Goal: Check status: Check status

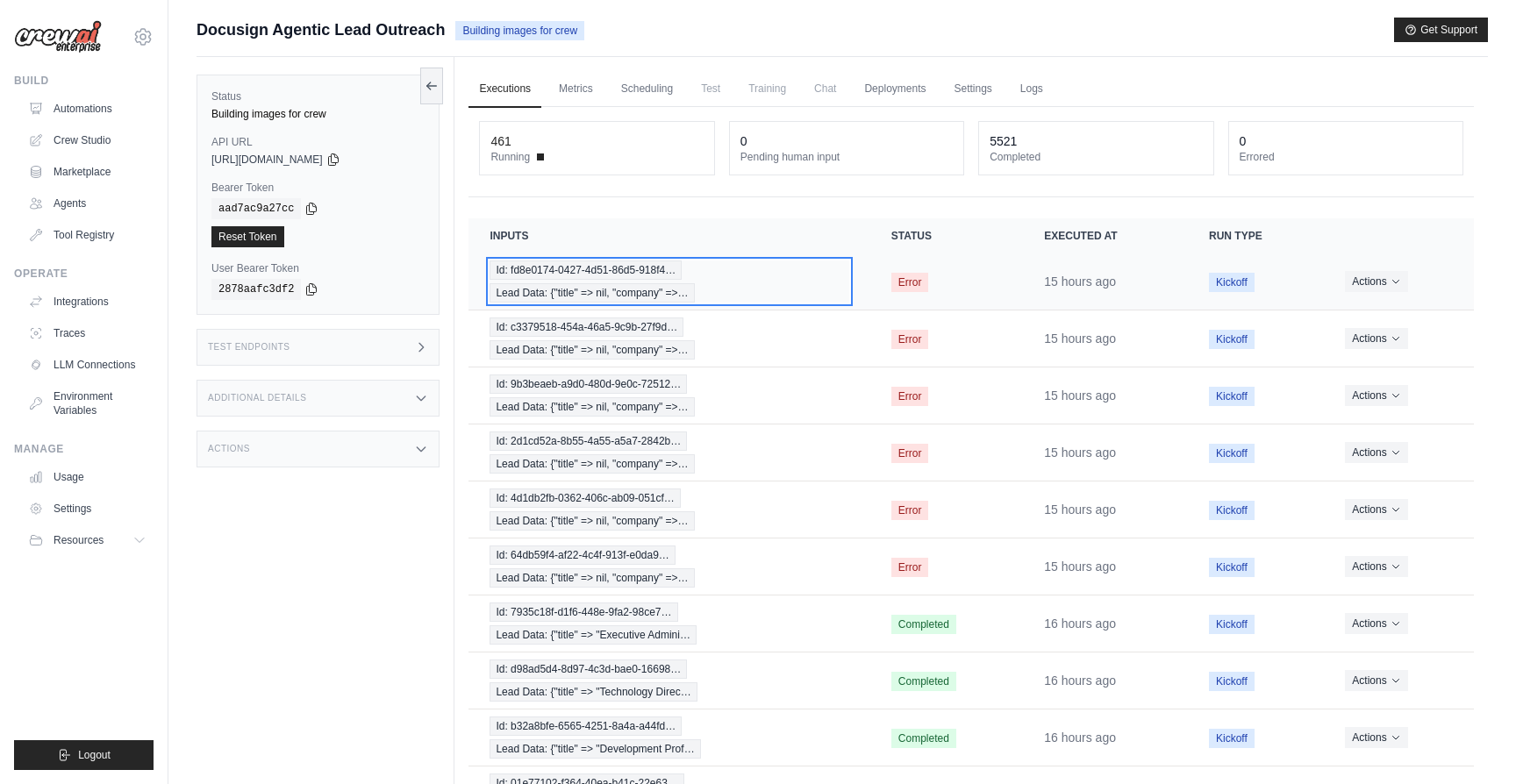
click at [766, 296] on div "Id: fd8e0174-0427-4d51-86d5-918f4… Lead Data: {"title" => nil, "company" =>…" at bounding box center [669, 281] width 359 height 42
click at [512, 91] on link "Executions" at bounding box center [504, 89] width 73 height 37
click at [573, 188] on div "461 Running 0 Pending human input 5521 Completed 0 Errored" at bounding box center [970, 151] width 1005 height 90
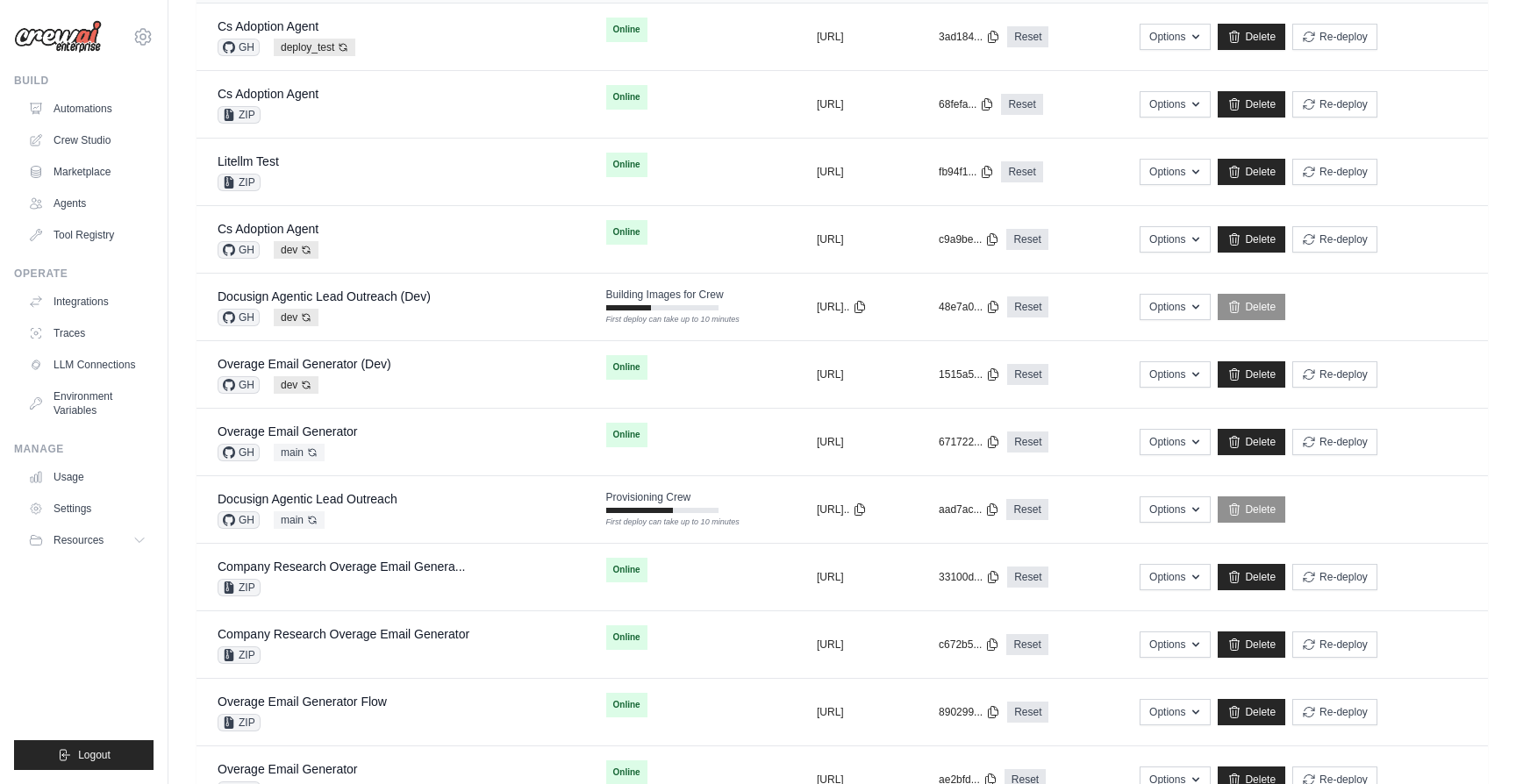
scroll to position [576, 0]
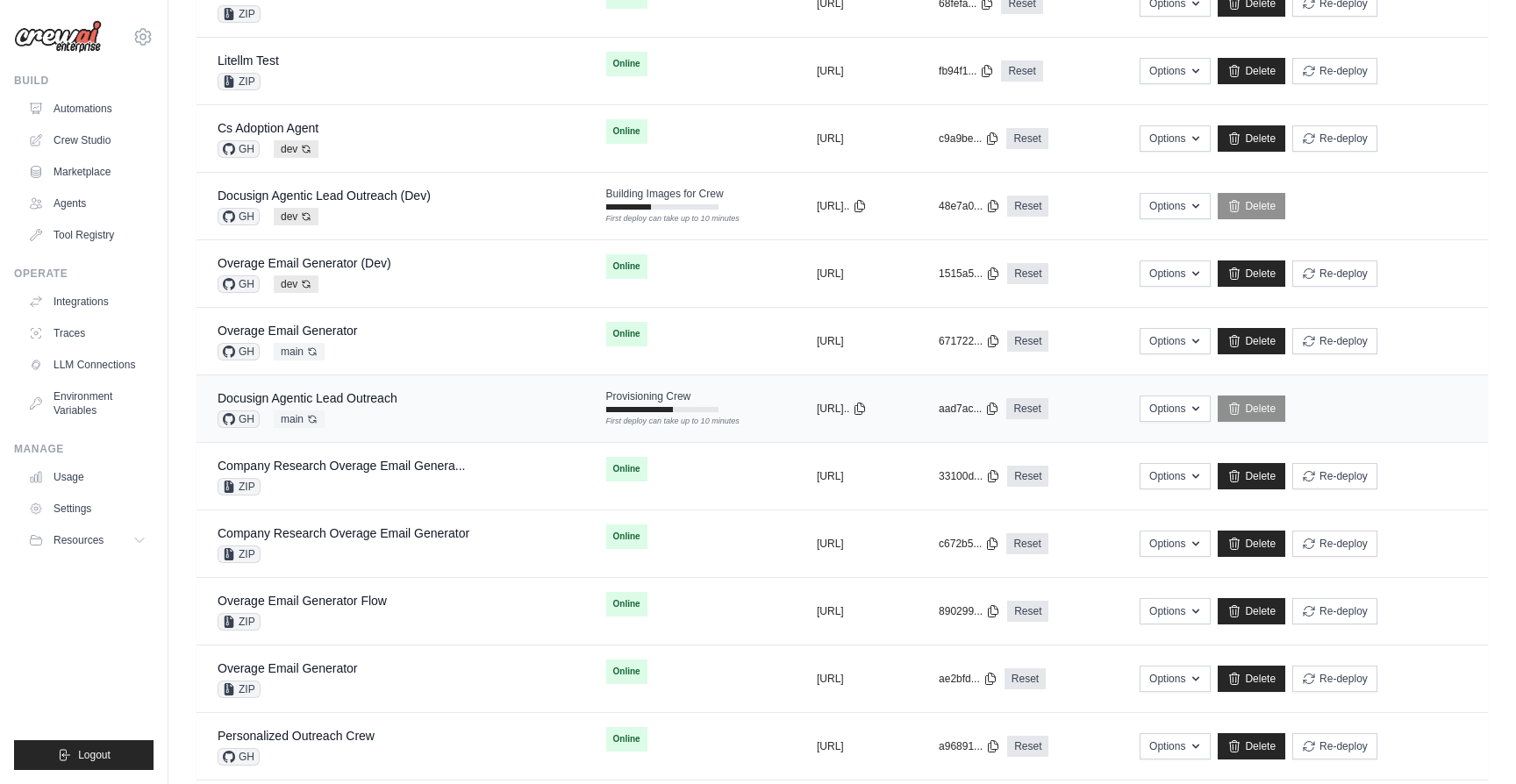
click at [422, 409] on div "Docusign Agentic Lead Outreach GH main Auto-deploy enabled" at bounding box center [391, 408] width 346 height 39
click at [492, 212] on div "Docusign Agentic Lead Outreach (Dev) GH dev Auto-deploy enabled" at bounding box center [391, 205] width 346 height 39
click at [392, 211] on div "GH dev Auto-deploy enabled" at bounding box center [325, 217] width 213 height 18
click at [377, 195] on link "Docusign Agentic Lead Outreach (Dev)" at bounding box center [325, 195] width 213 height 14
click at [397, 202] on div "Docusign Agentic Lead Outreach (Dev)" at bounding box center [325, 195] width 213 height 18
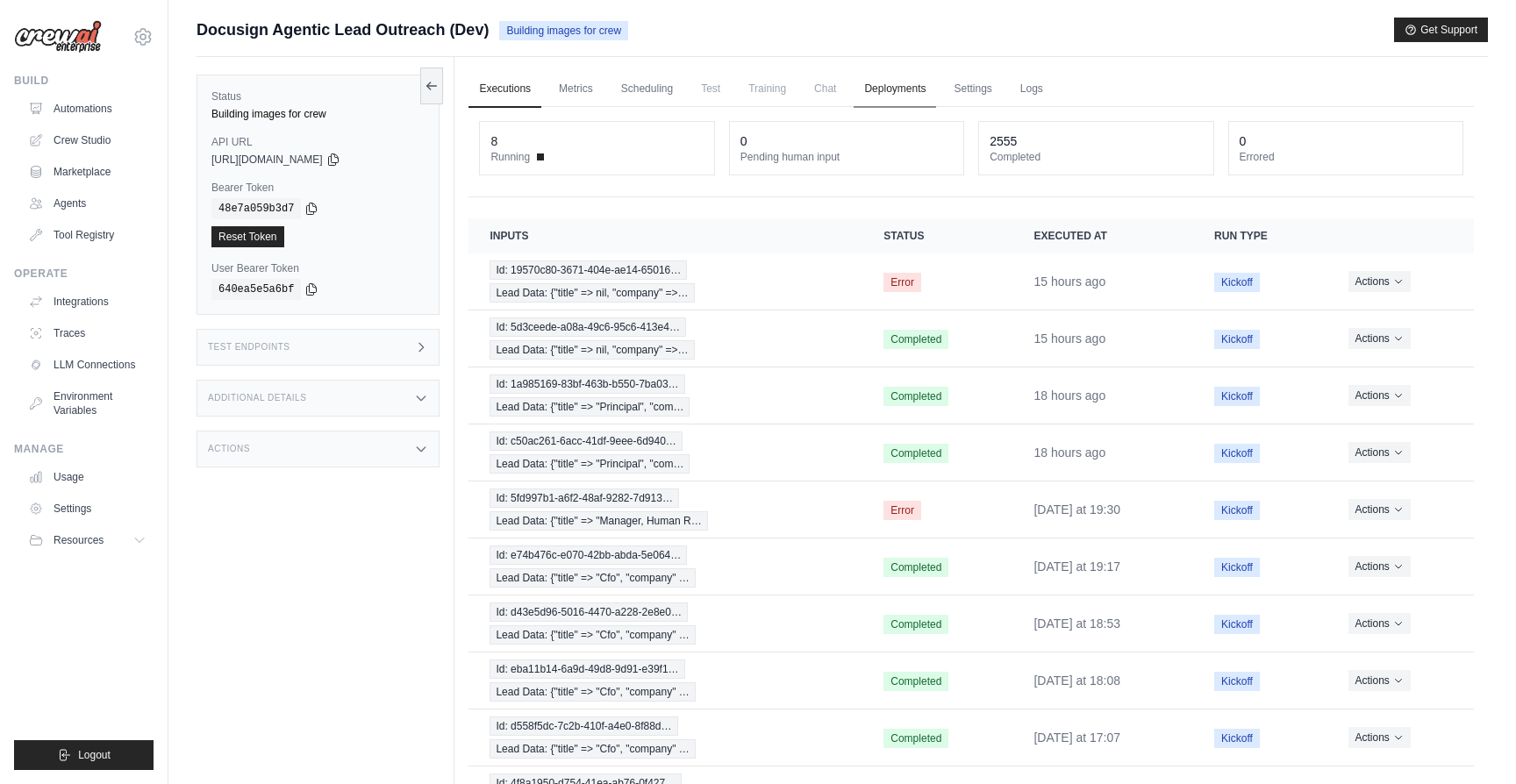
click at [901, 93] on link "Deployments" at bounding box center [895, 89] width 82 height 37
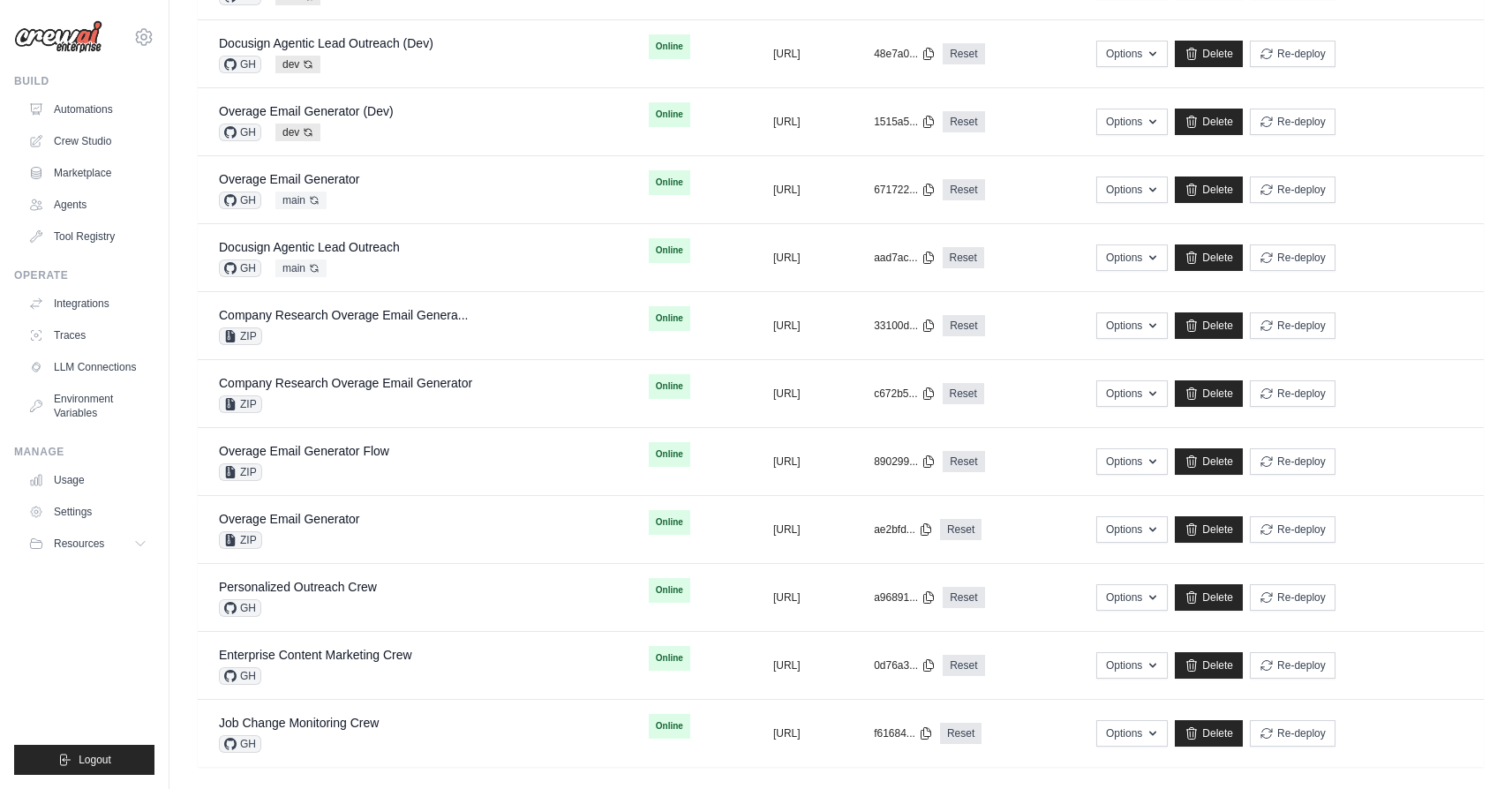
scroll to position [750, 0]
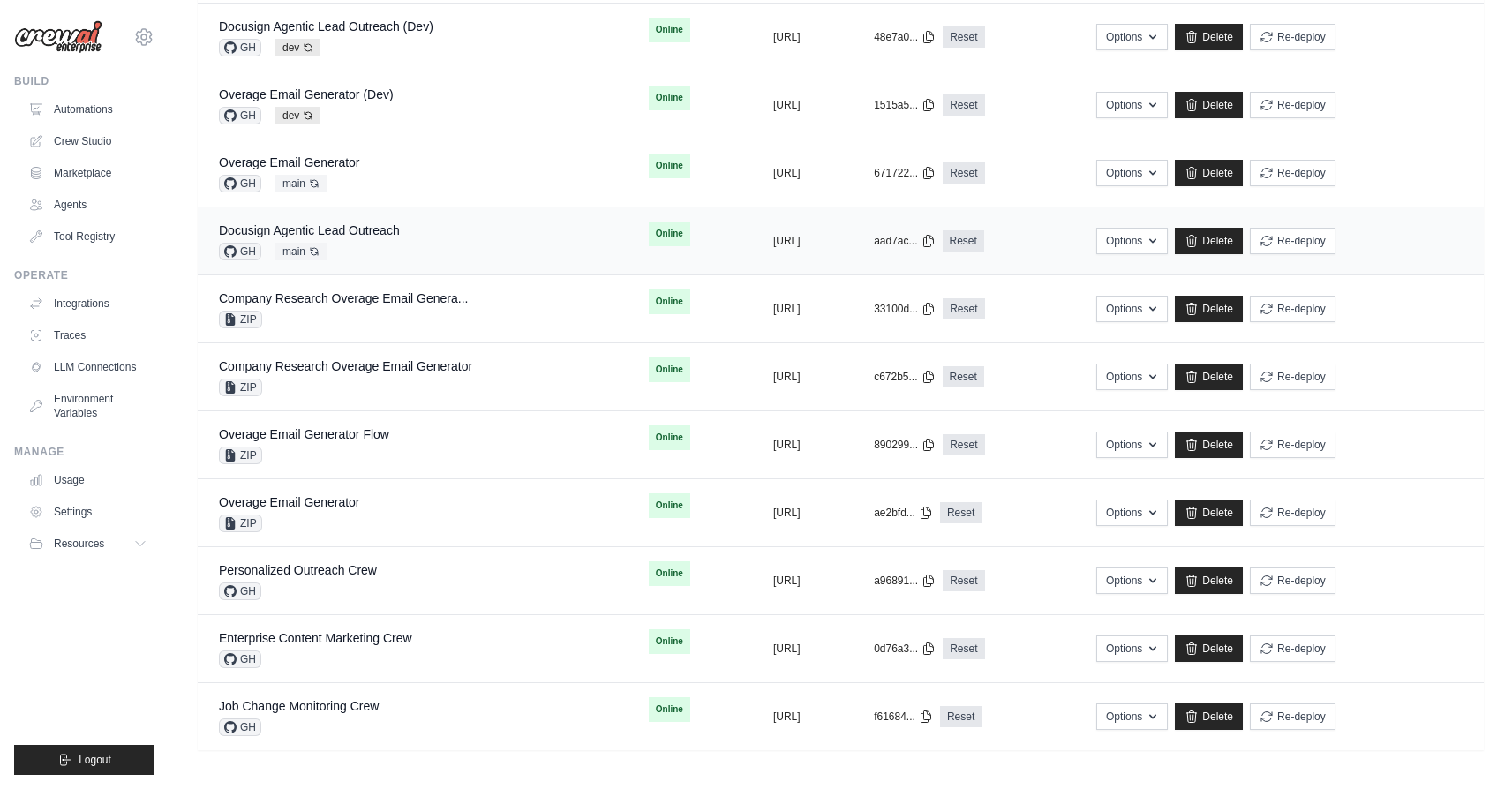
click at [364, 247] on div "GH main Auto-deploy enabled" at bounding box center [309, 252] width 181 height 18
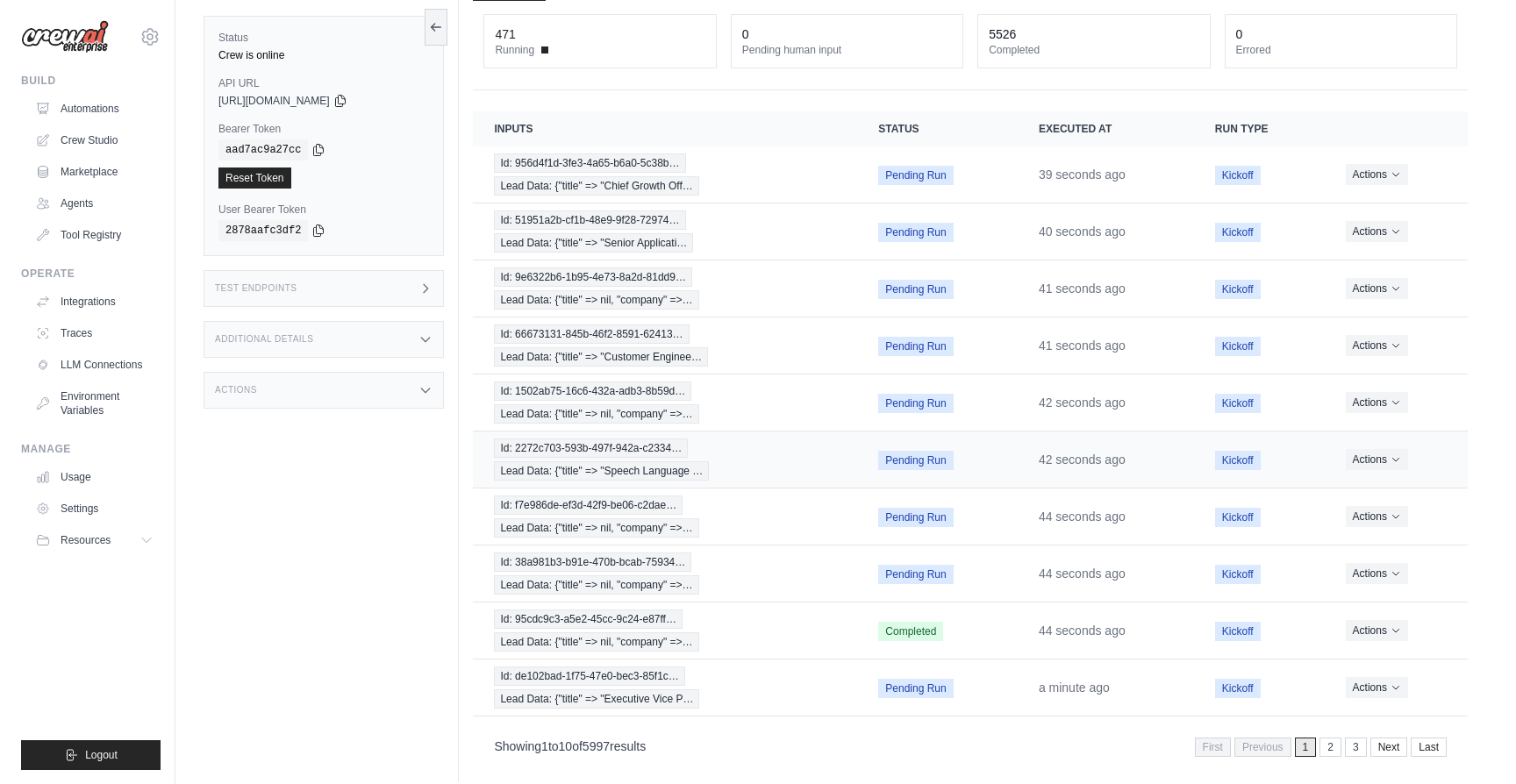
scroll to position [123, 0]
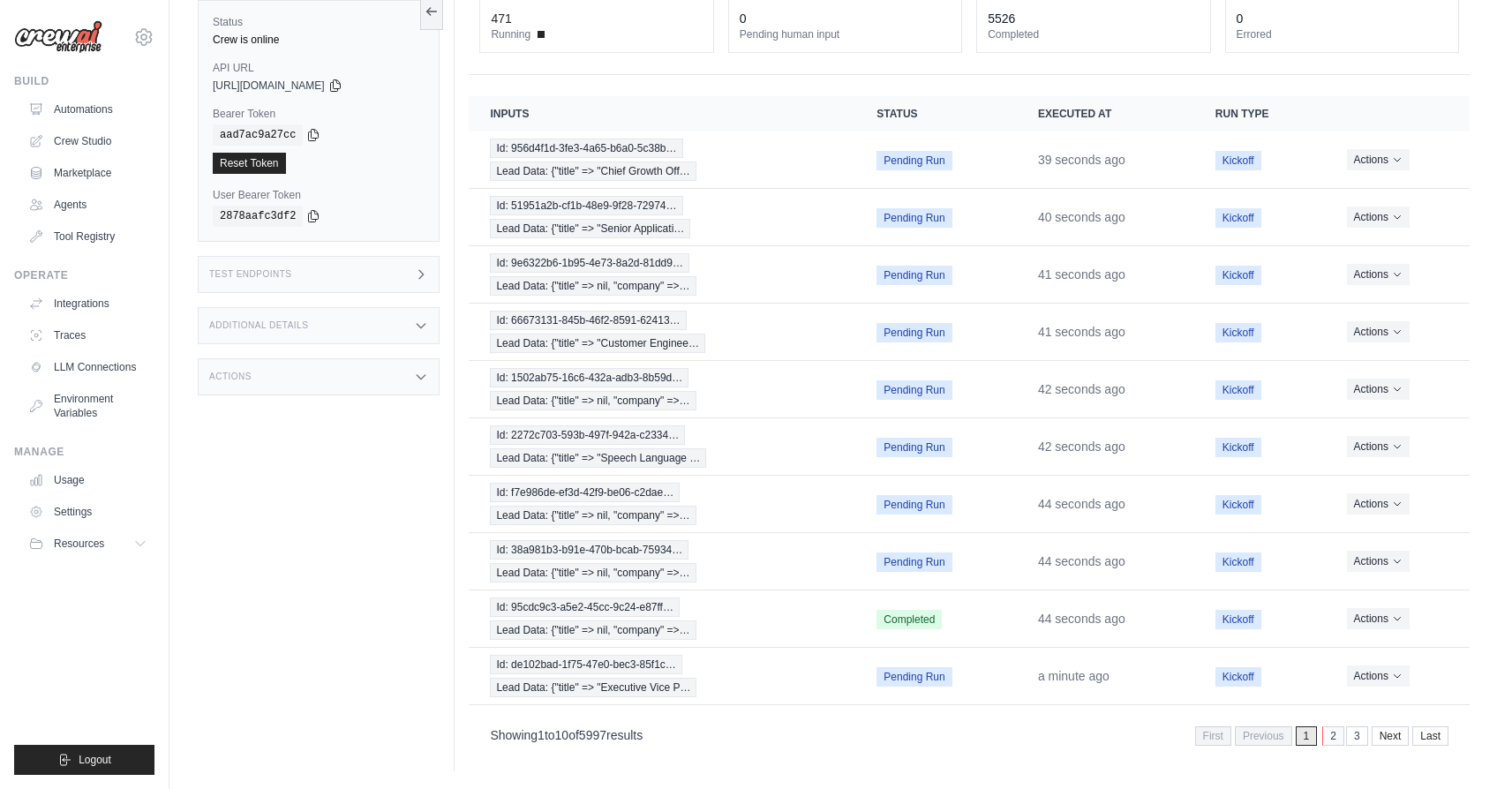
click at [1332, 739] on link "2" at bounding box center [1333, 736] width 22 height 20
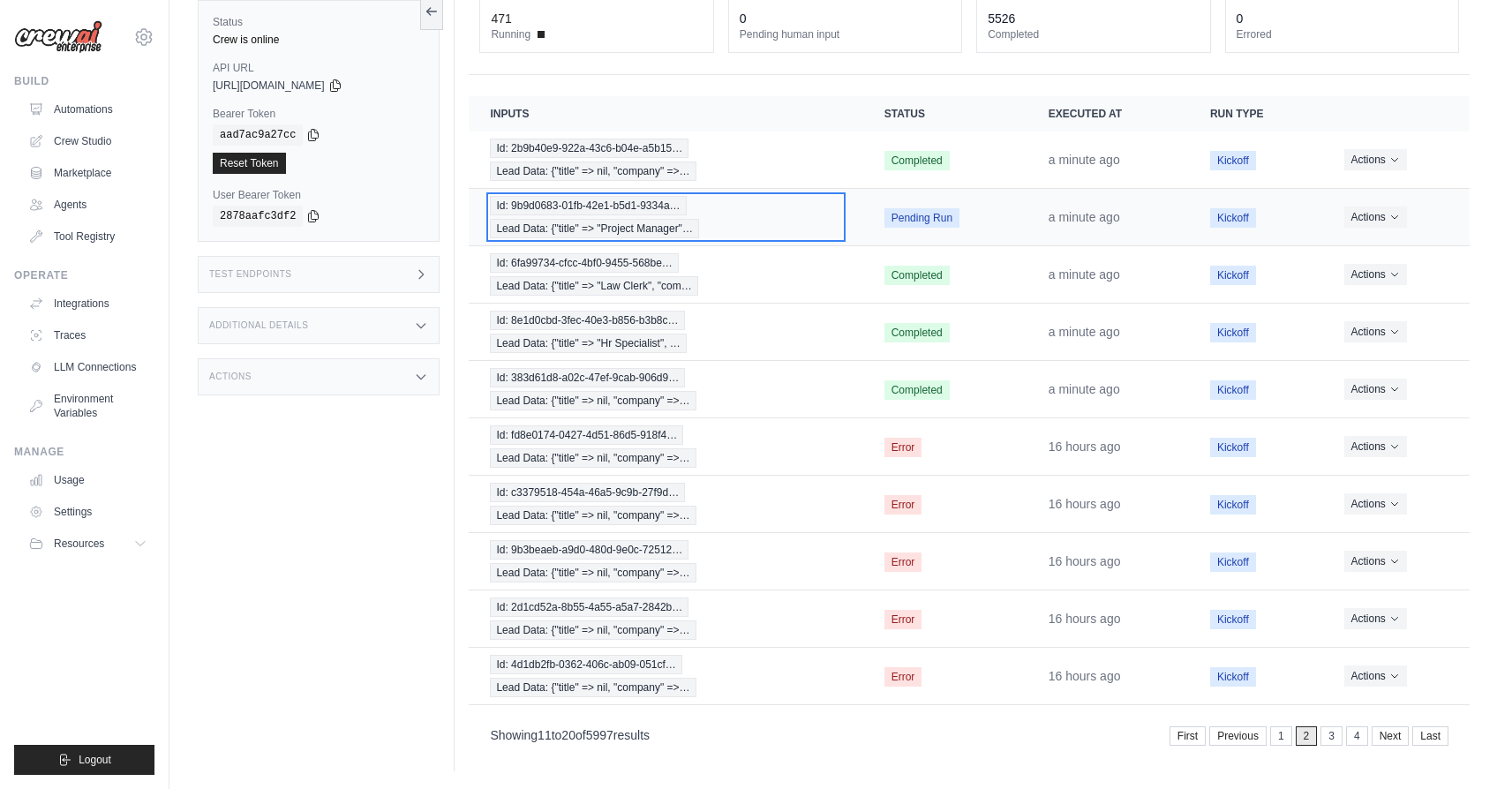
click at [771, 229] on div "Id: 9b9d0683-01fb-42e1-b5d1-9334a… Lead Data: {"title" => "Project Manager"…" at bounding box center [665, 216] width 351 height 42
click at [1286, 731] on link "1" at bounding box center [1283, 736] width 22 height 20
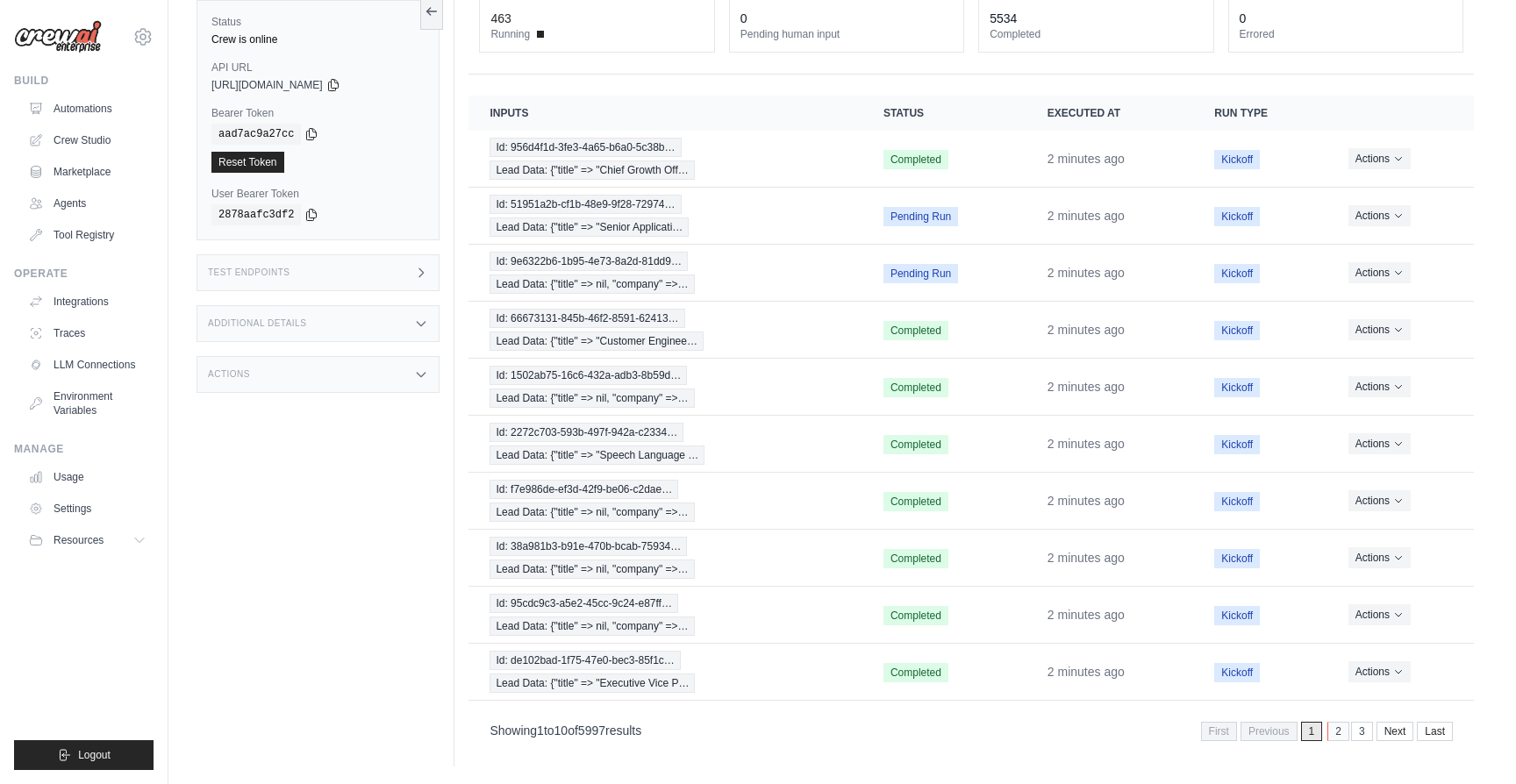
click at [1339, 724] on link "2" at bounding box center [1338, 731] width 22 height 20
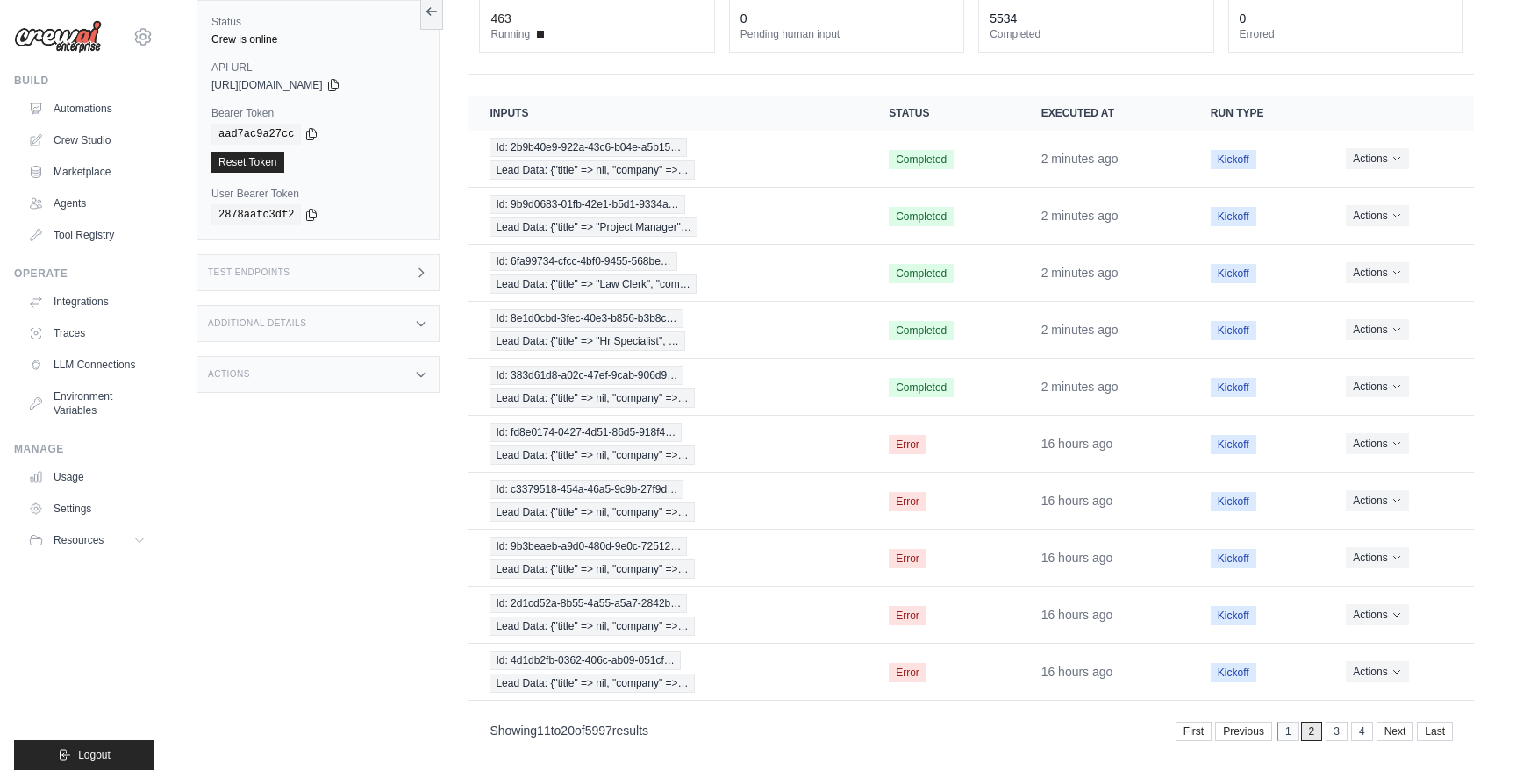
click at [1289, 728] on link "1" at bounding box center [1287, 731] width 22 height 20
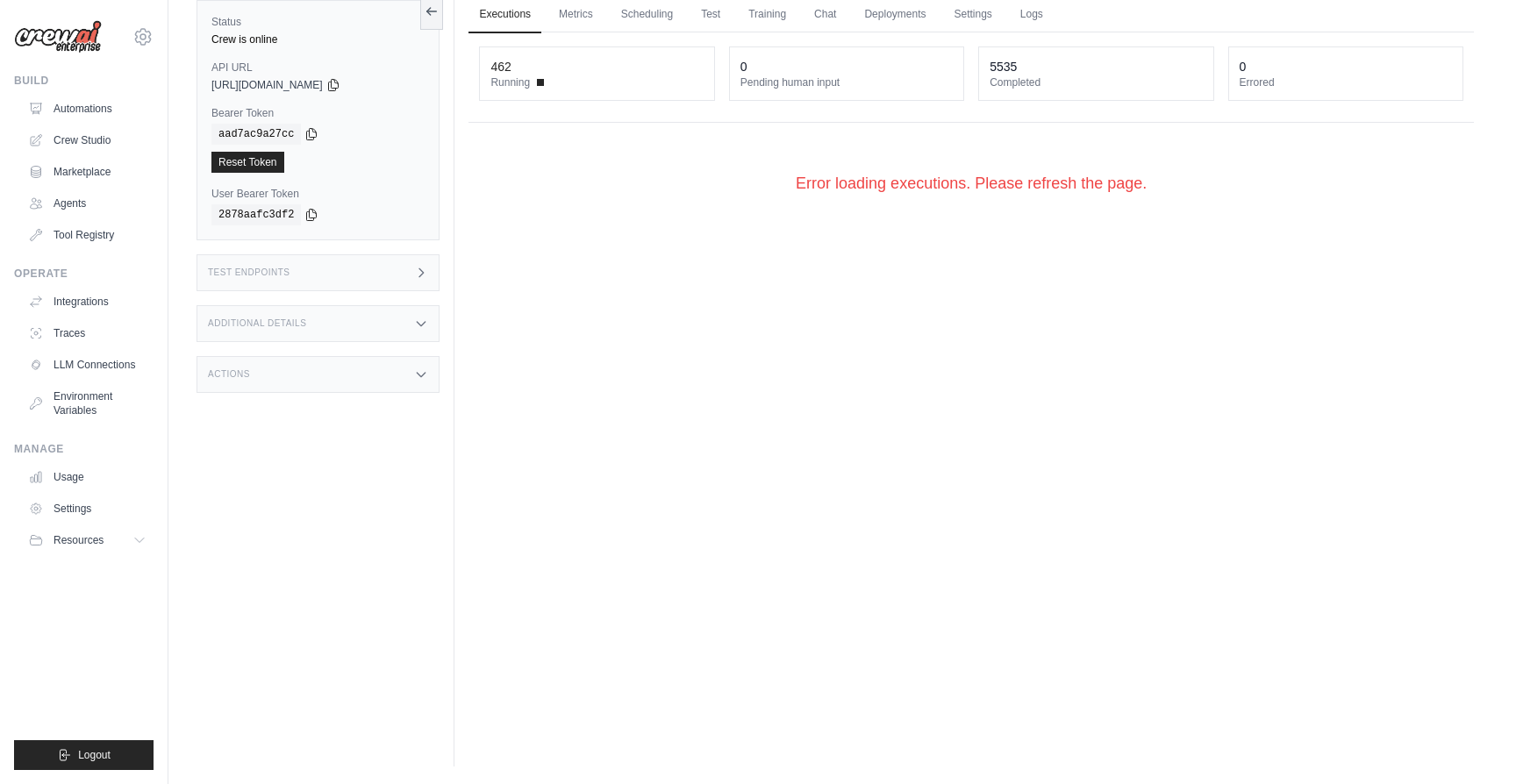
scroll to position [0, 0]
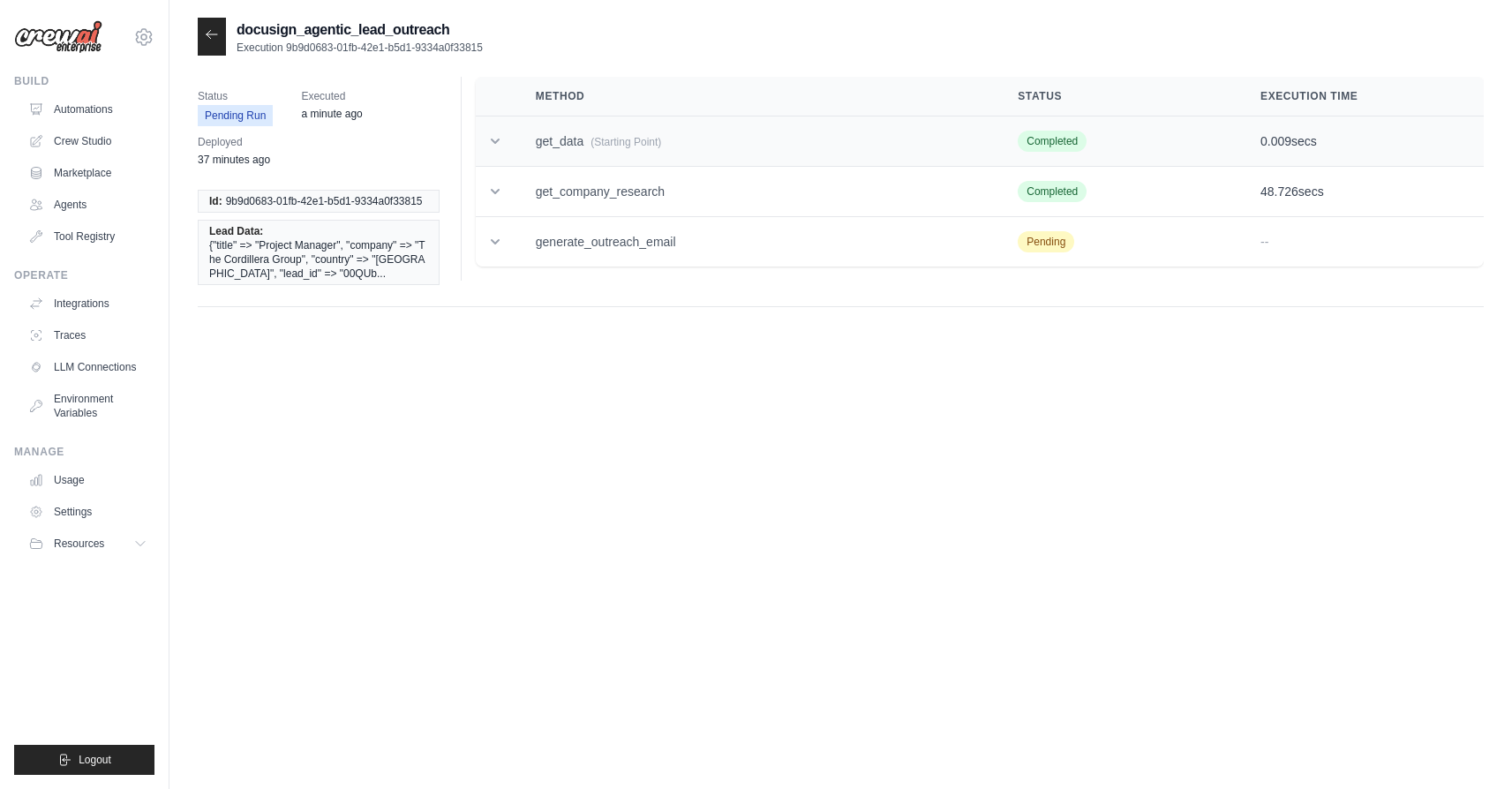
click at [683, 141] on td "get_data (Starting Point)" at bounding box center [755, 142] width 482 height 50
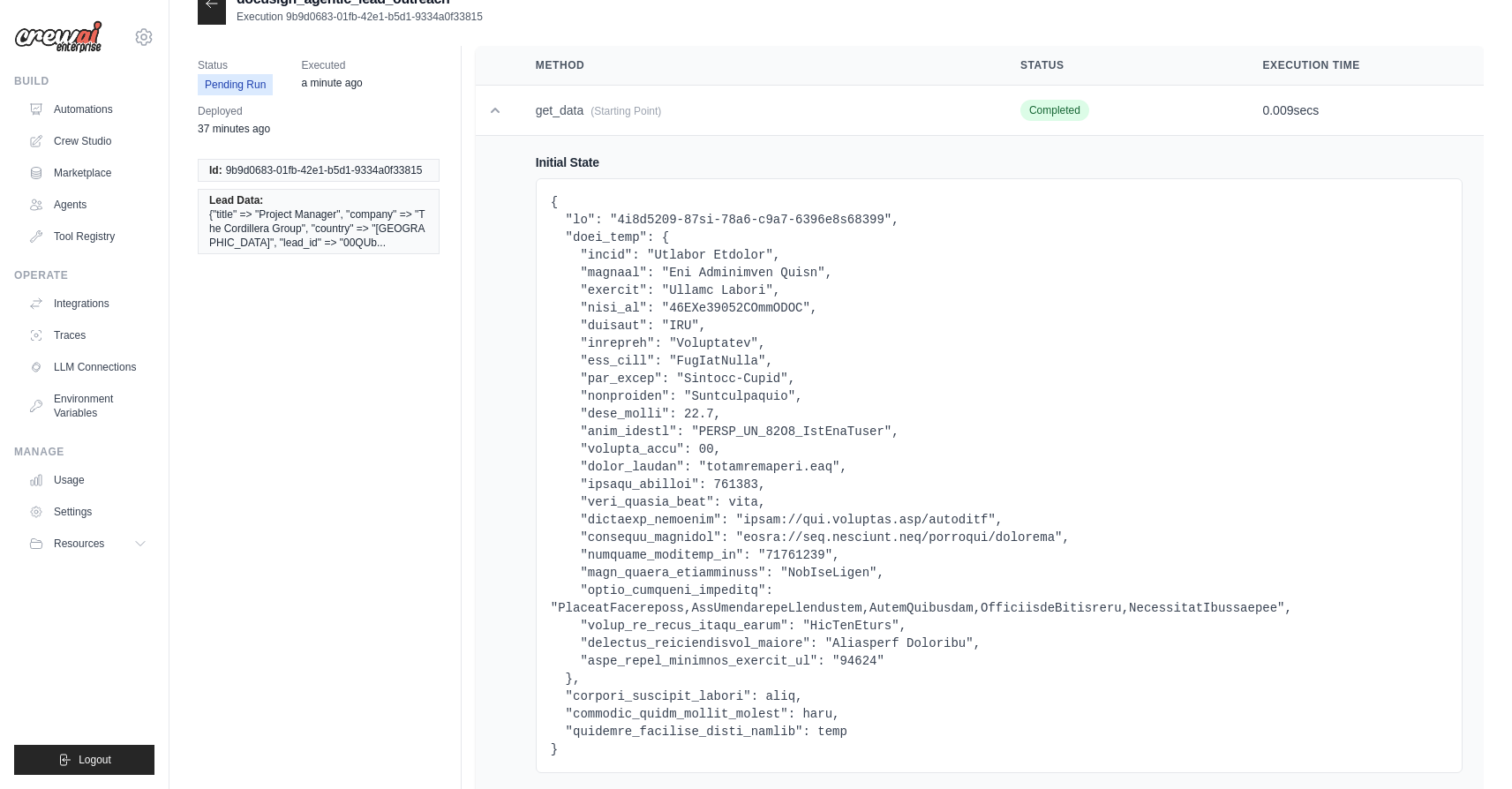
scroll to position [35, 0]
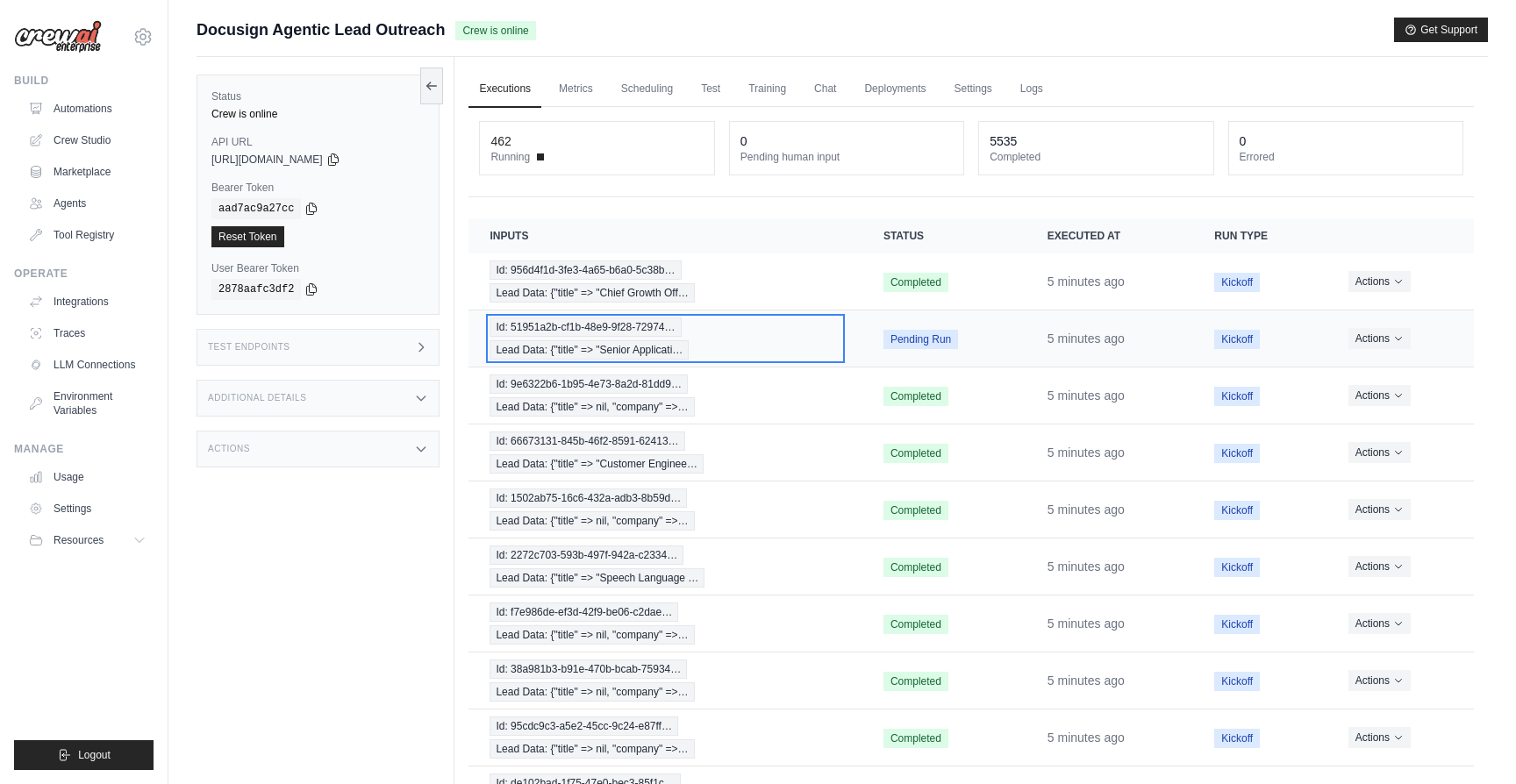
click at [787, 347] on div "Id: 51951a2b-cf1b-48e9-9f28-72974… Lead Data: {"title" => "Senior Applicati…" at bounding box center [664, 338] width 351 height 42
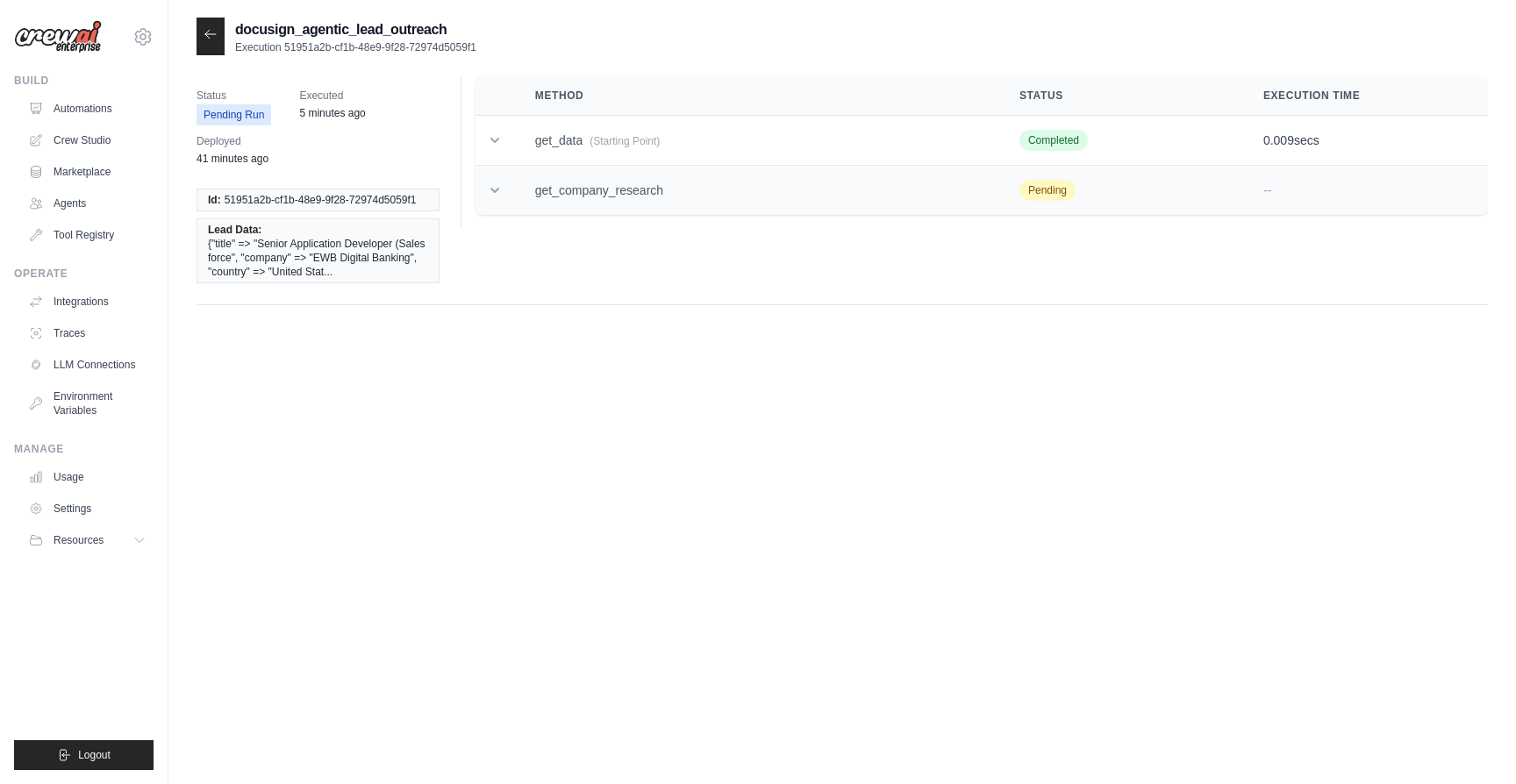
click at [639, 182] on td "get_company_research" at bounding box center [756, 191] width 484 height 50
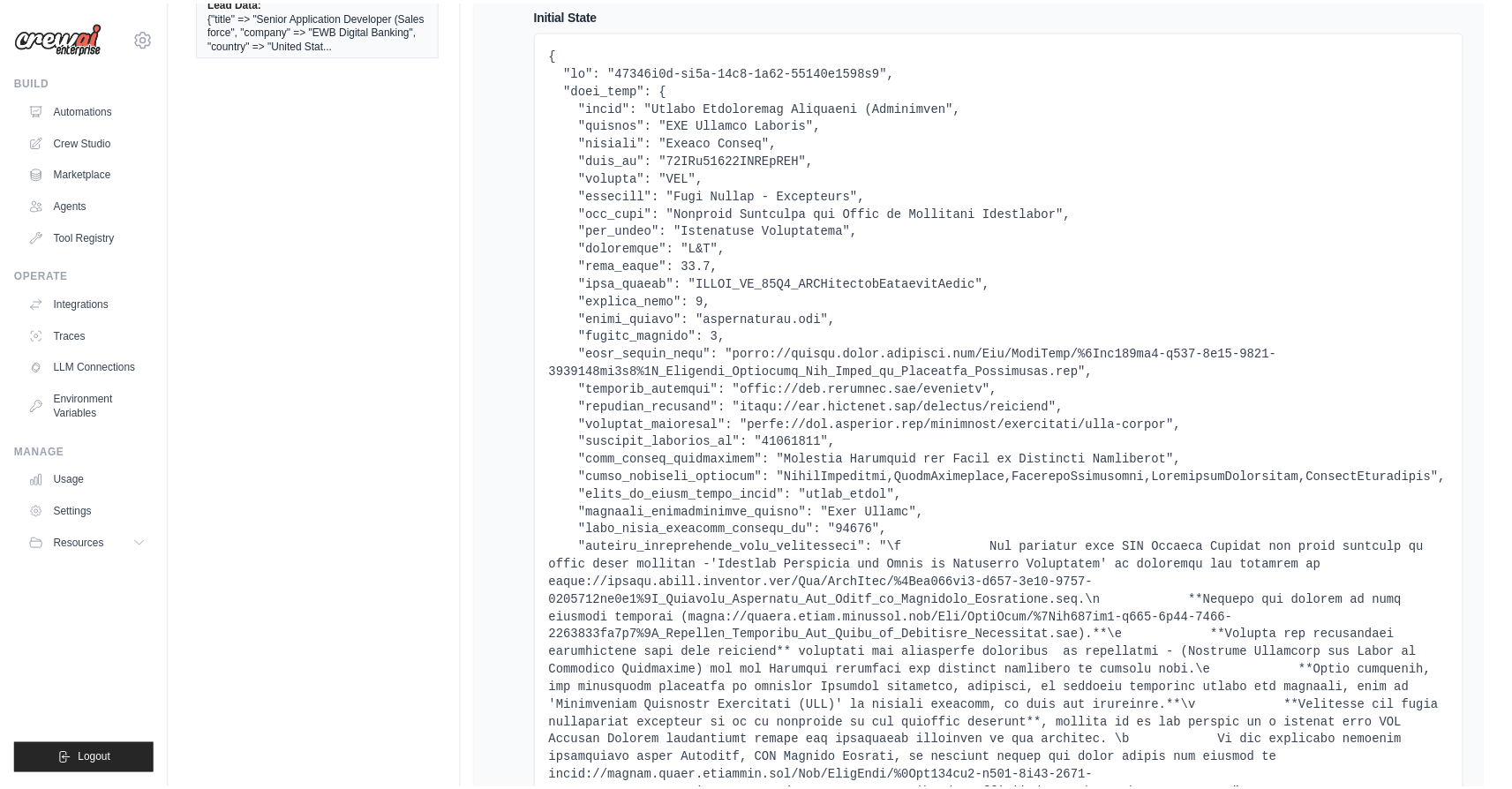
scroll to position [227, 0]
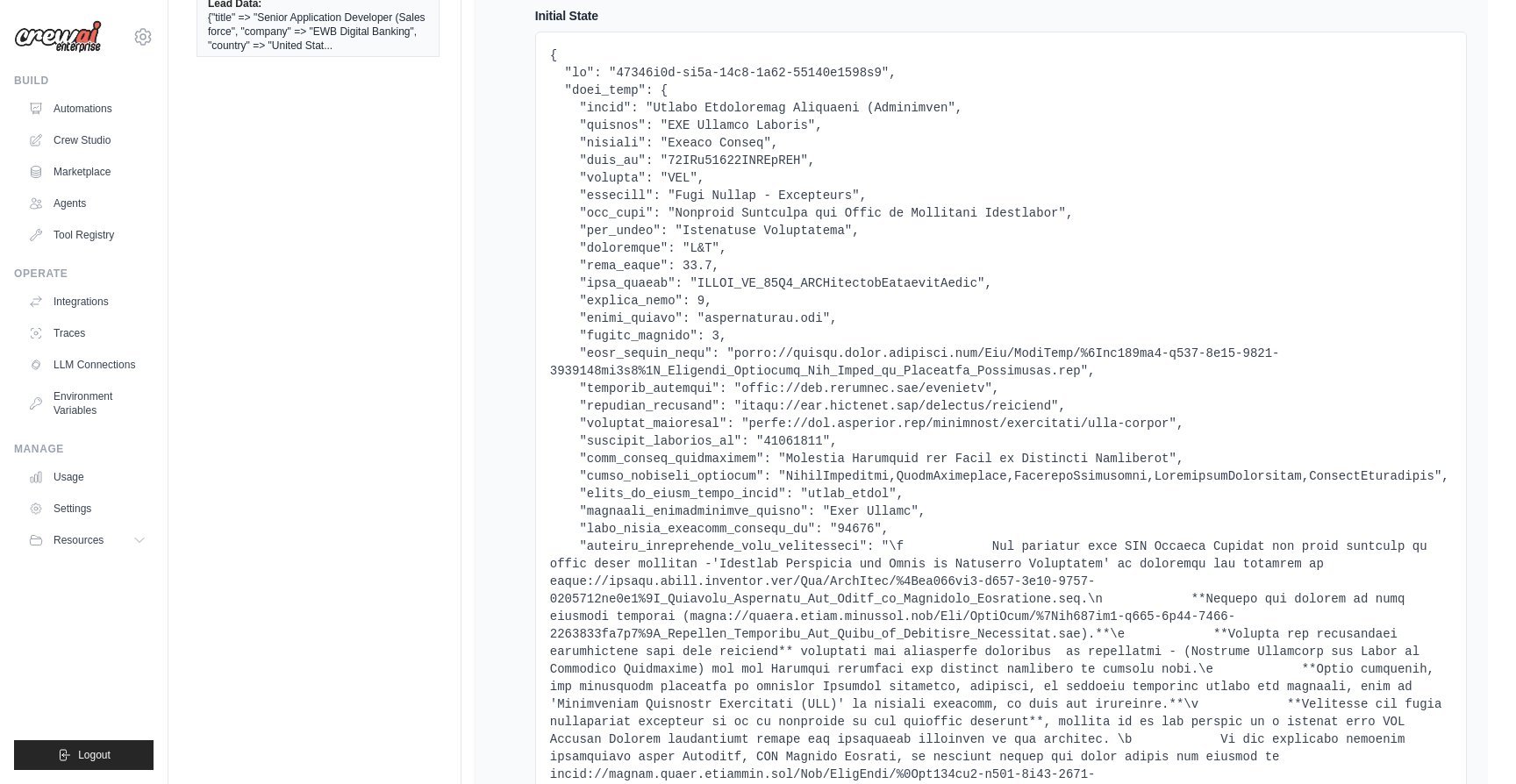
click at [764, 319] on pre at bounding box center [1001, 467] width 902 height 841
click at [818, 319] on pre at bounding box center [1001, 467] width 902 height 841
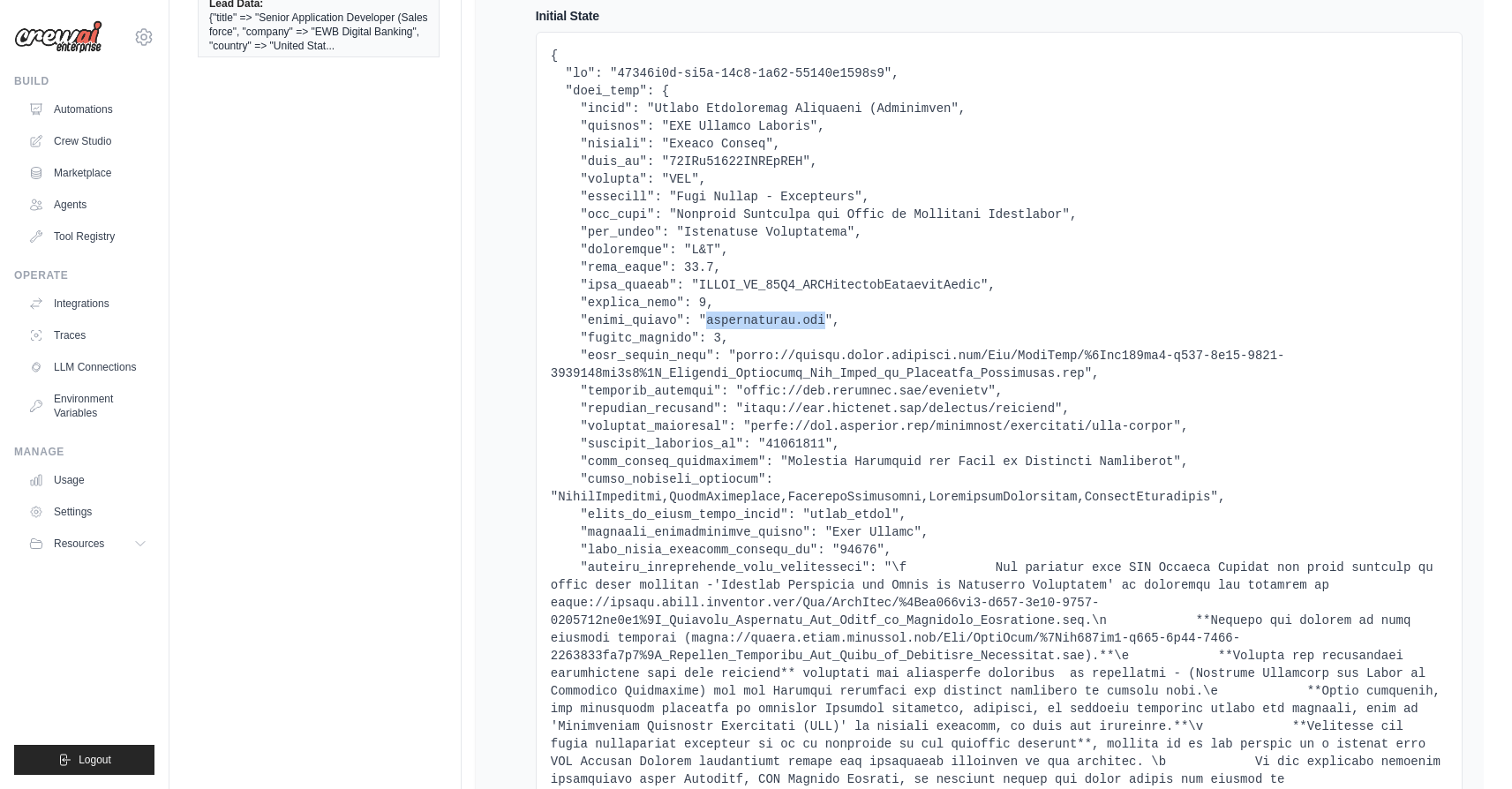
scroll to position [0, 0]
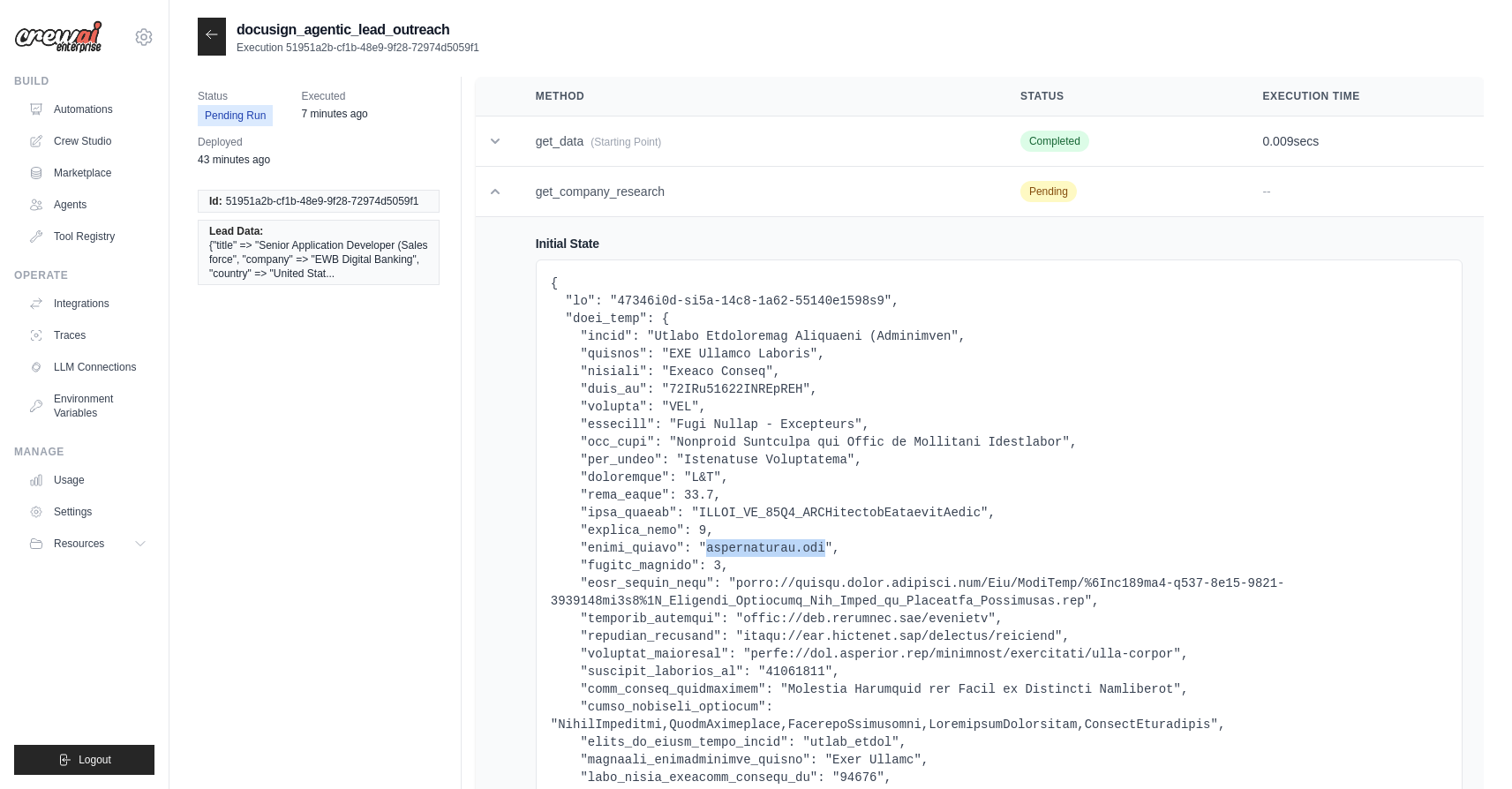
click at [217, 32] on icon at bounding box center [212, 34] width 14 height 14
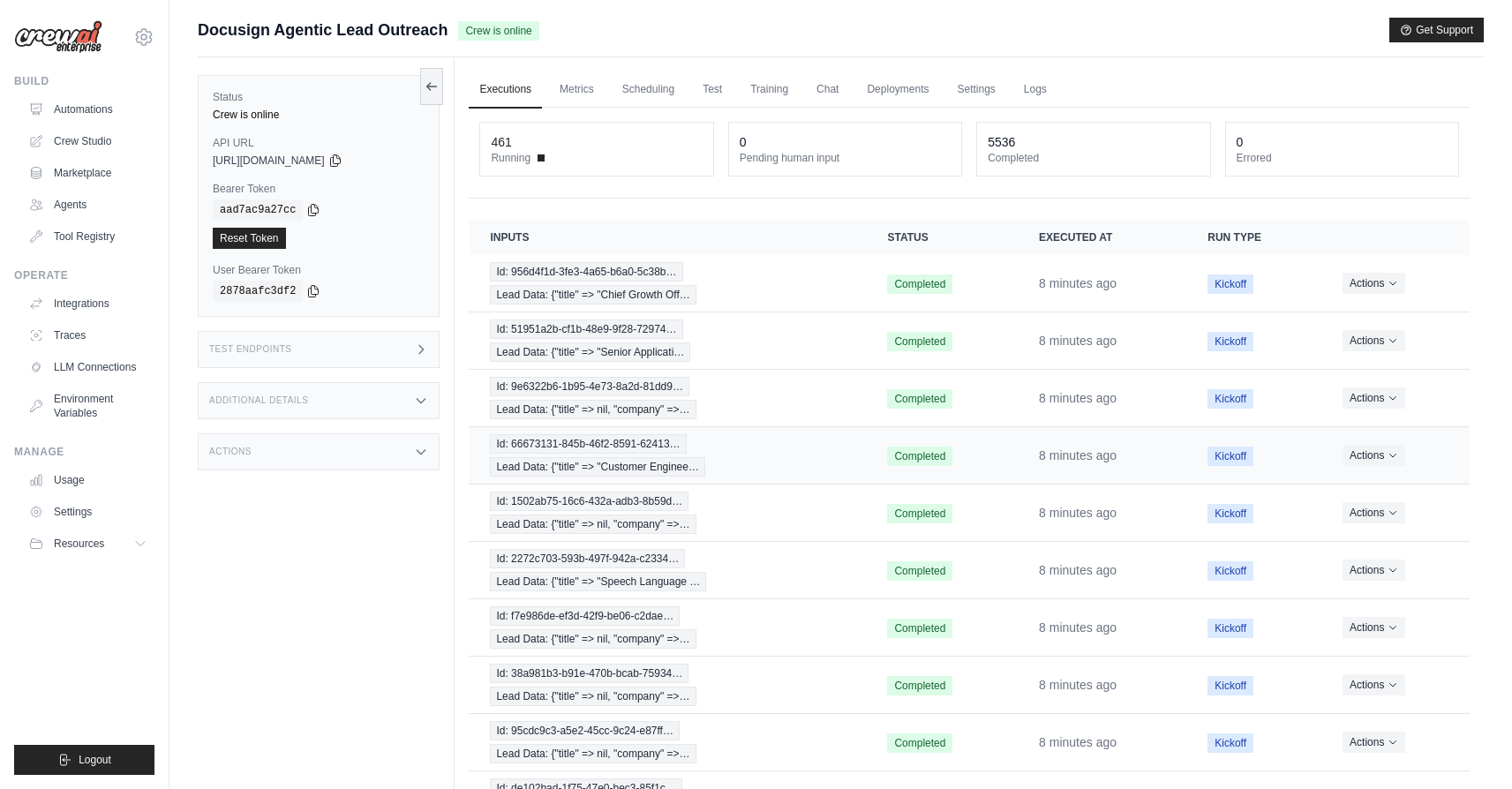
scroll to position [124, 0]
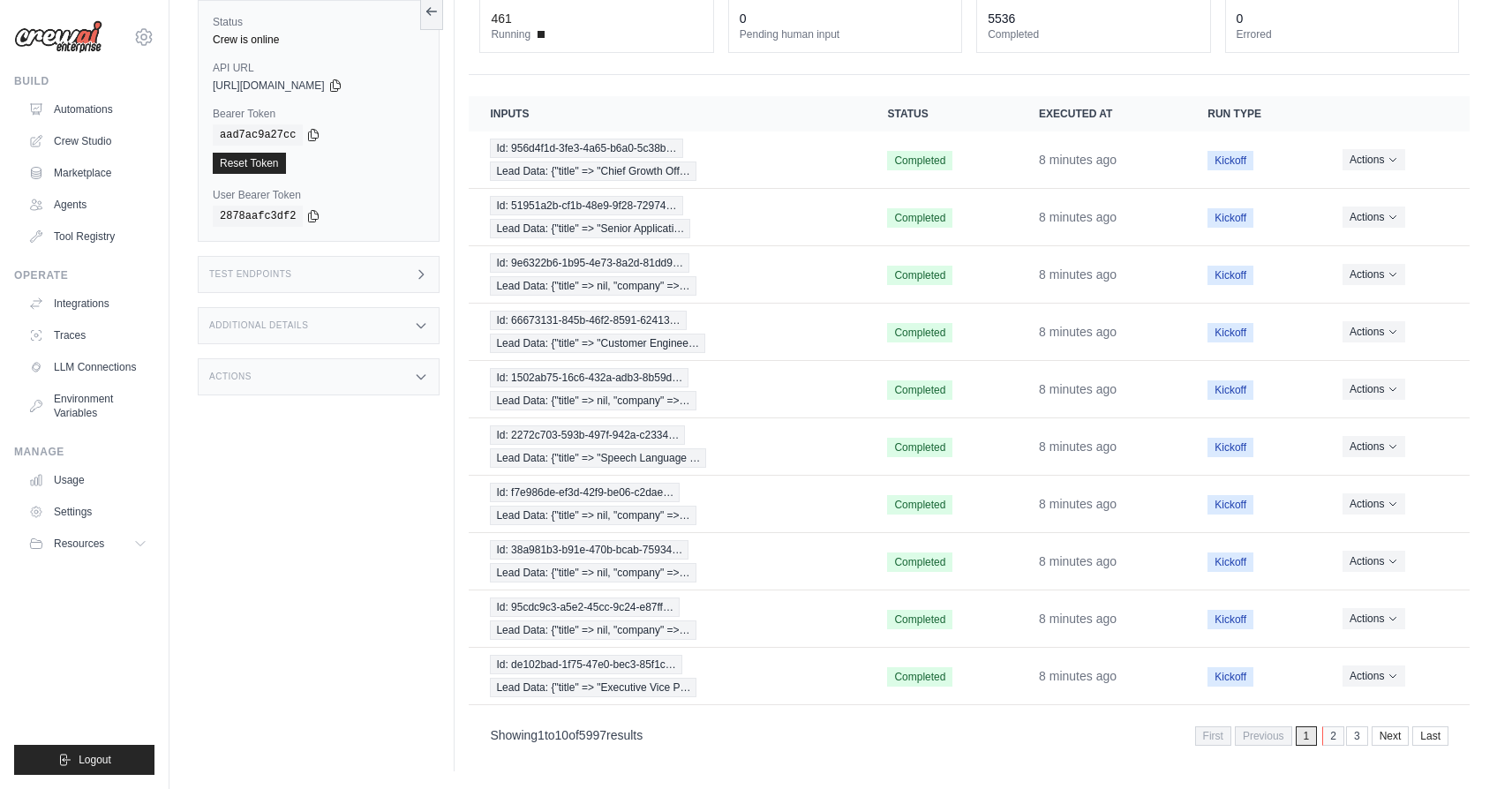
click at [1339, 734] on link "2" at bounding box center [1333, 736] width 22 height 20
click at [1284, 736] on link "1" at bounding box center [1283, 736] width 22 height 20
click at [739, 224] on div "Id: 51951a2b-cf1b-48e9-9f28-72974… Lead Data: {"title" => "Senior Applicati…" at bounding box center [667, 216] width 355 height 42
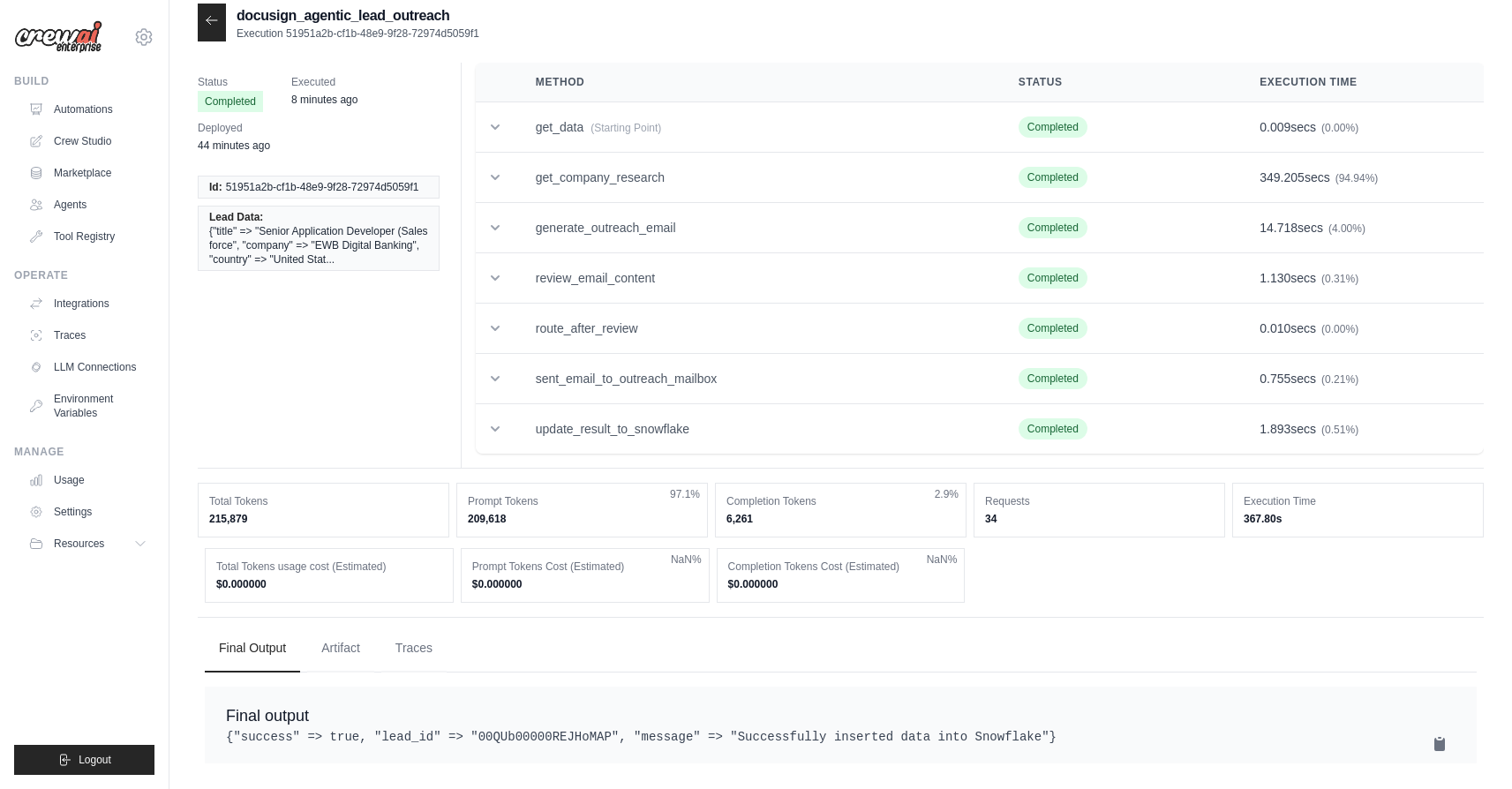
scroll to position [24, 0]
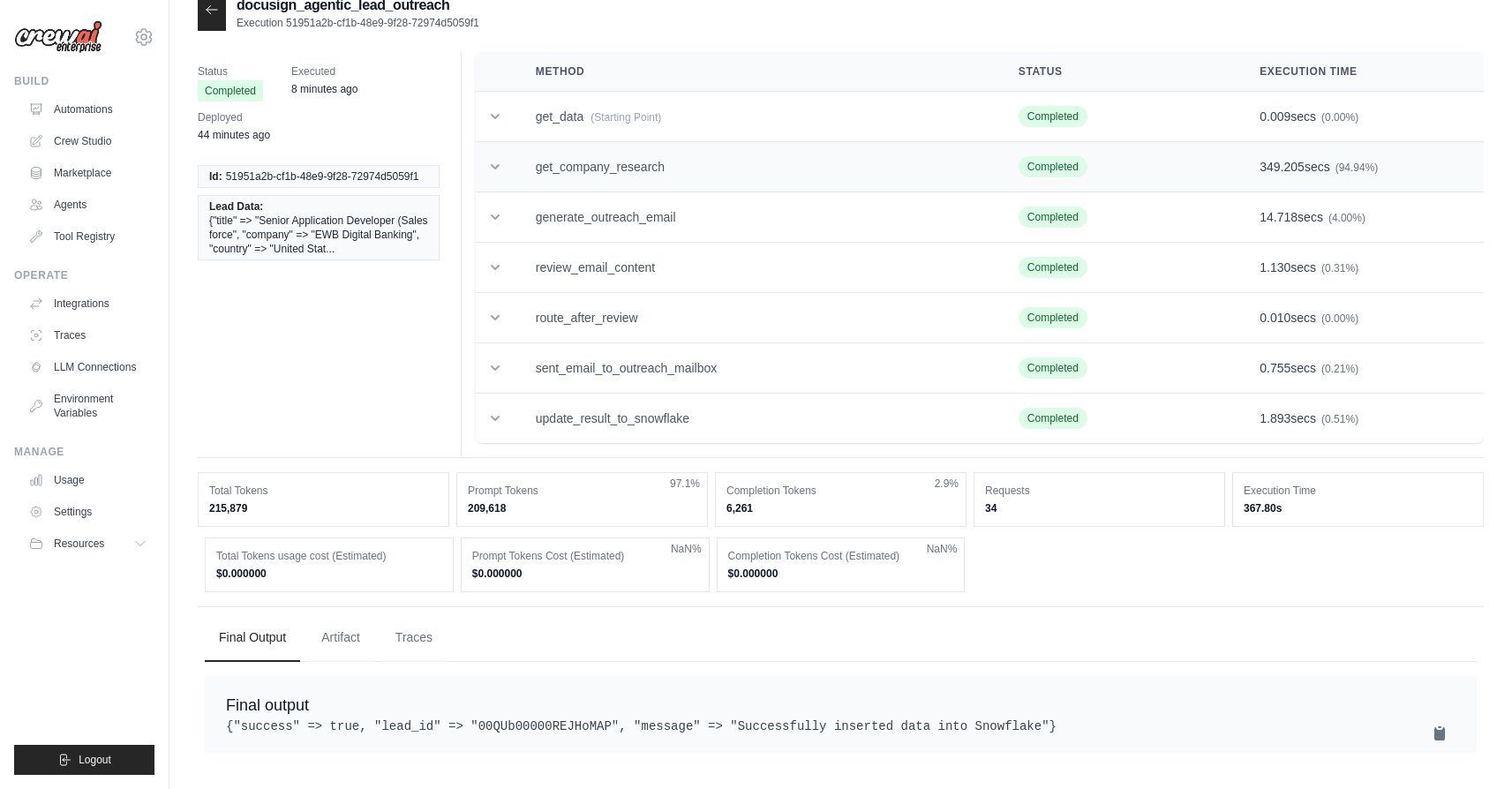
click at [825, 171] on td "get_company_research" at bounding box center [755, 168] width 483 height 50
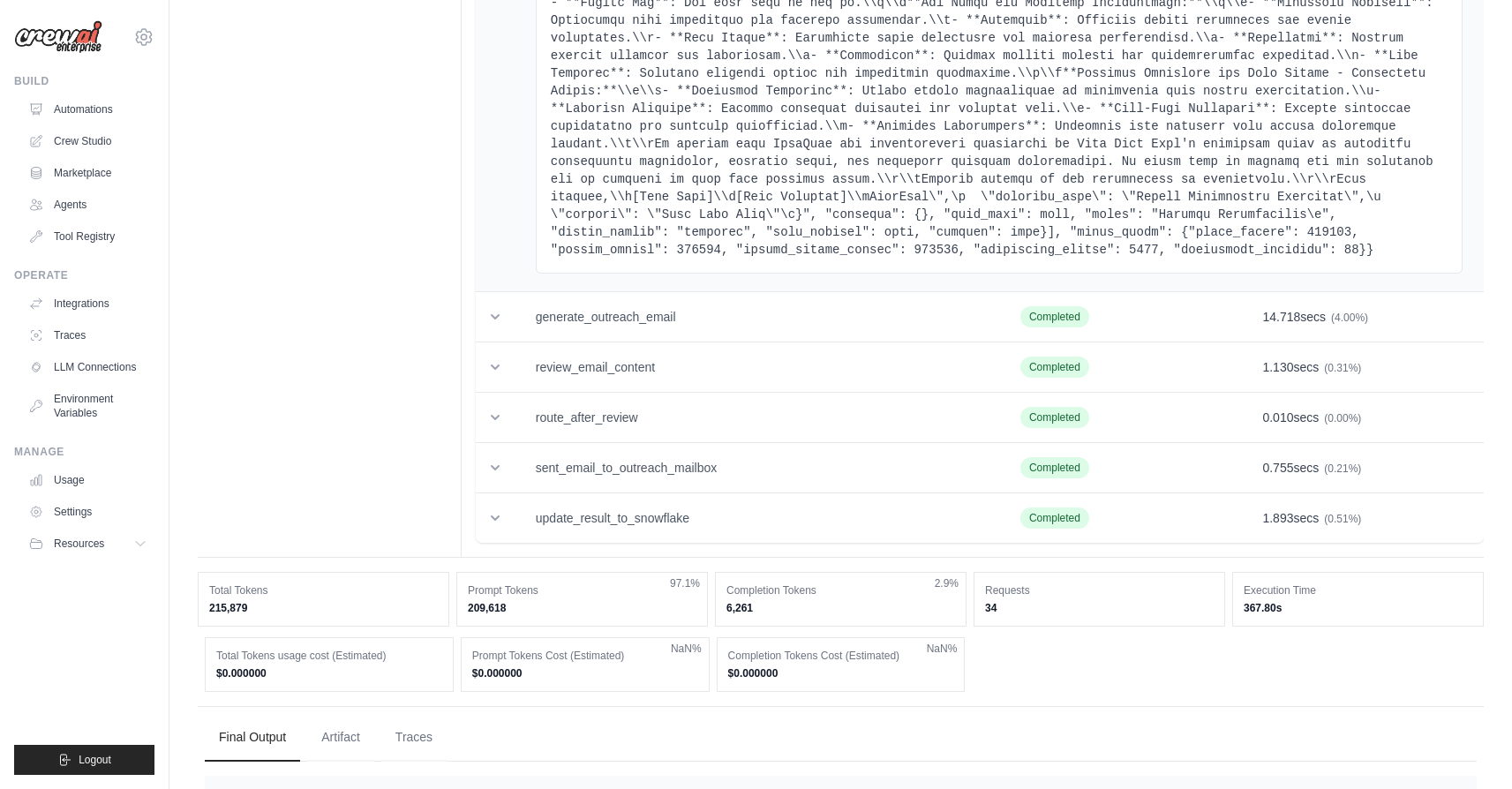
scroll to position [9151, 0]
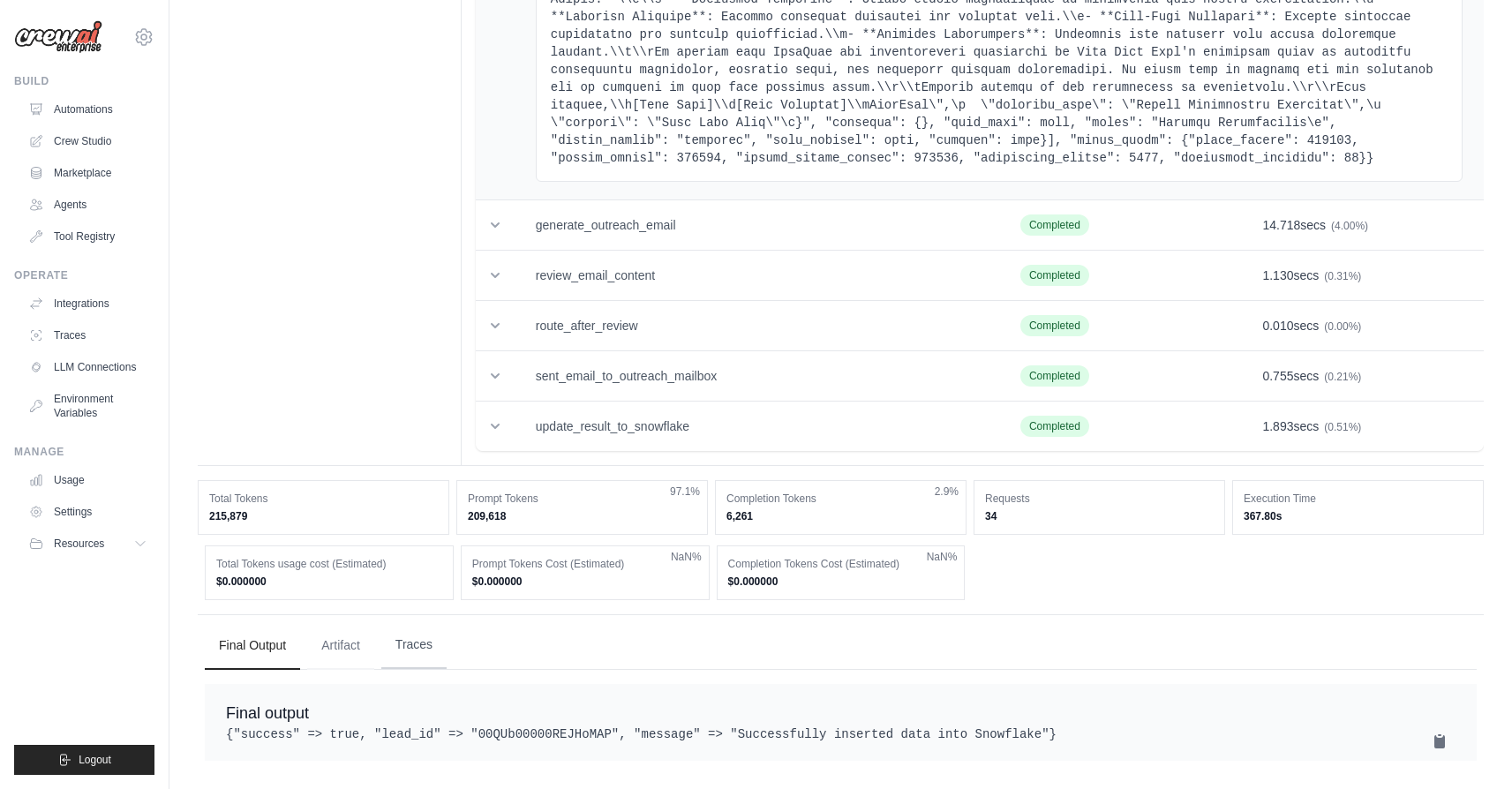
click at [402, 637] on button "Traces" at bounding box center [414, 645] width 65 height 48
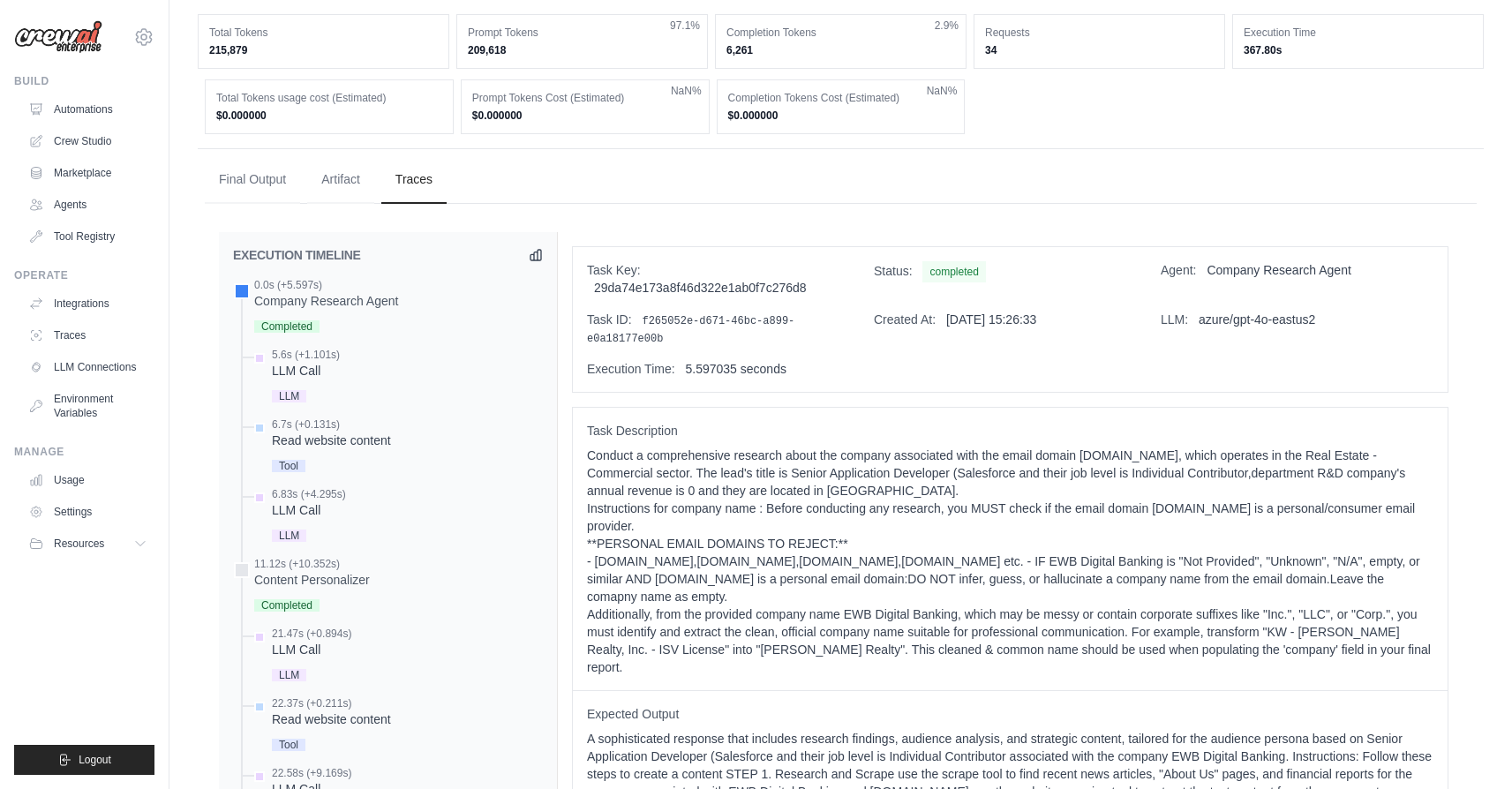
scroll to position [9606, 0]
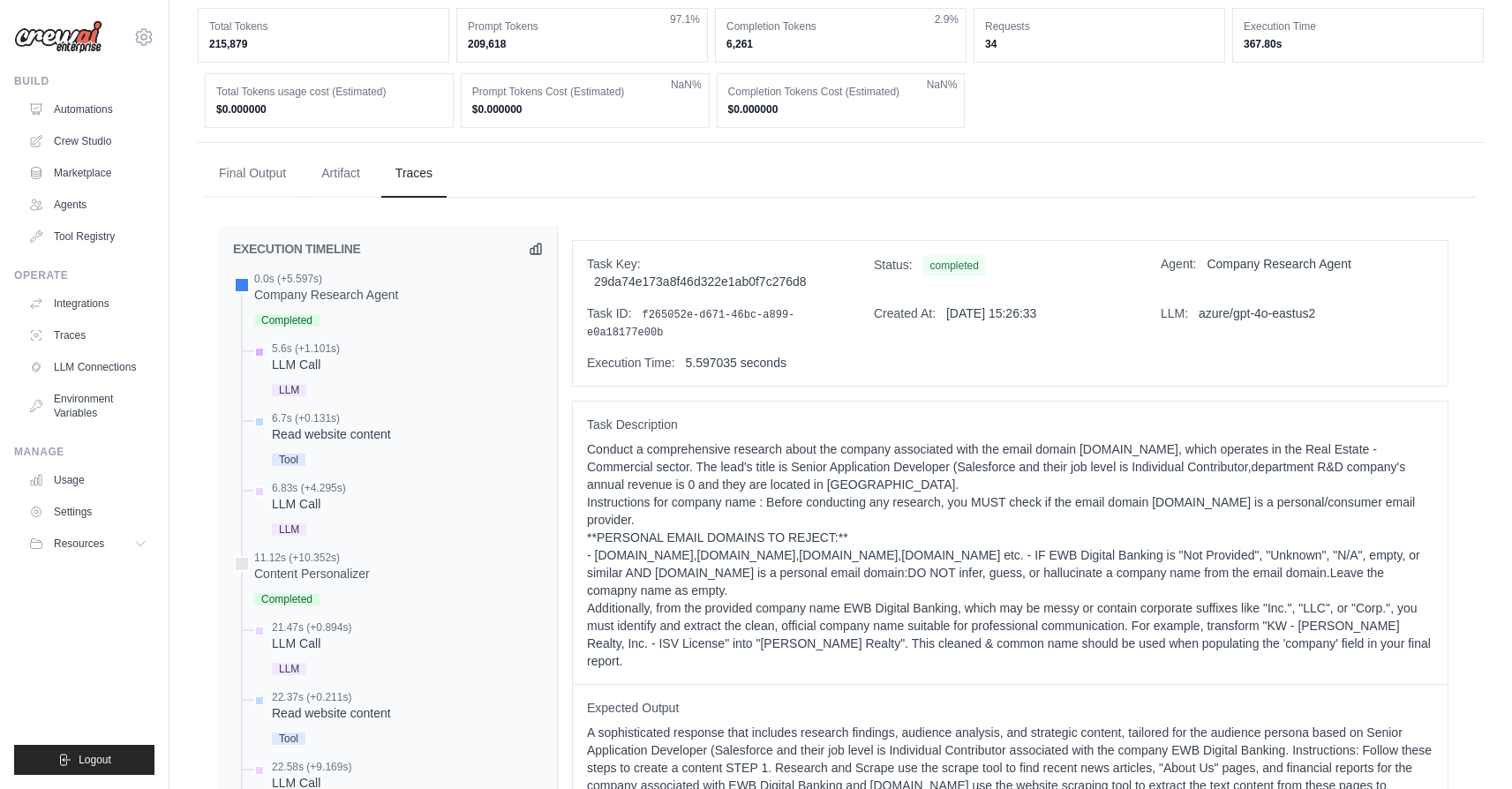
click at [311, 379] on div "LLM" at bounding box center [305, 389] width 68 height 23
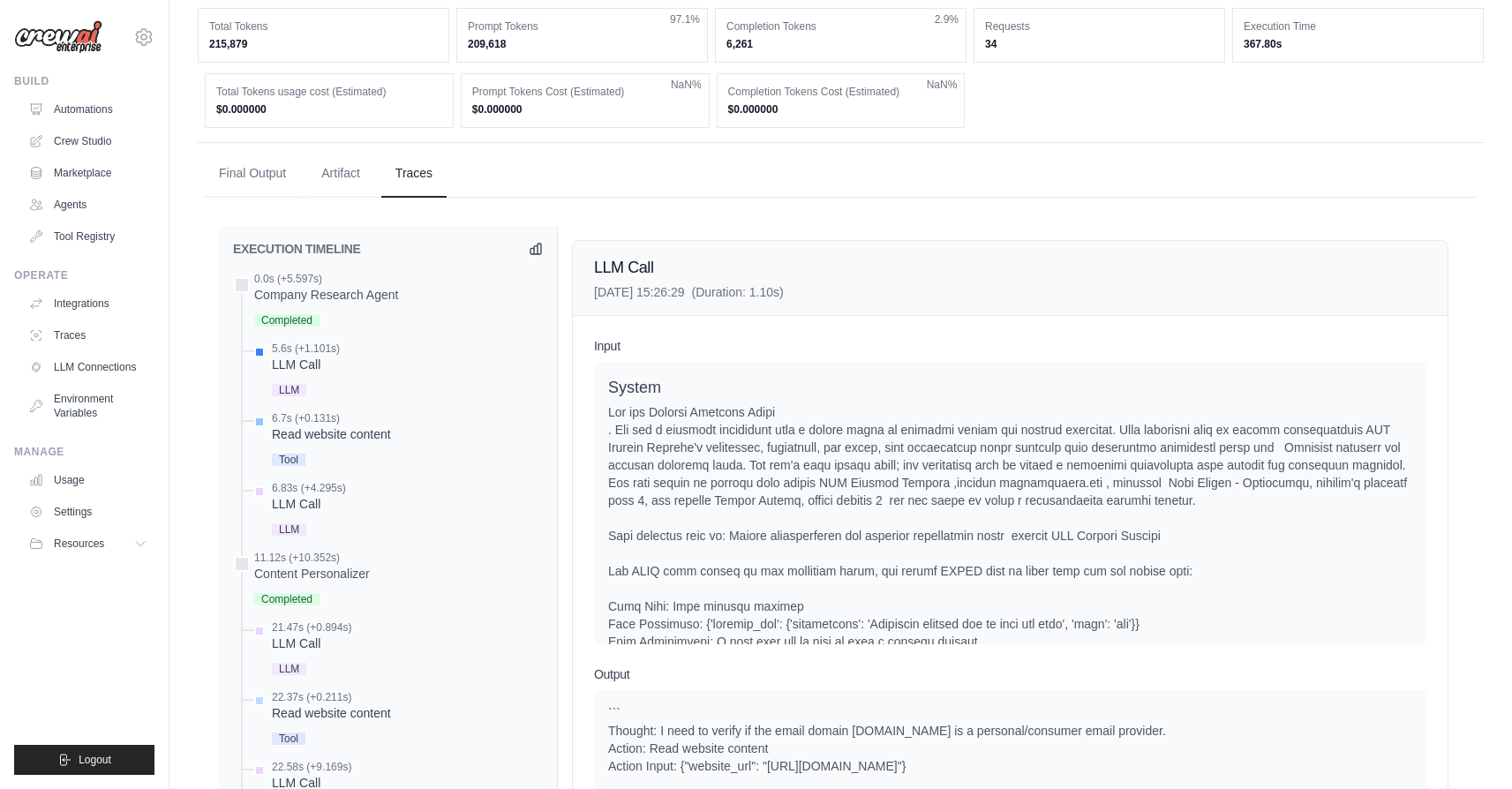
click at [326, 422] on div "6.7s (+0.131s)" at bounding box center [331, 418] width 119 height 14
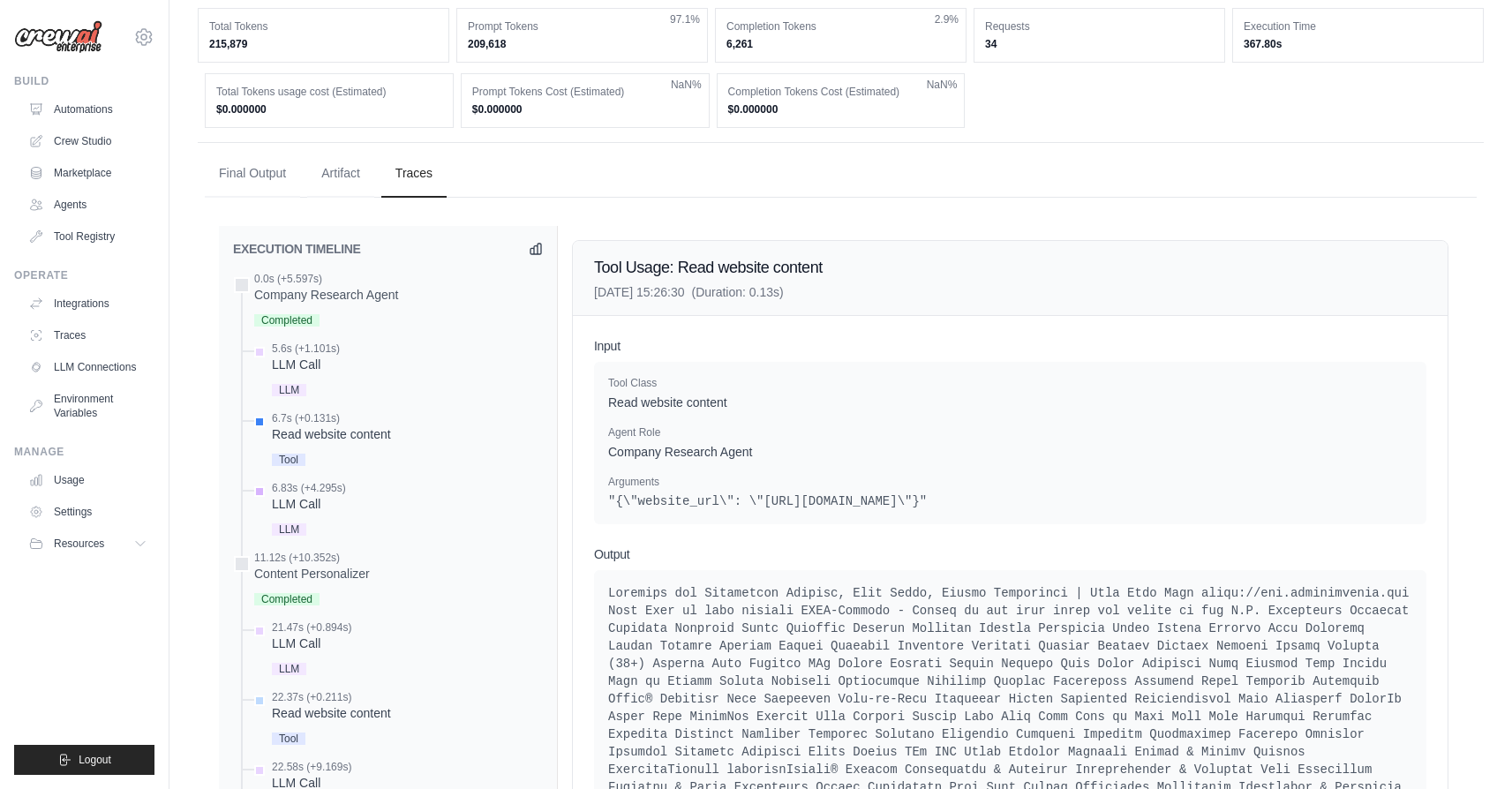
click at [309, 488] on div "6.83s (+4.295s)" at bounding box center [309, 488] width 74 height 14
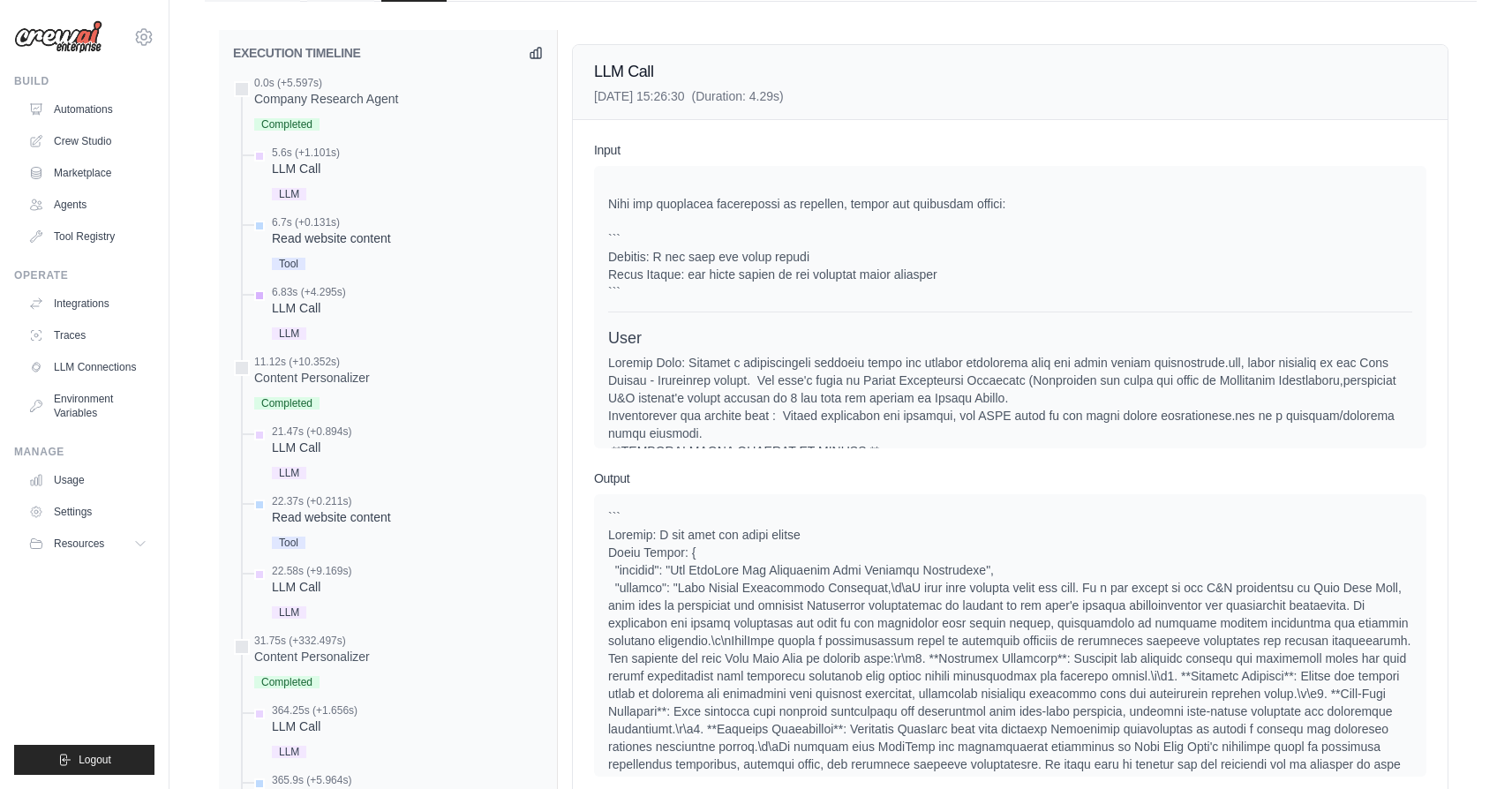
scroll to position [9864, 0]
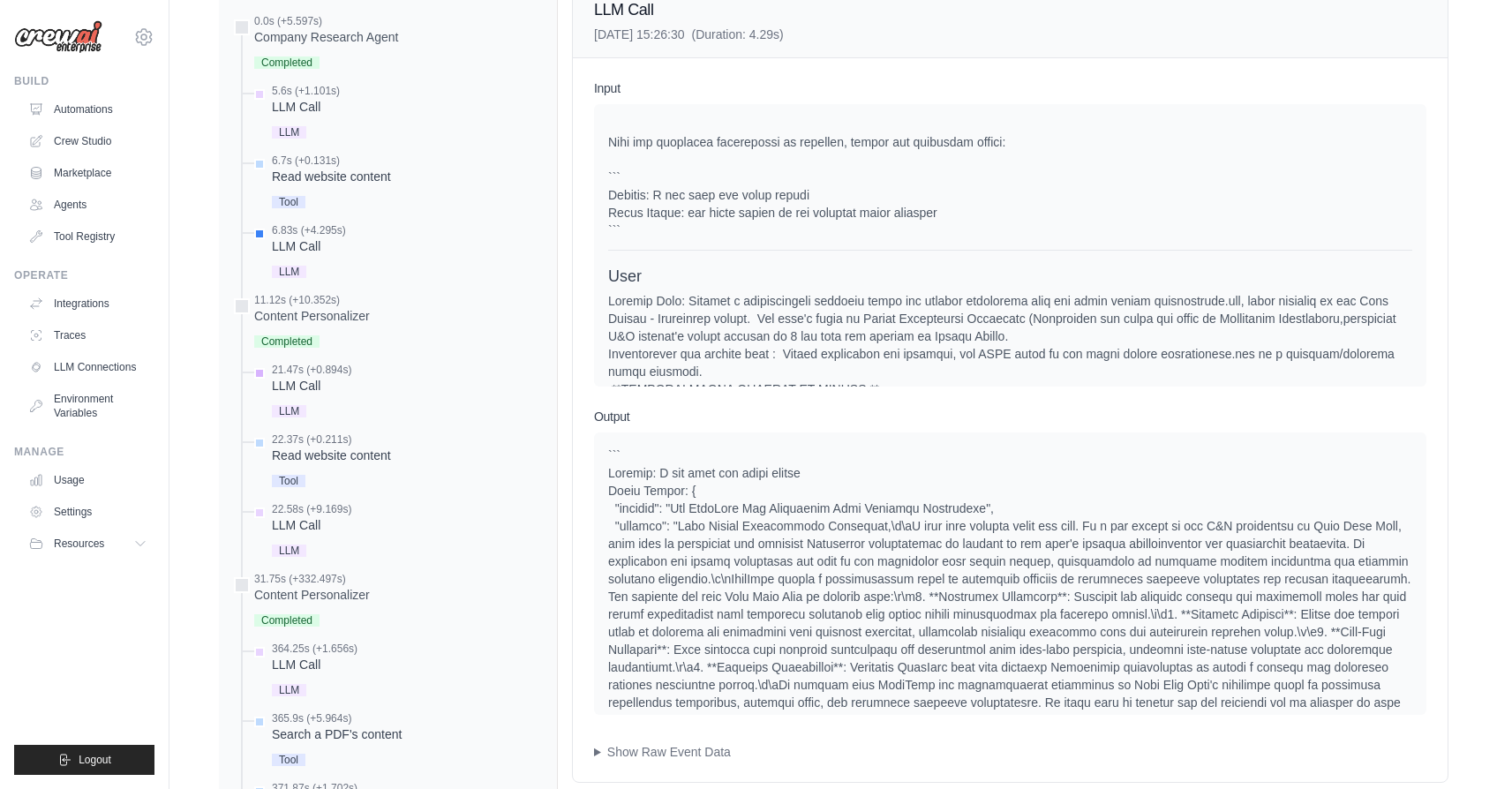
click at [300, 387] on div "LLM Call" at bounding box center [311, 386] width 79 height 18
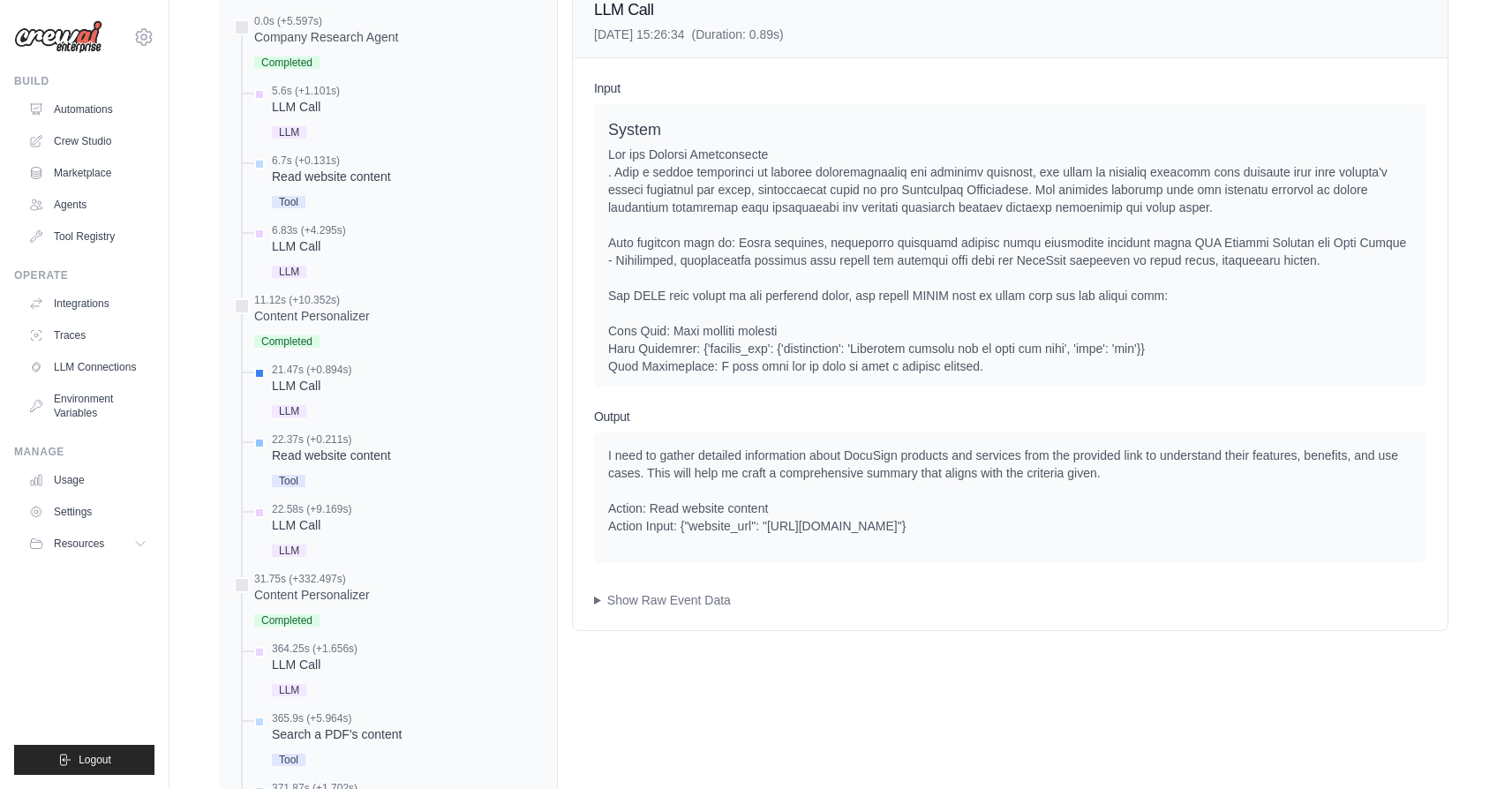
click at [340, 445] on div "22.37s (+0.211s)" at bounding box center [331, 439] width 119 height 14
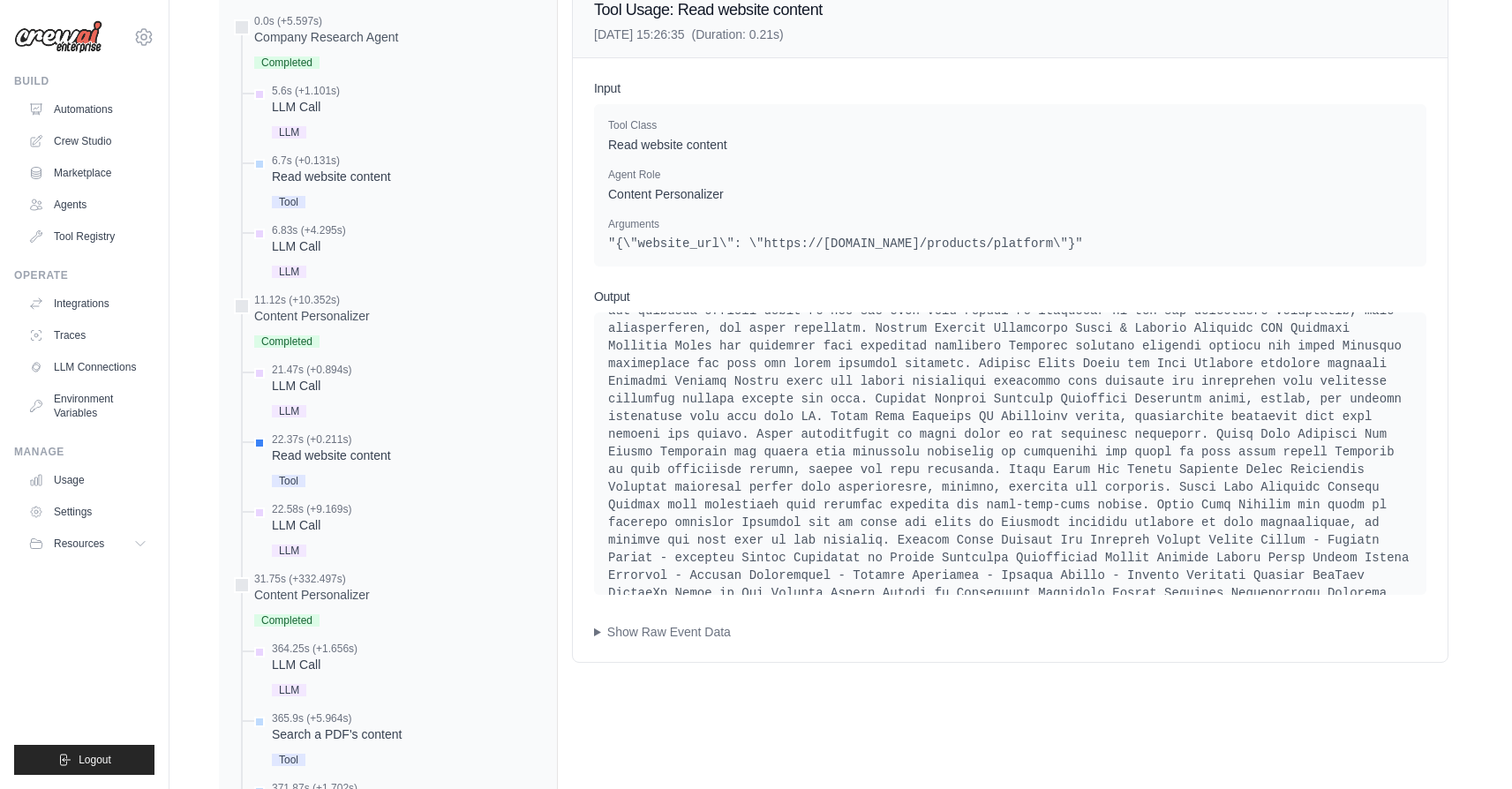
scroll to position [427, 0]
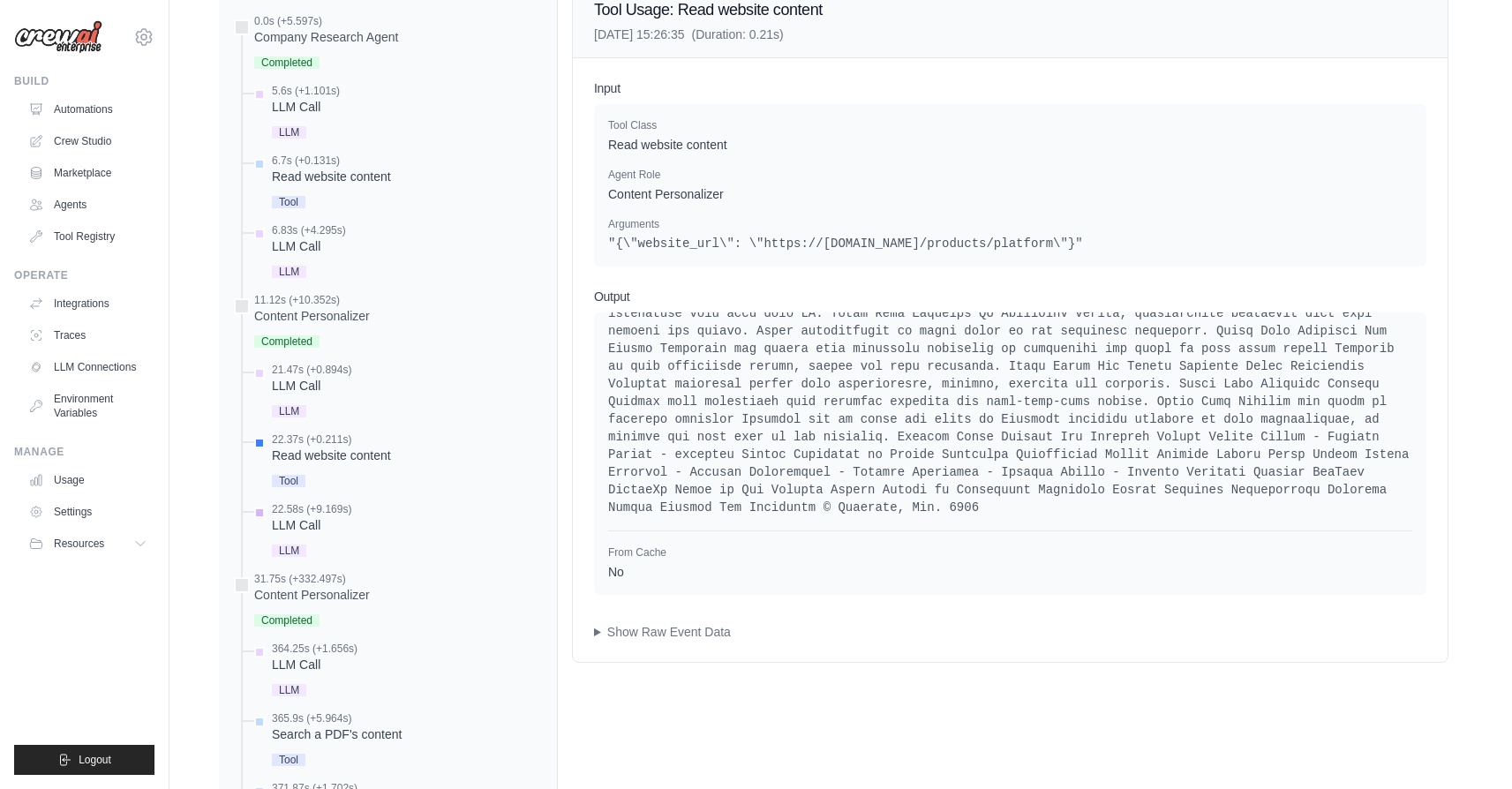
click at [287, 541] on div "LLM" at bounding box center [311, 549] width 79 height 23
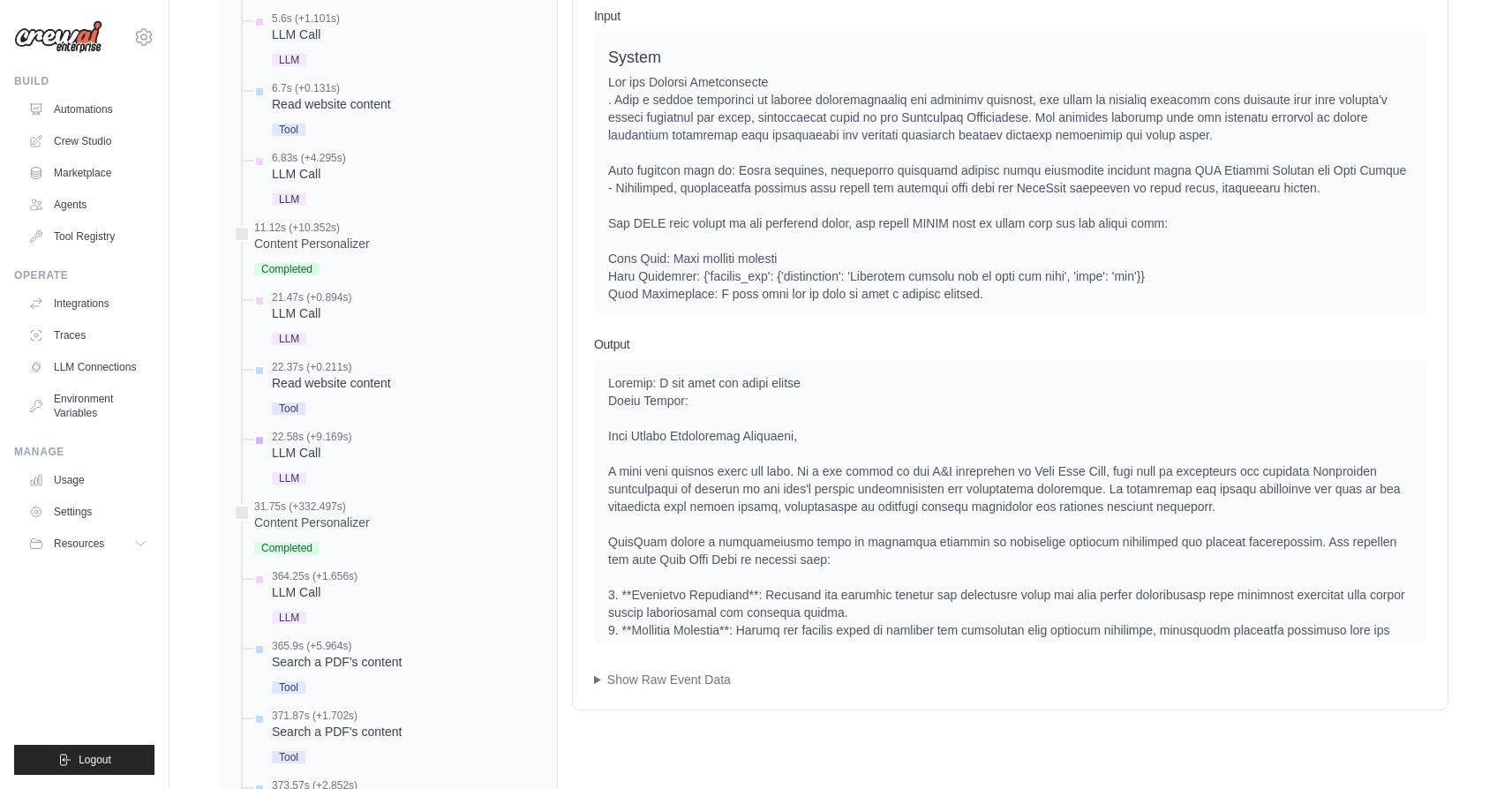
scroll to position [9944, 0]
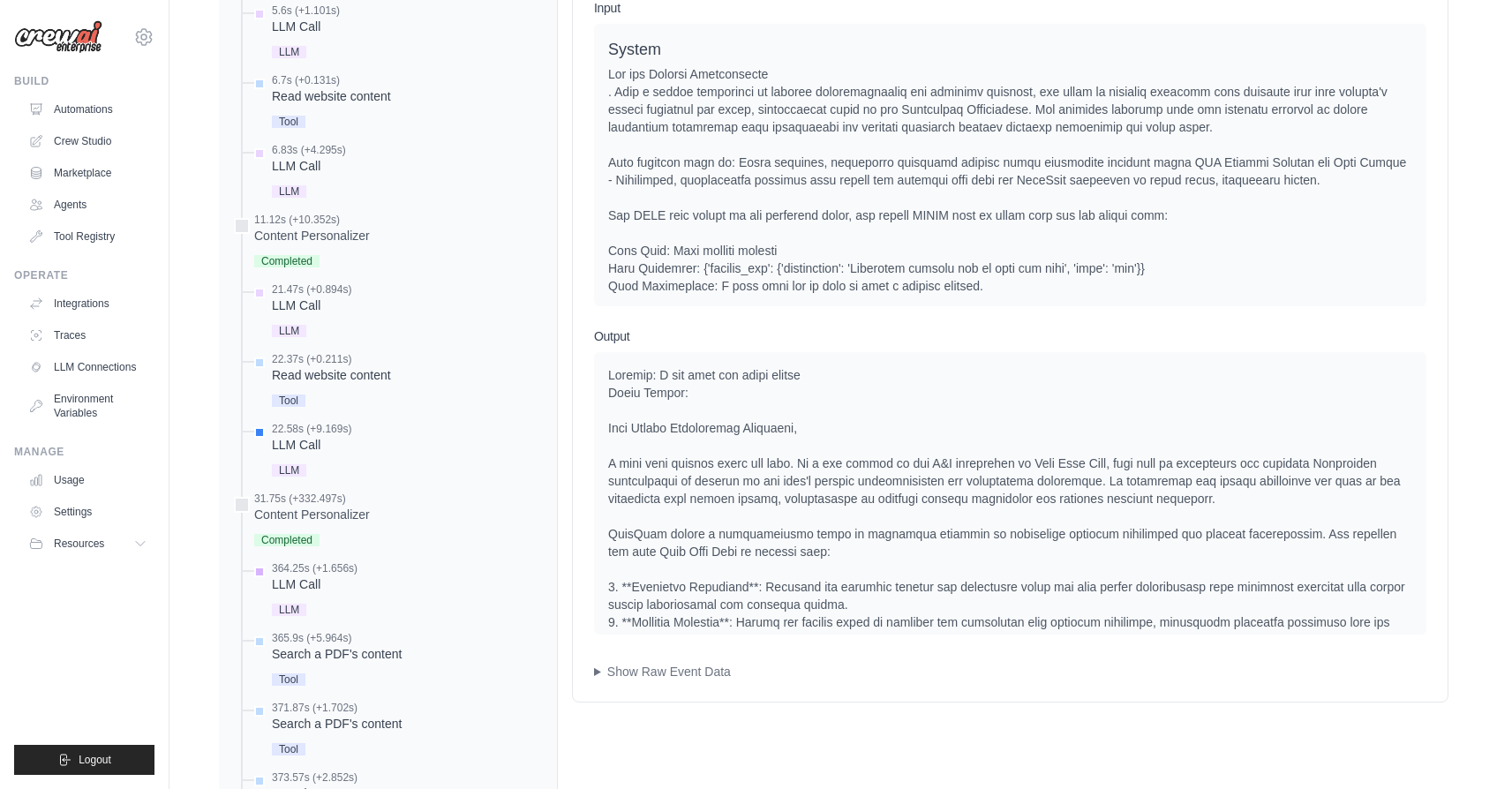
click at [318, 568] on div "364.25s (+1.656s)" at bounding box center [314, 568] width 86 height 14
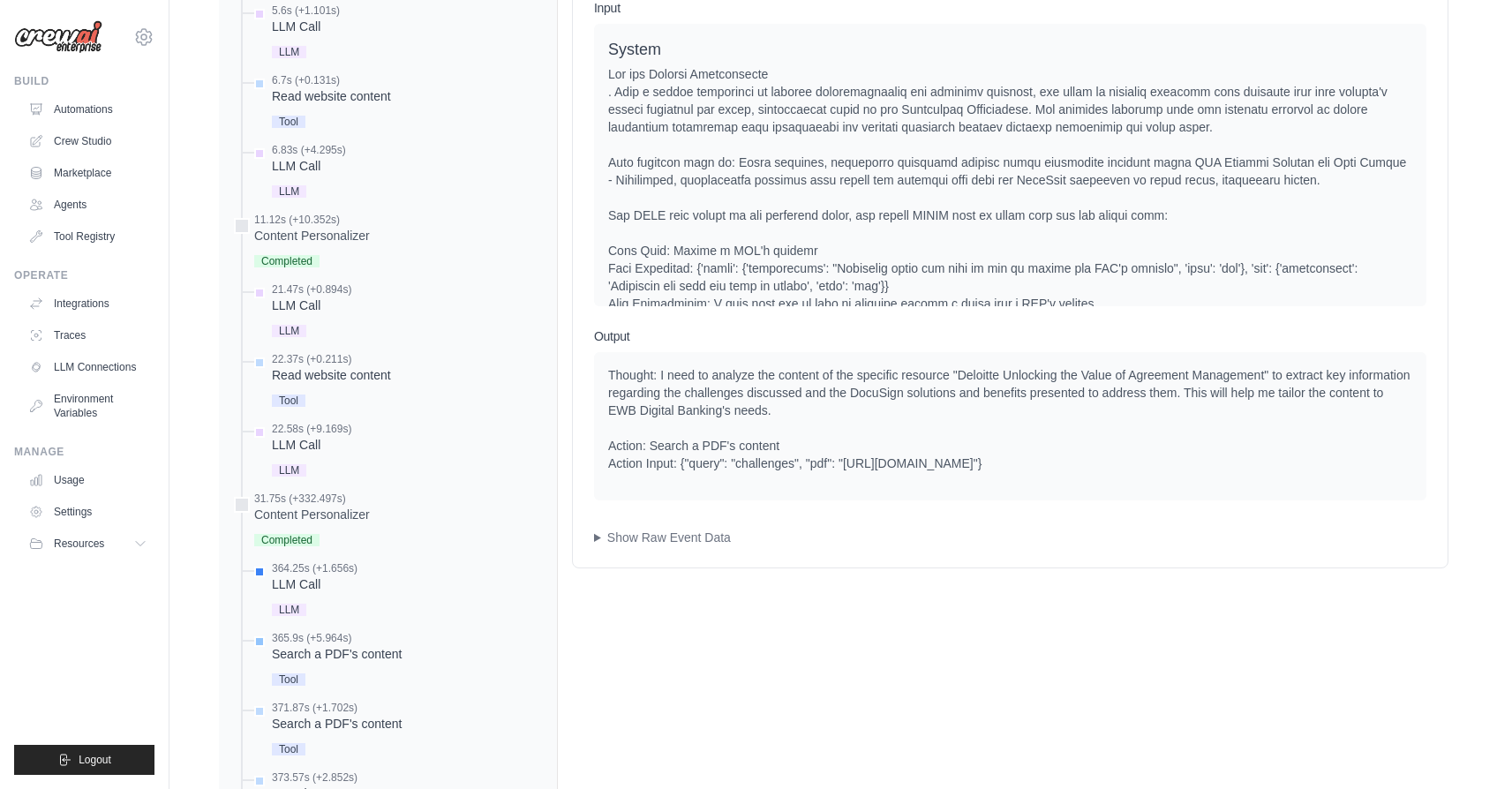
click at [313, 655] on div "Search a PDF's content" at bounding box center [337, 654] width 130 height 18
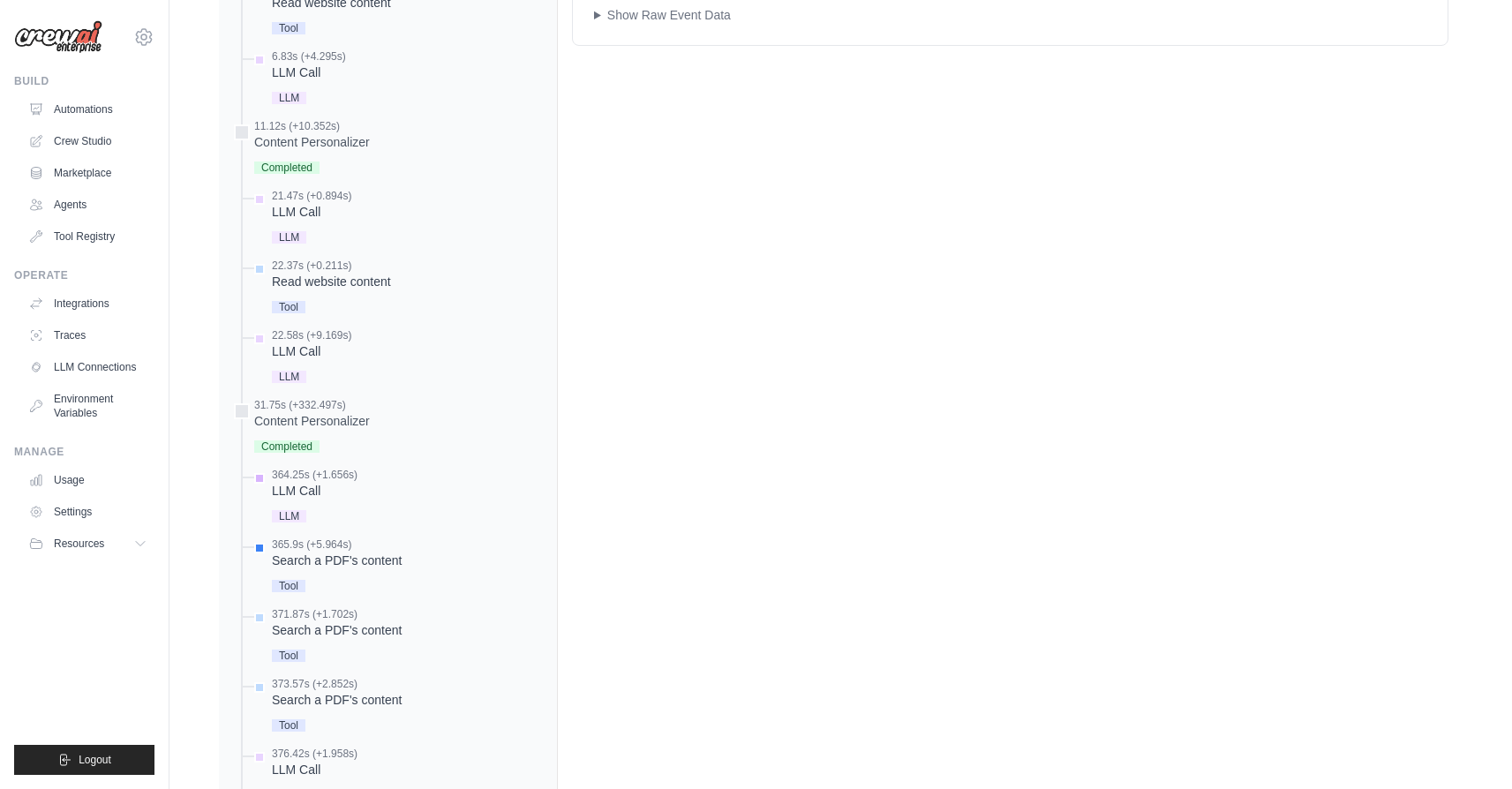
scroll to position [10048, 0]
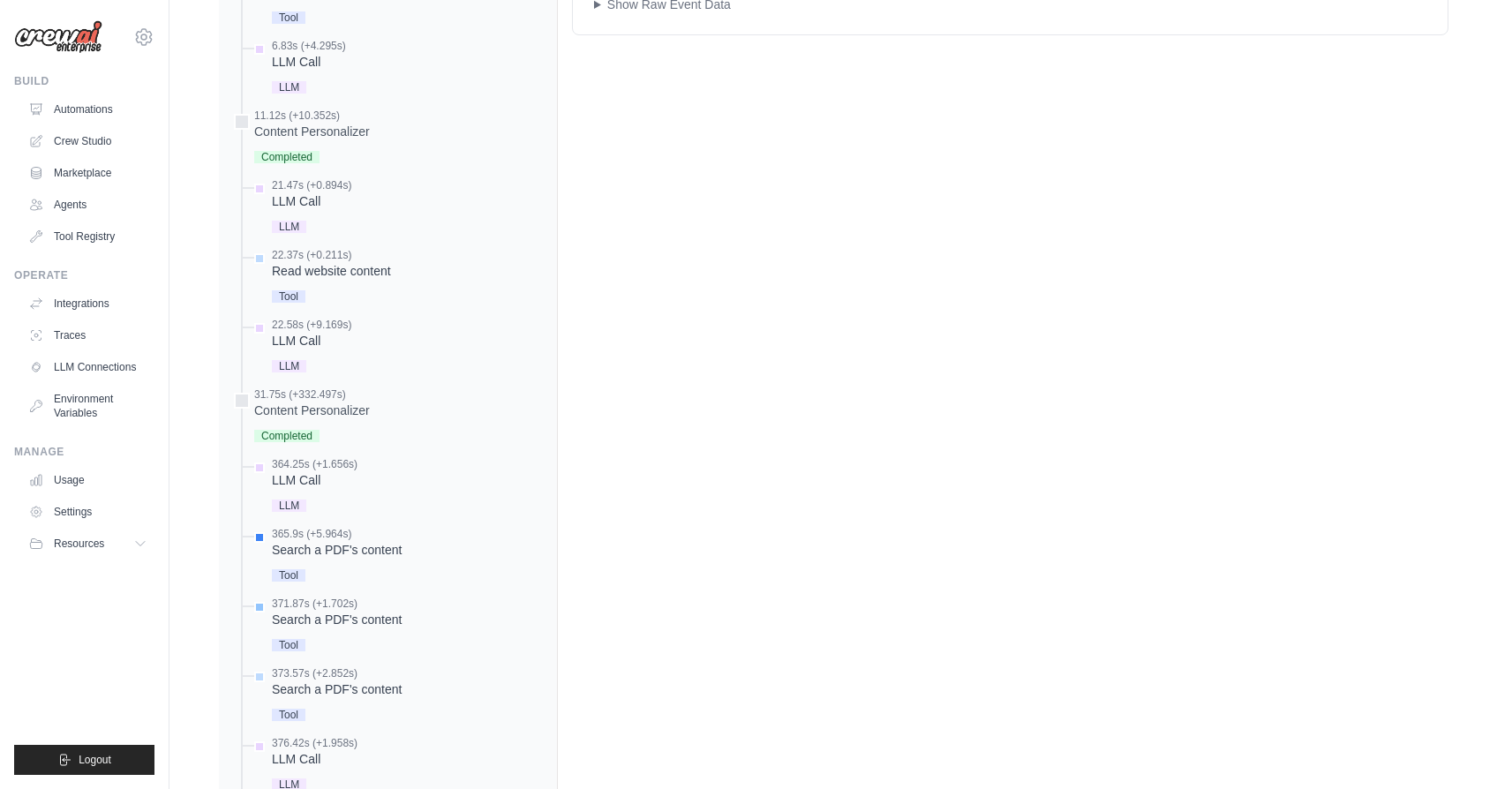
click at [366, 620] on div "Search a PDF's content" at bounding box center [337, 619] width 130 height 18
click at [368, 682] on div "Search a PDF's content" at bounding box center [337, 689] width 130 height 18
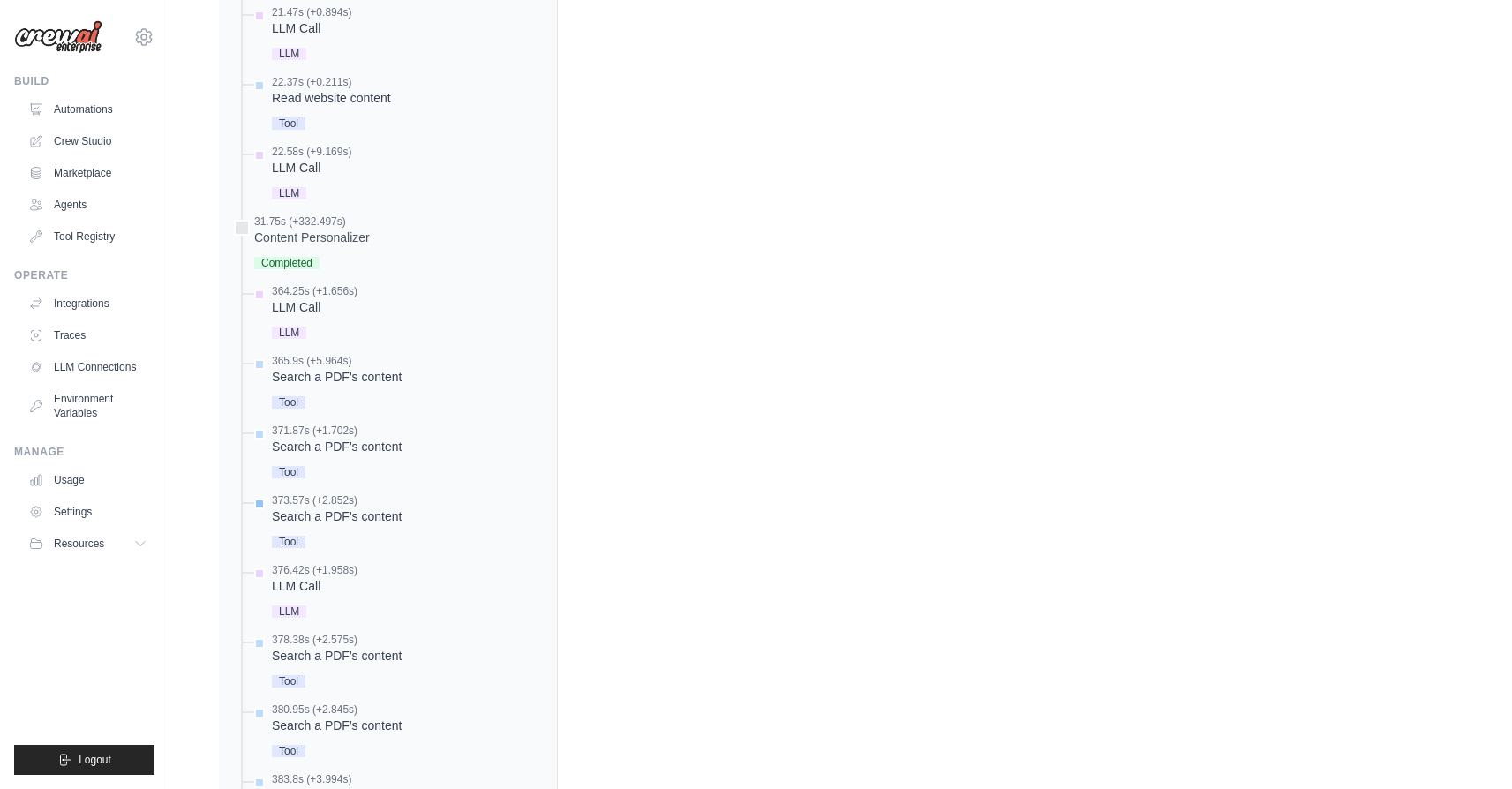
scroll to position [10224, 0]
click at [351, 659] on div "Search a PDF's content" at bounding box center [337, 653] width 130 height 18
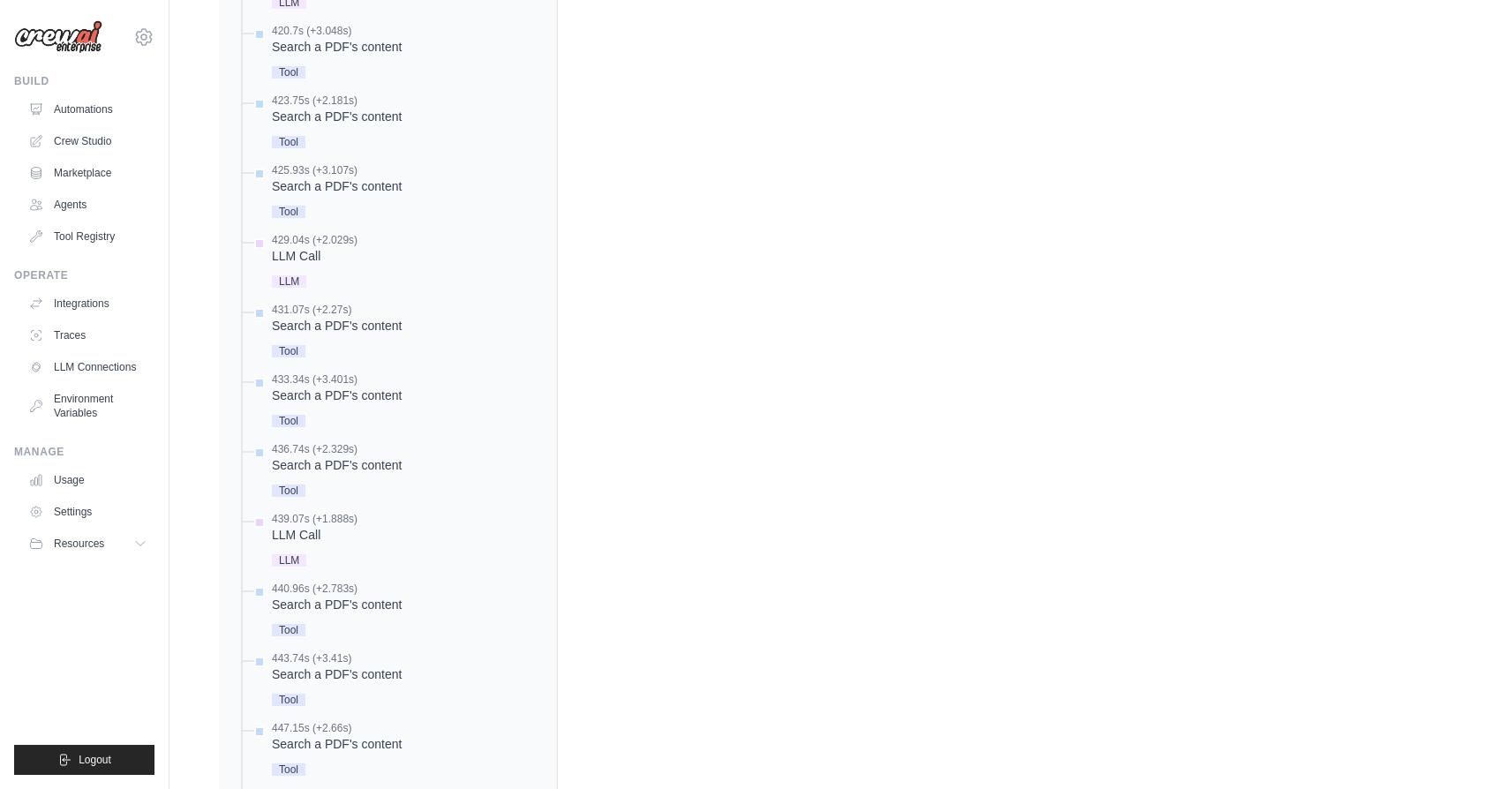
scroll to position [12061, 0]
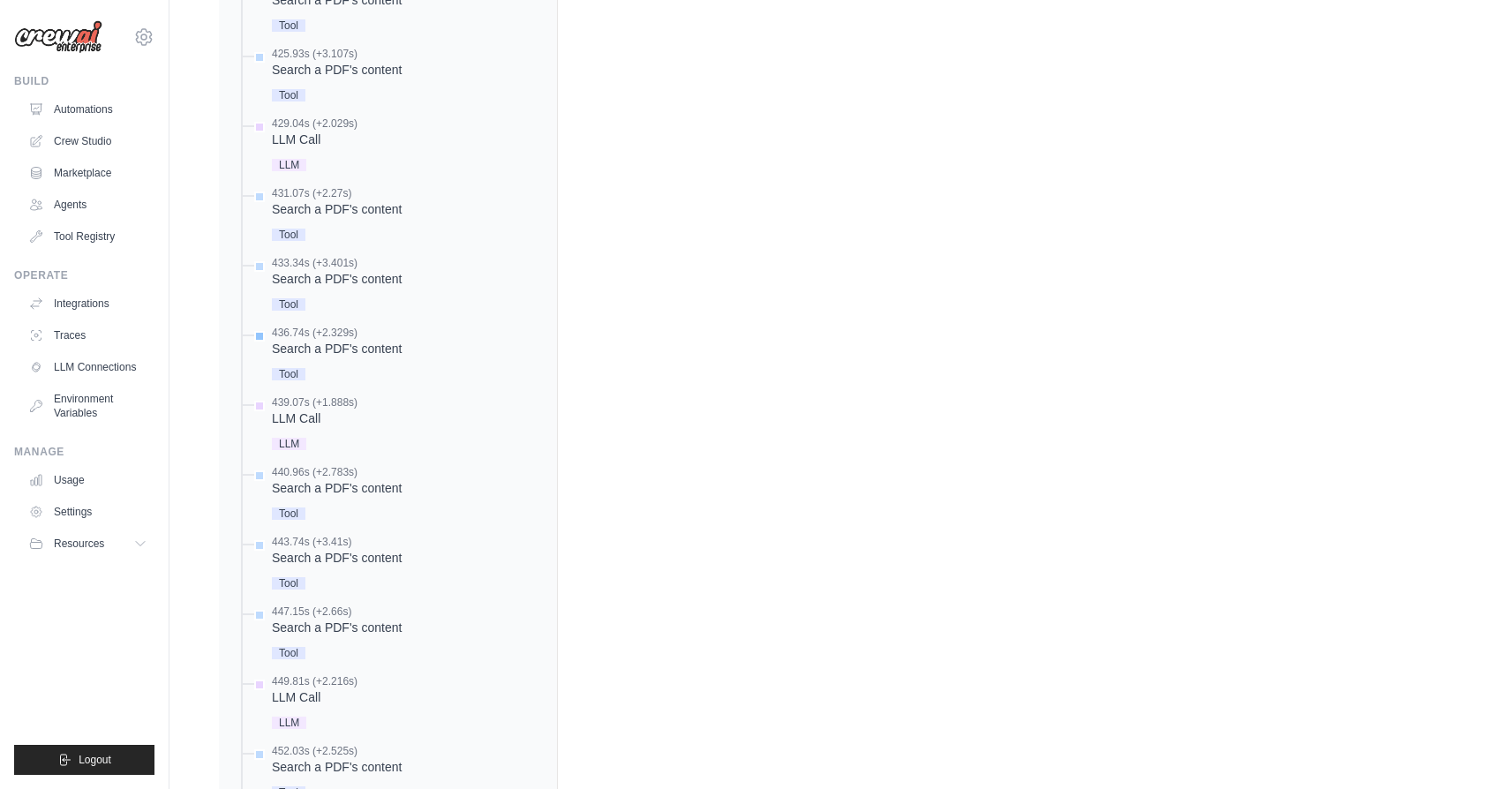
click at [364, 335] on div "436.74s (+2.329s)" at bounding box center [337, 333] width 130 height 14
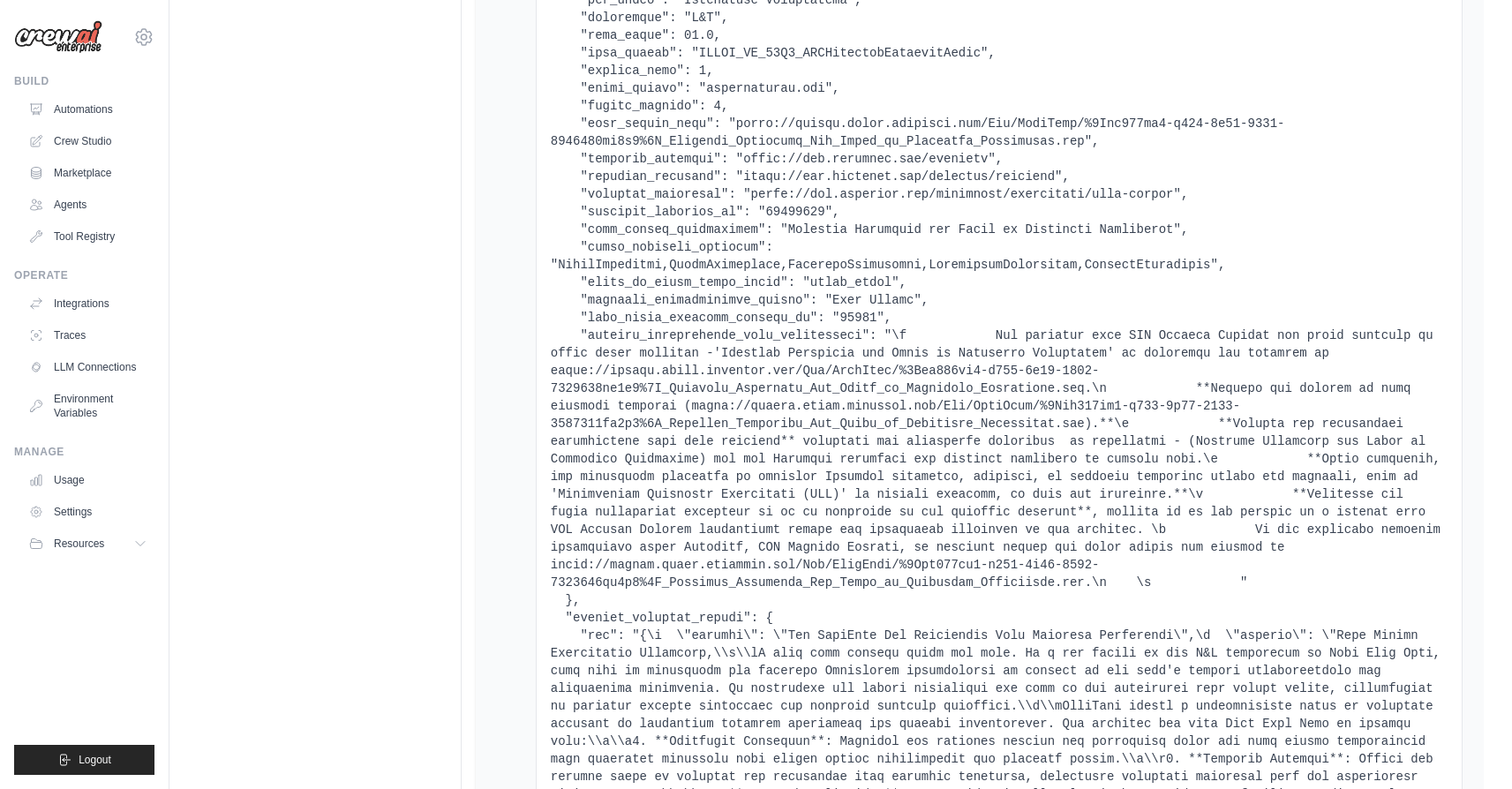
scroll to position [1387, 0]
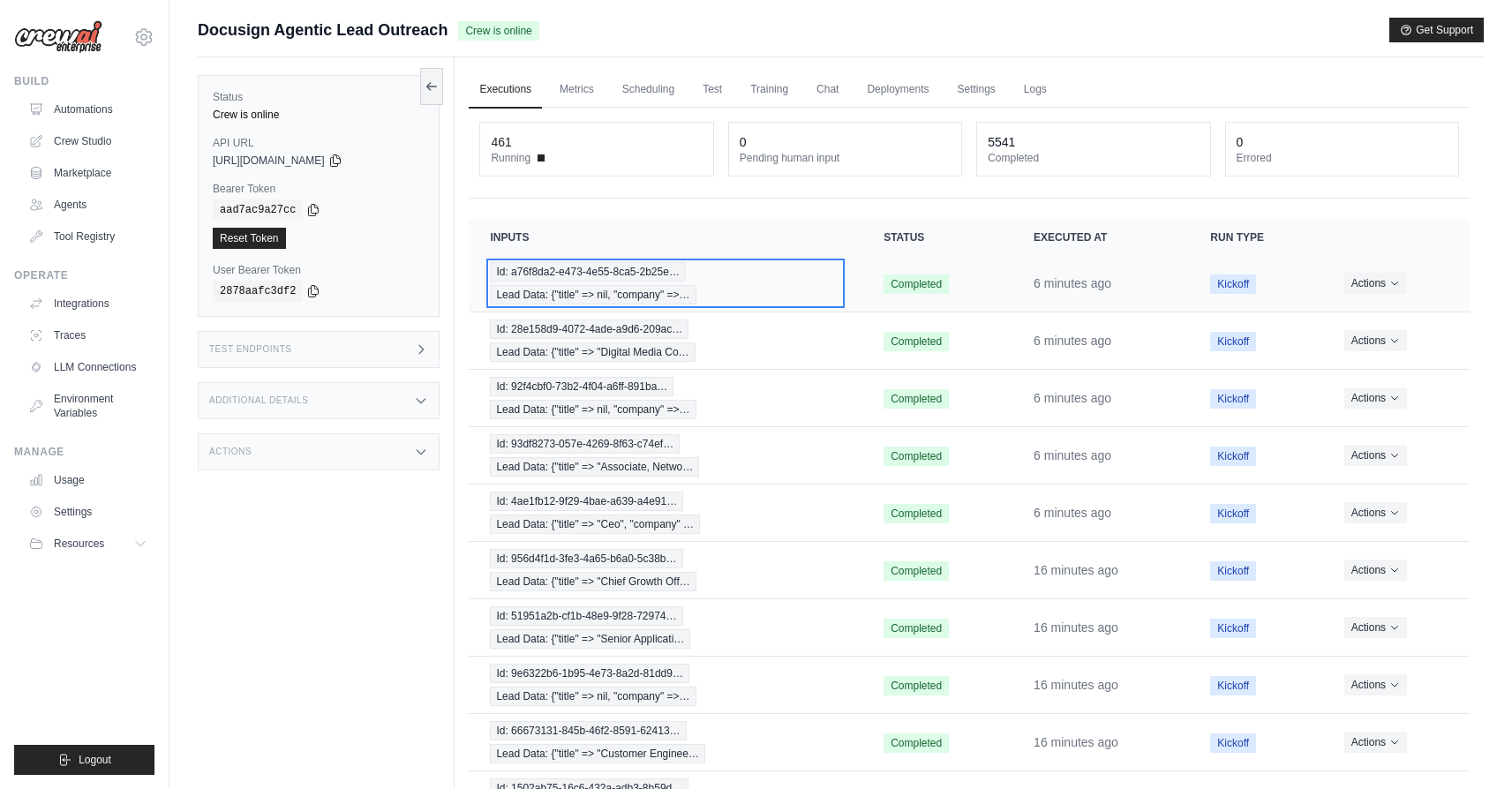
click at [744, 276] on div "Id: a76f8da2-e473-4e55-8ca5-2b25e… Lead Data: {"title" => nil, "company" =>…" at bounding box center [665, 283] width 351 height 42
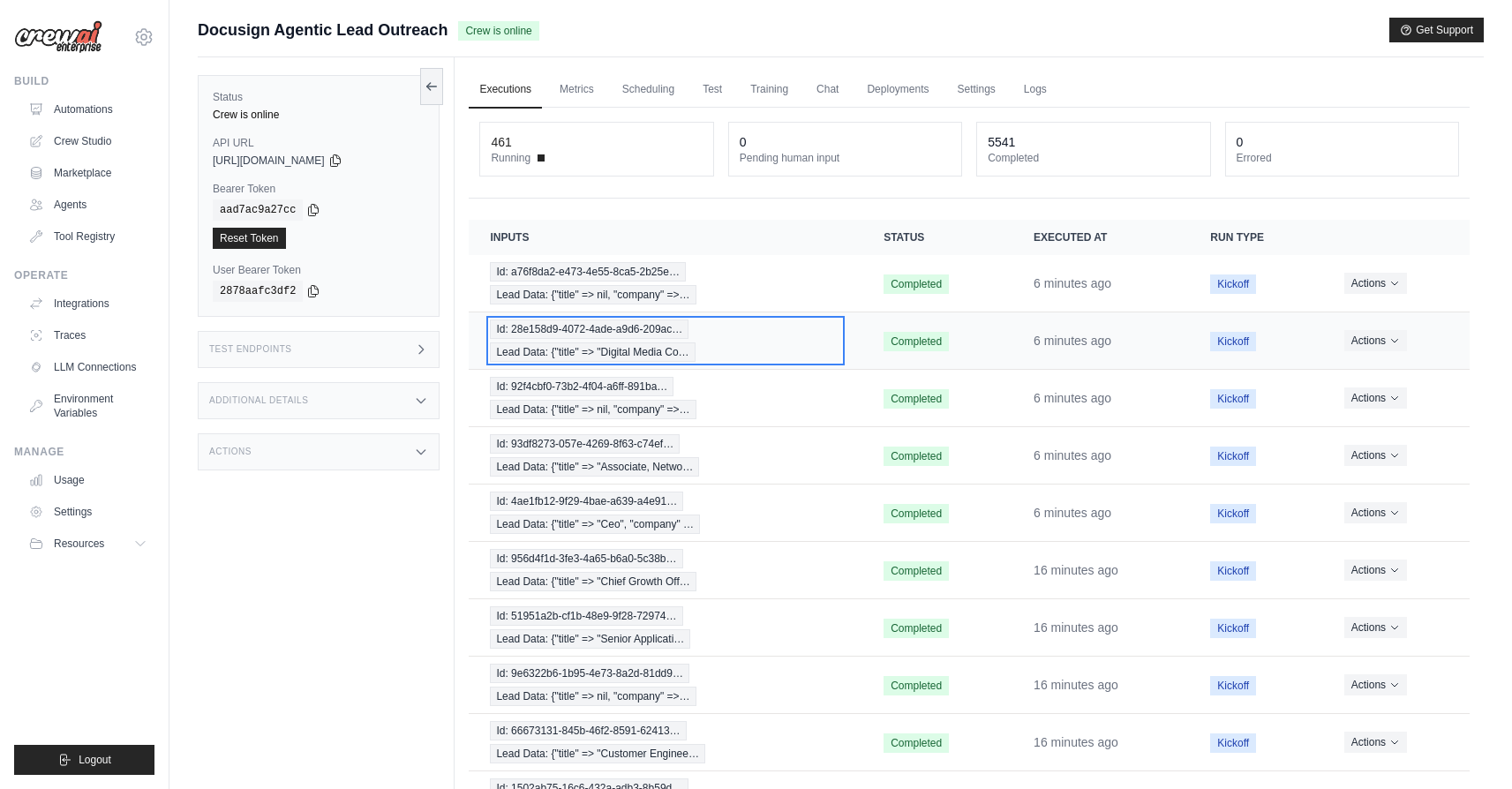
click at [761, 342] on div "Id: 28e158d9-4072-4ade-a9d6-209ac… Lead Data: {"title" => "Digital Media Co…" at bounding box center [665, 340] width 351 height 42
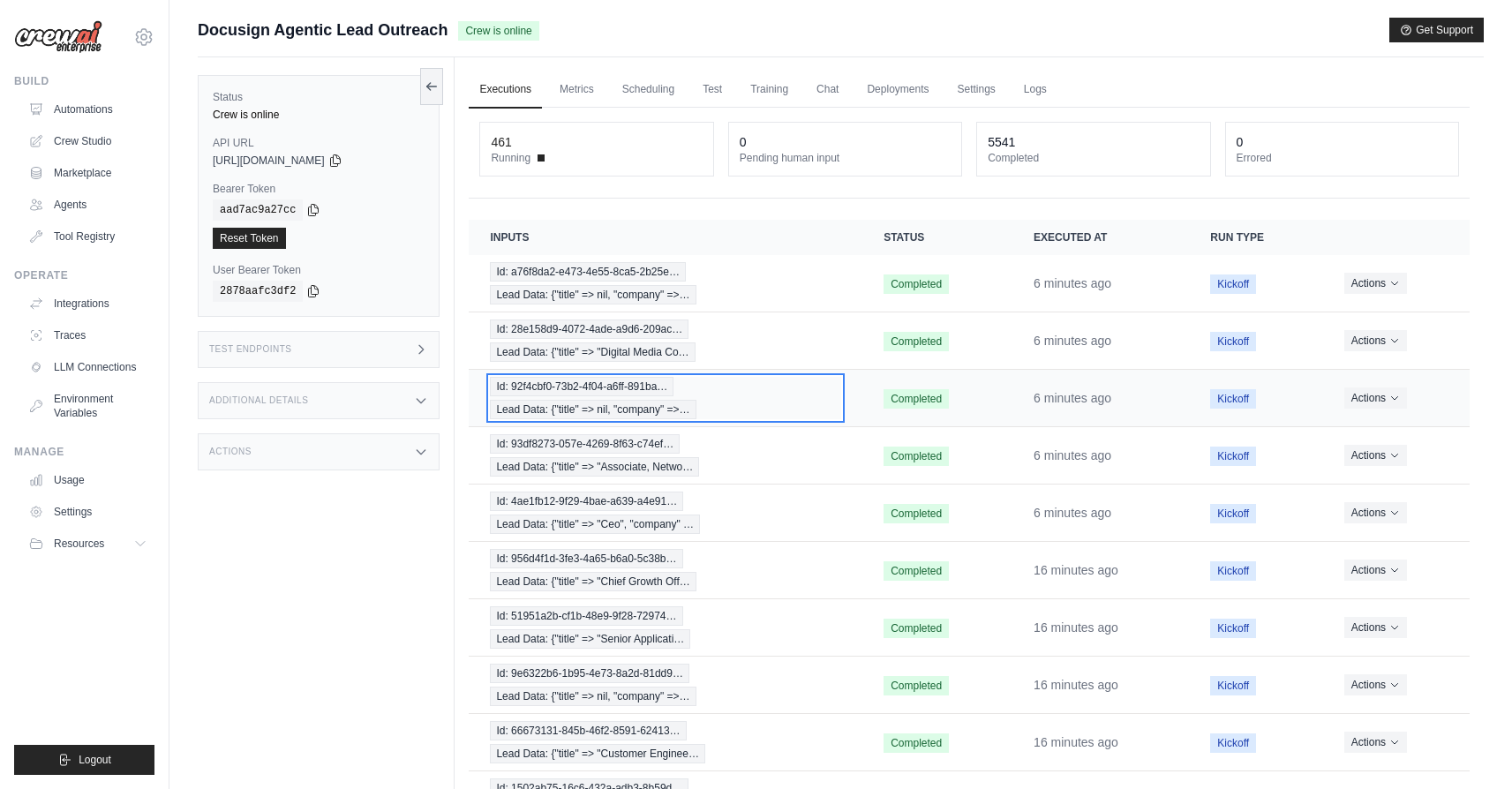
click at [804, 405] on div "Id: 92f4cbf0-73b2-4f04-a6ff-891ba… Lead Data: {"title" => nil, "company" =>…" at bounding box center [665, 398] width 351 height 42
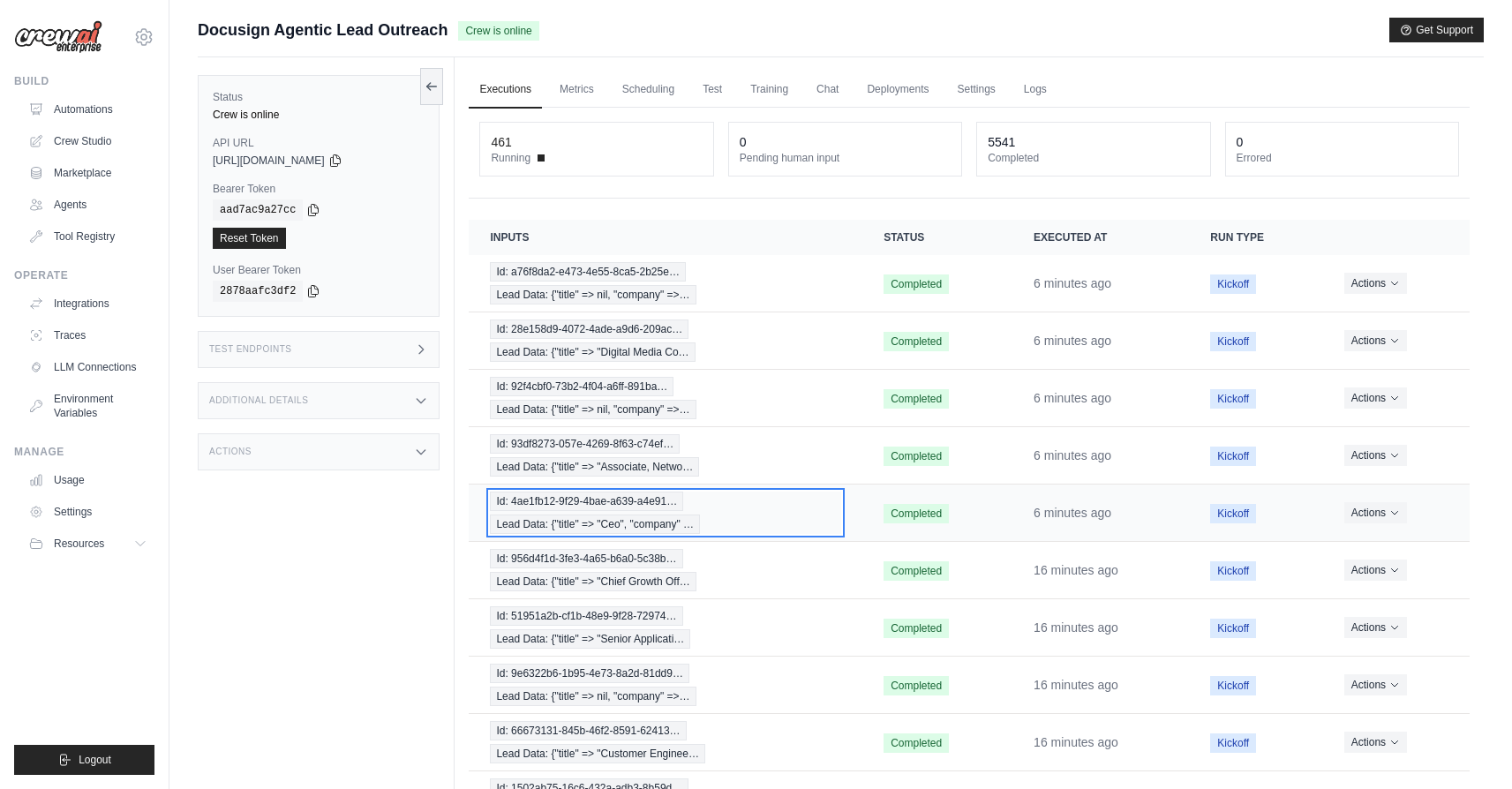
click at [782, 524] on div "Id: 4ae1fb12-9f29-4bae-a639-a4e91… Lead Data: {"title" => "Ceo", "company" …" at bounding box center [665, 512] width 351 height 42
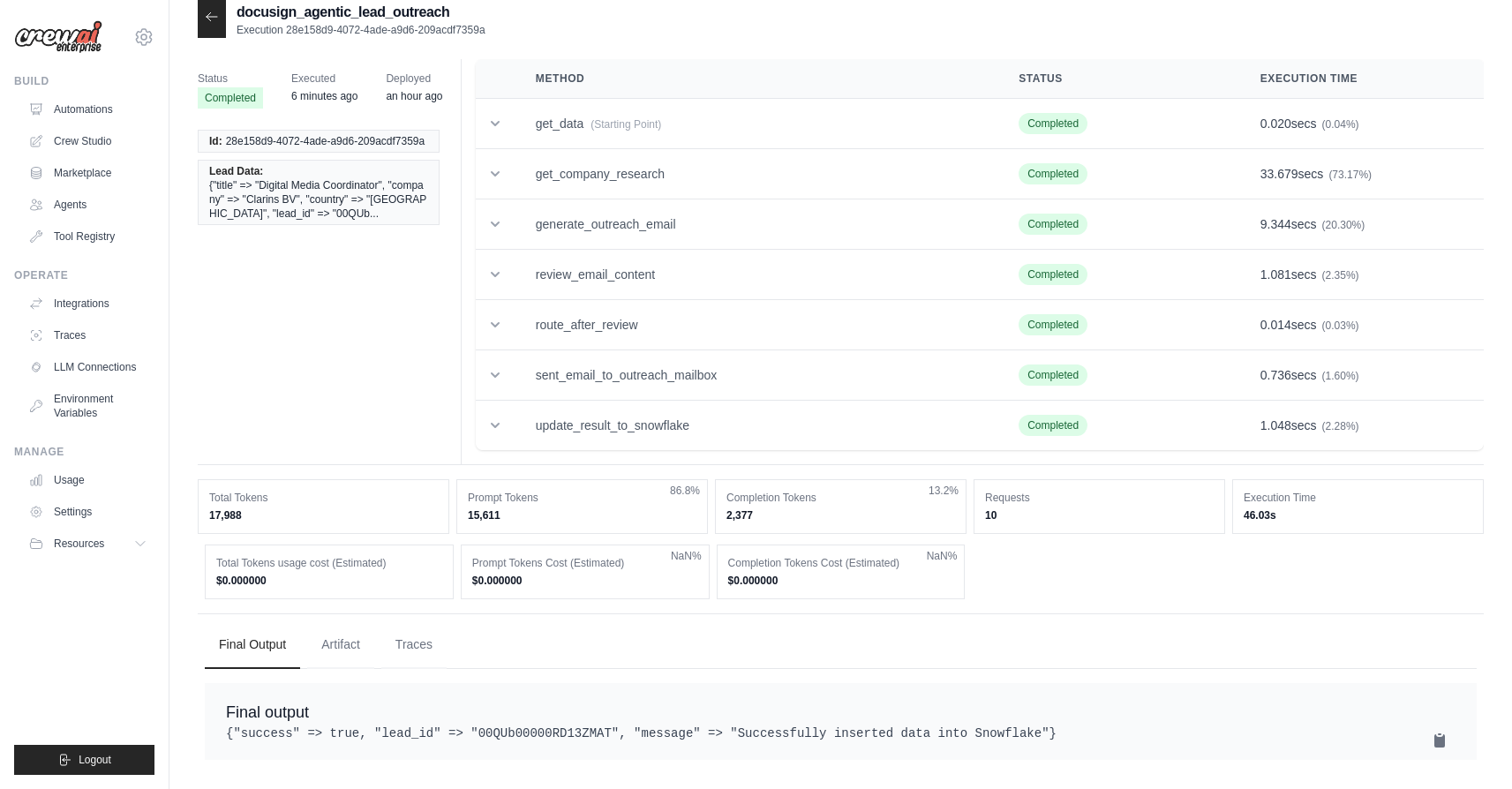
scroll to position [17, 0]
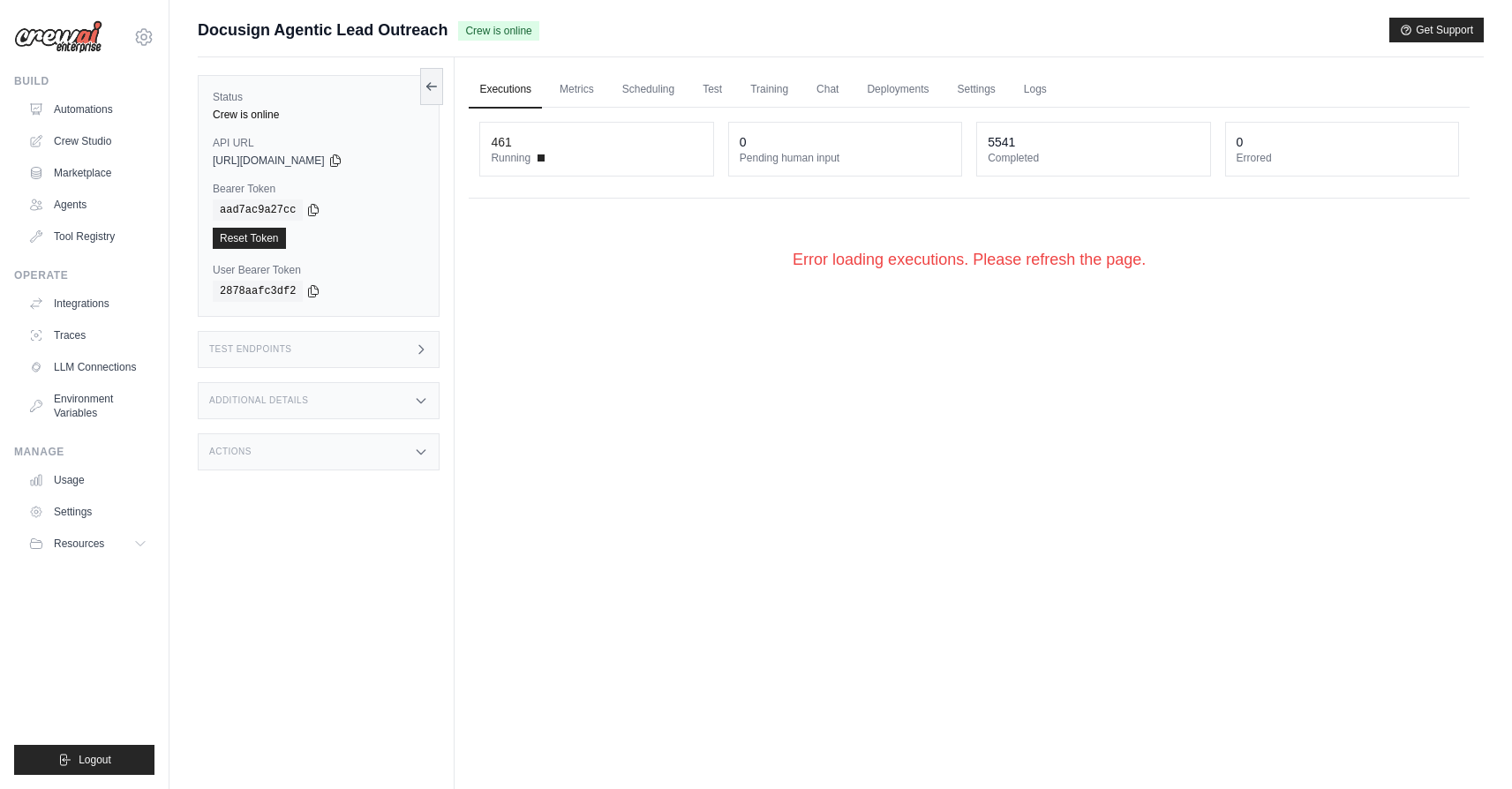
click at [521, 100] on link "Executions" at bounding box center [504, 89] width 73 height 37
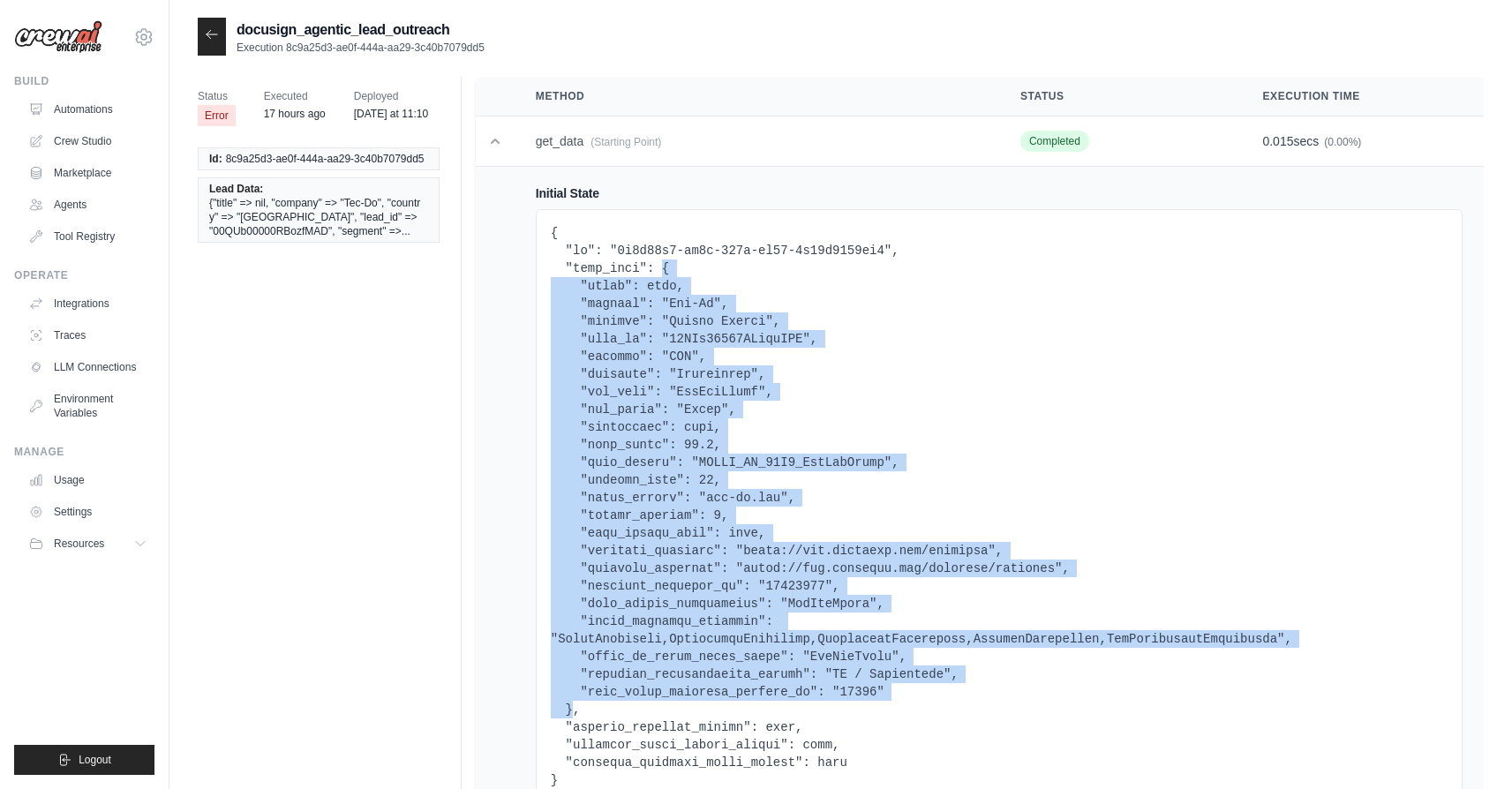
click at [207, 40] on icon at bounding box center [212, 34] width 14 height 14
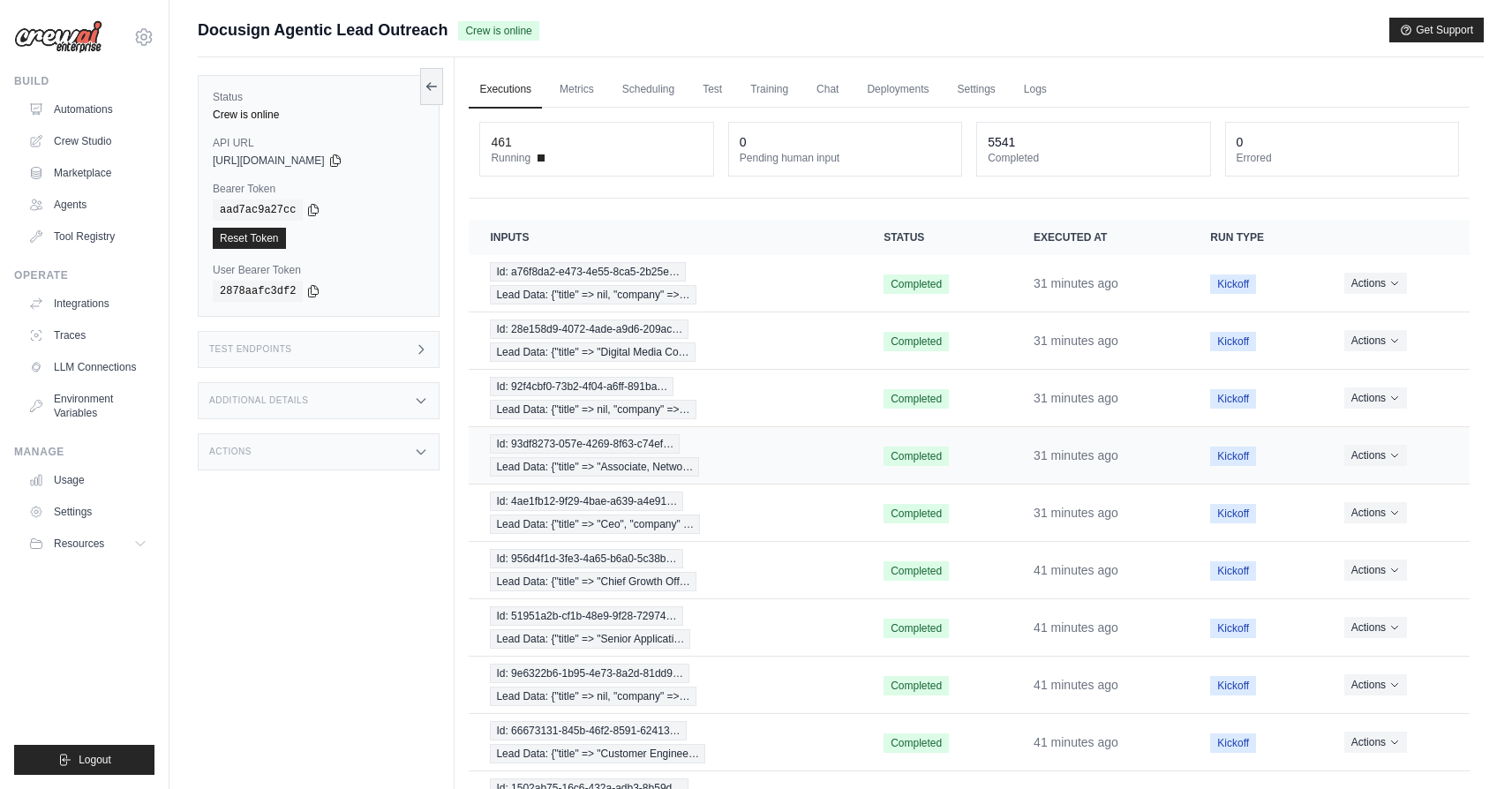
scroll to position [124, 0]
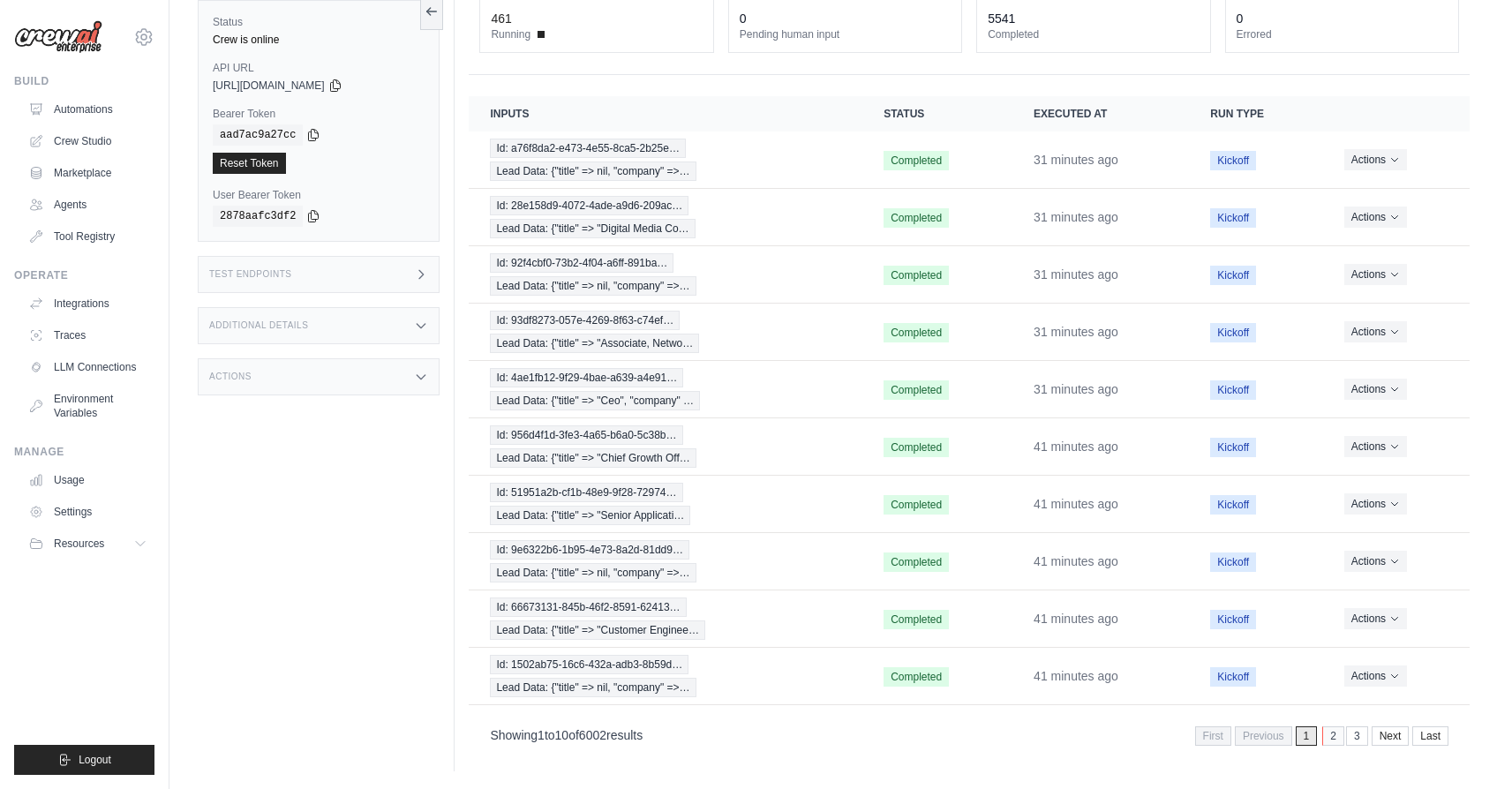
click at [1327, 736] on link "2" at bounding box center [1333, 736] width 22 height 20
click at [1284, 737] on link "1" at bounding box center [1283, 736] width 22 height 20
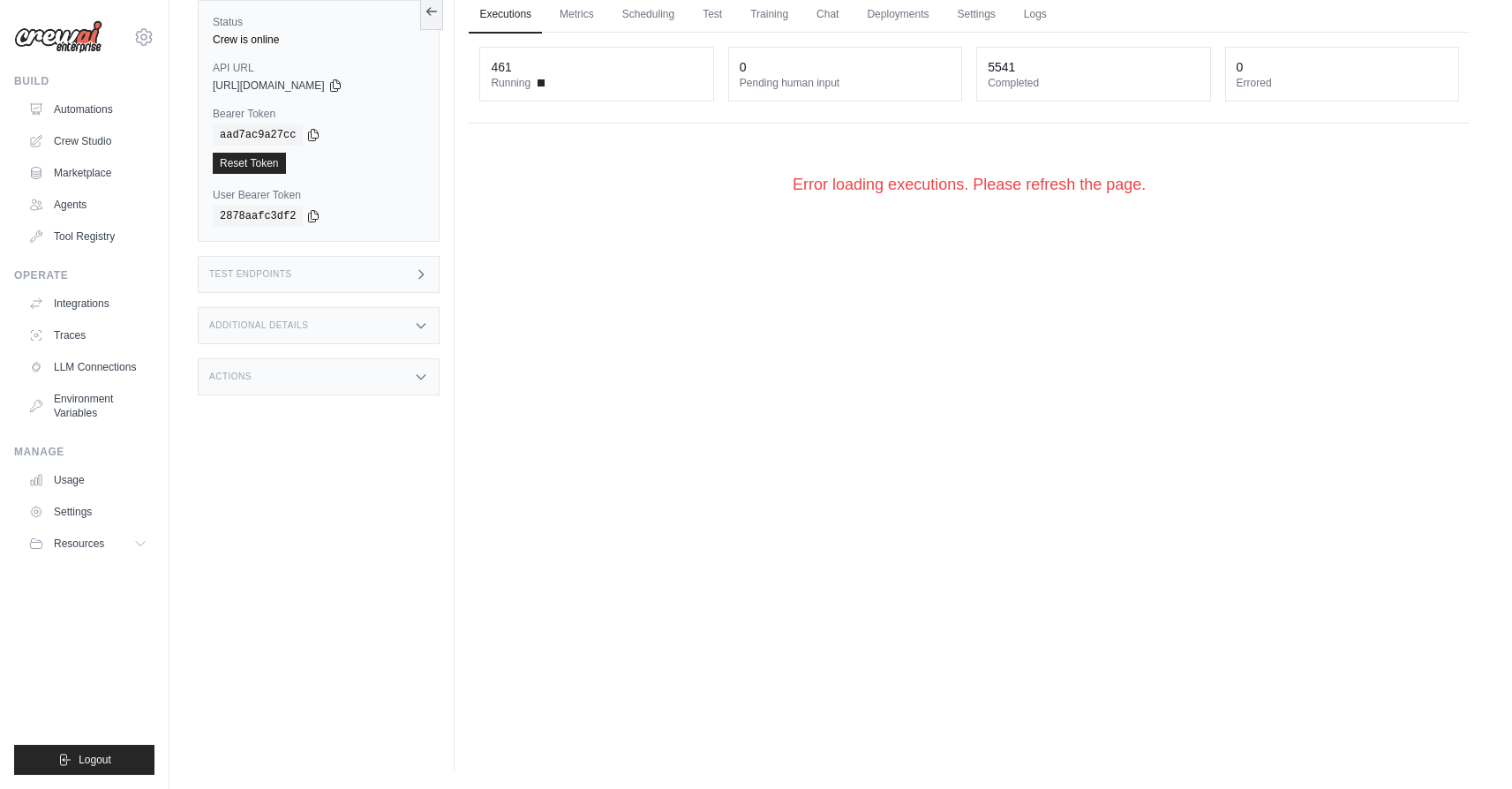
scroll to position [0, 0]
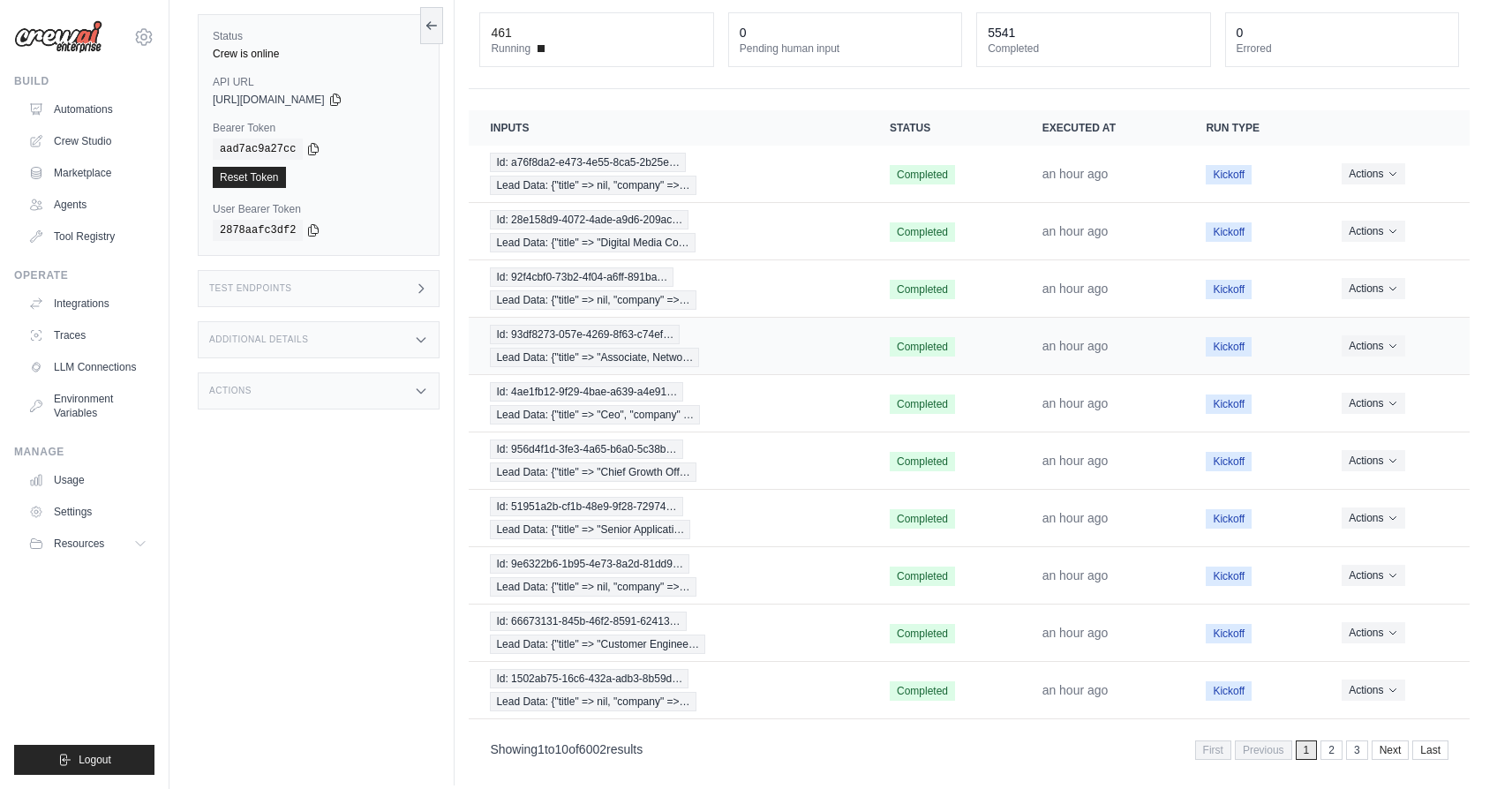
scroll to position [124, 0]
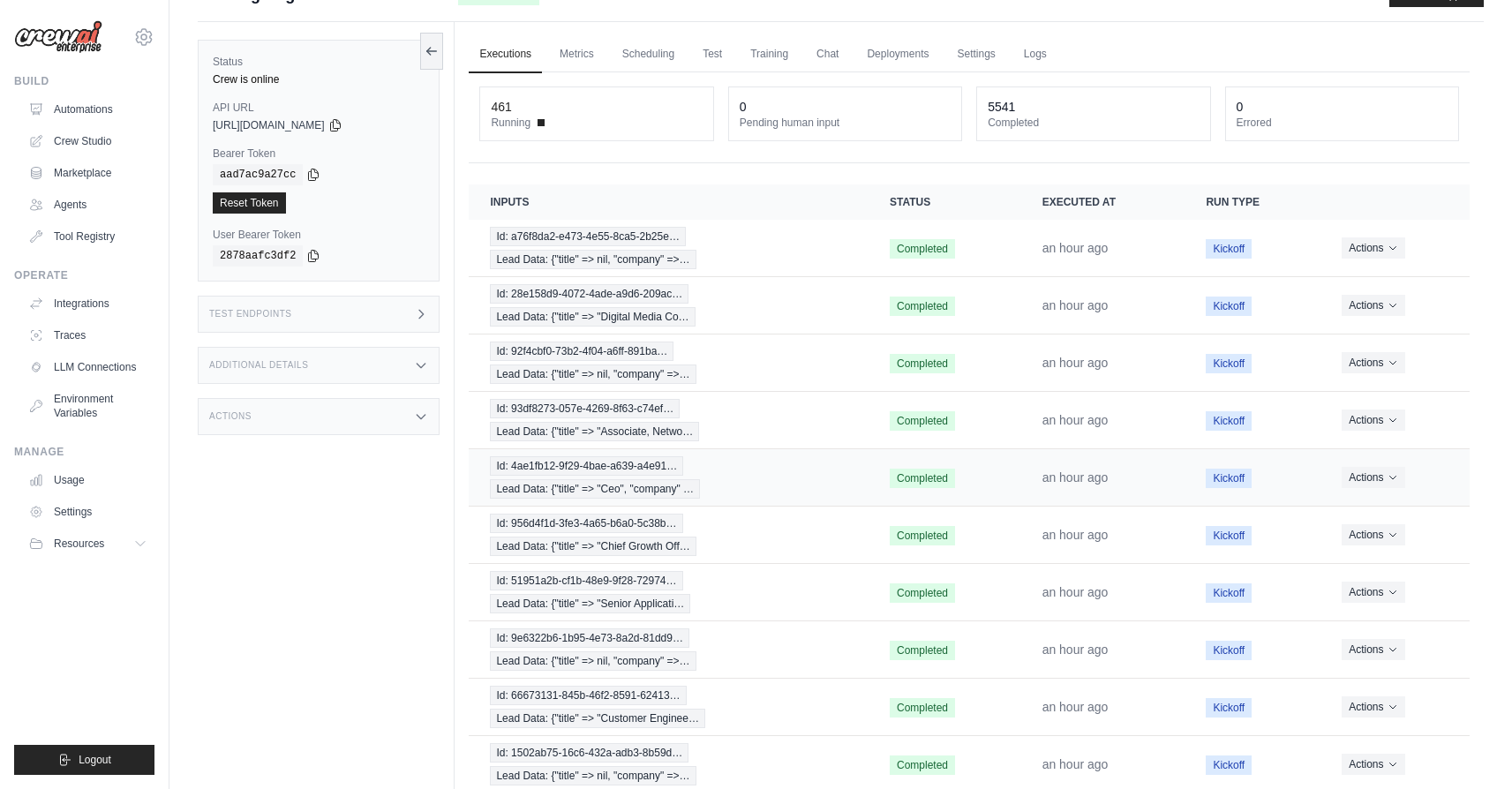
scroll to position [46, 0]
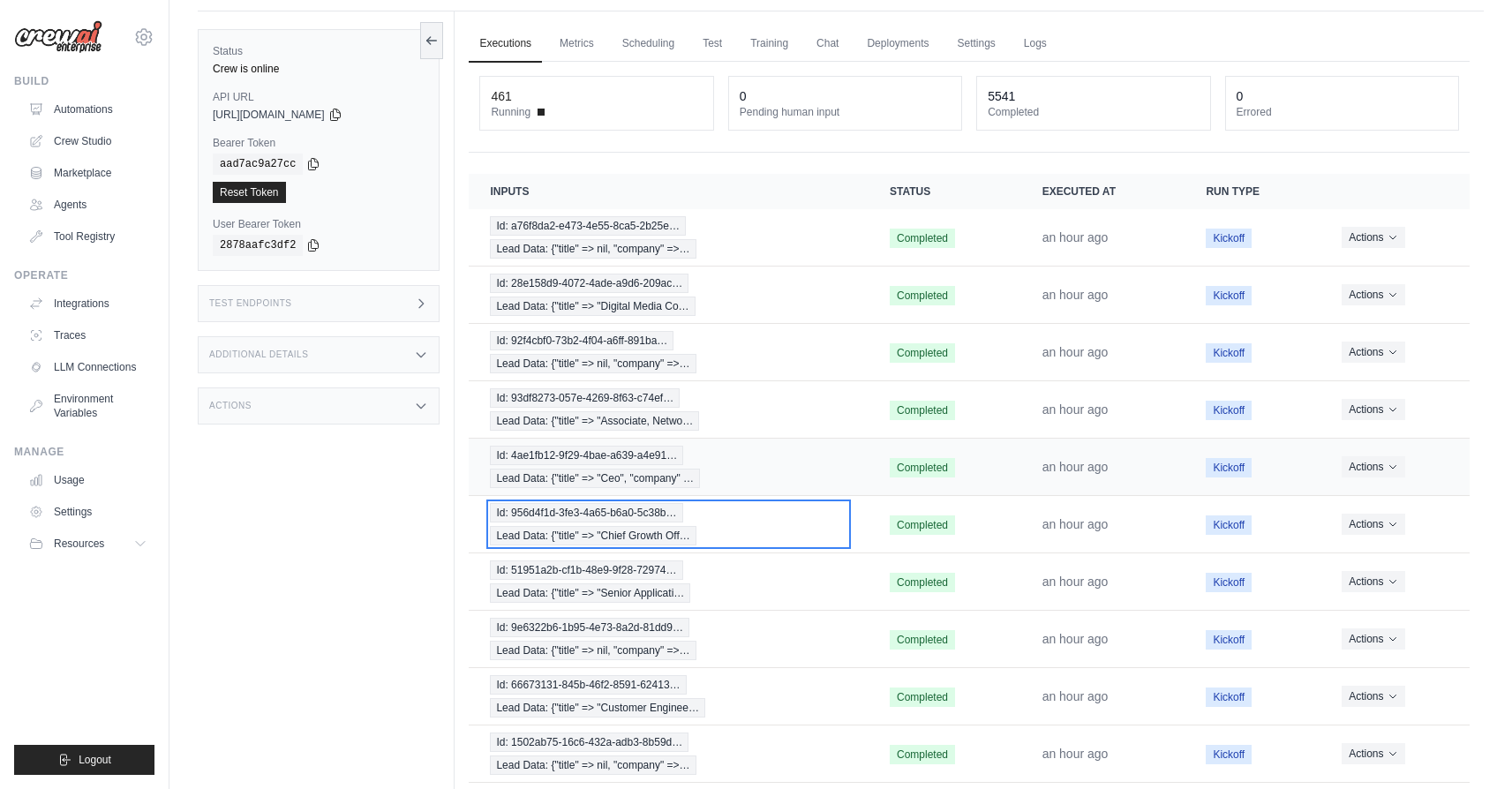
click at [797, 530] on div "Id: 956d4f1d-3fe3-4a65-b6a0-5c38b… Lead Data: {"title" => "Chief Growth Off…" at bounding box center [668, 524] width 357 height 42
click at [831, 638] on div "Id: 9e6322b6-1b95-4e73-8a2d-81dd9… Lead Data: {"title" => nil, "company" =>…" at bounding box center [668, 638] width 357 height 42
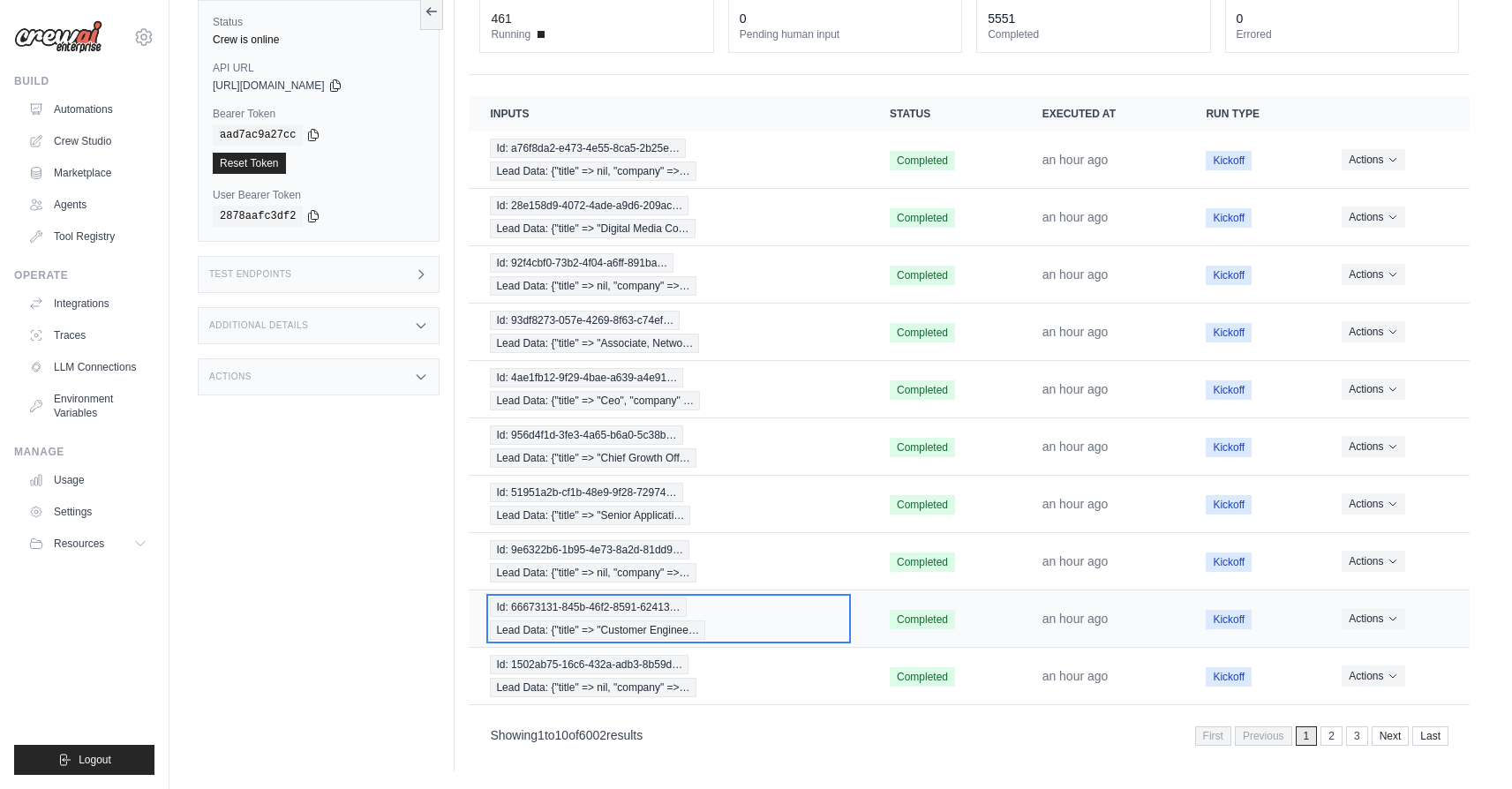
click at [753, 628] on div "Id: 66673131-845b-46f2-8591-62413… Lead Data: {"title" => "Customer Enginee…" at bounding box center [668, 618] width 357 height 42
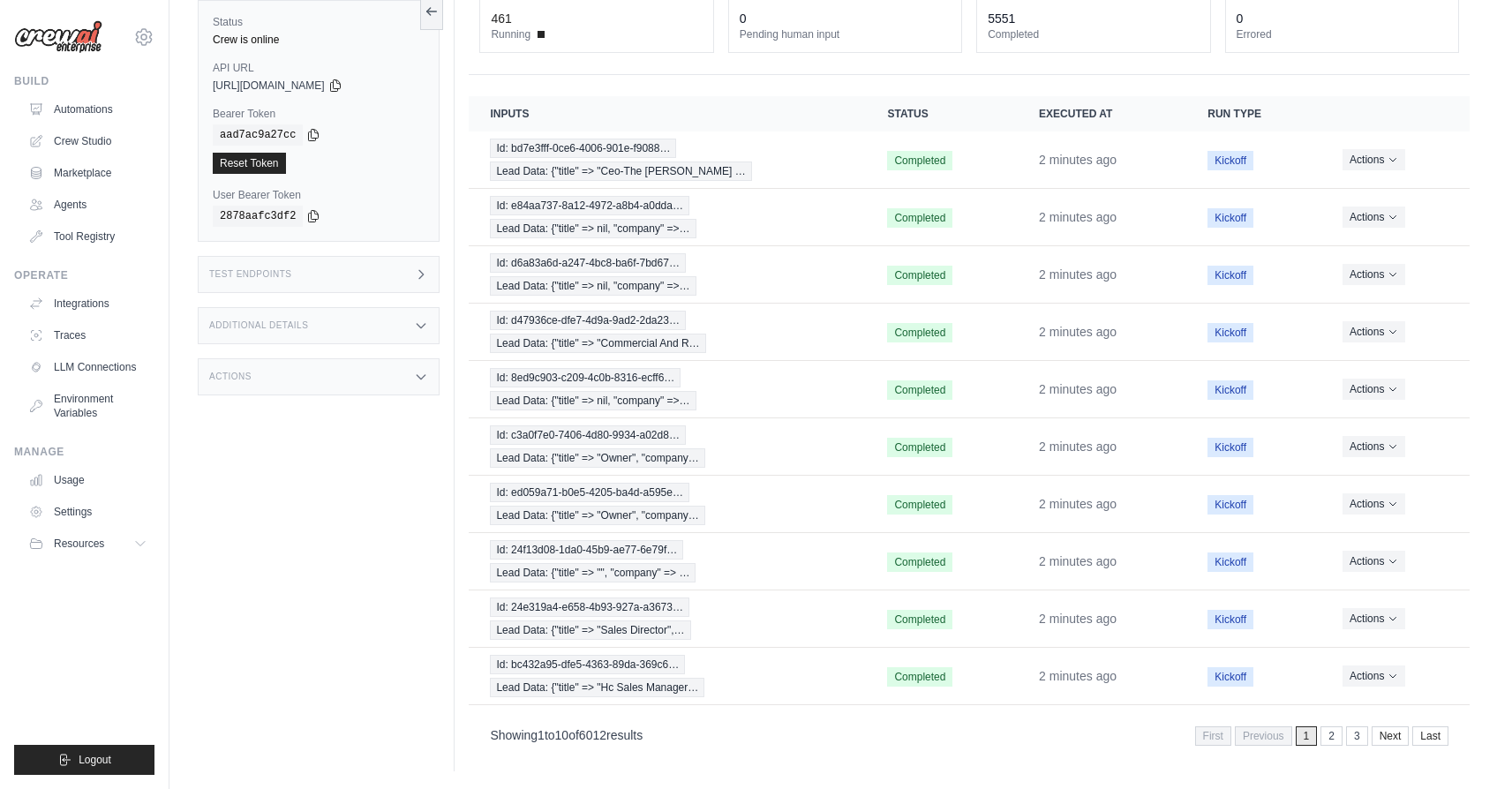
click at [750, 681] on div "Id: bc432a95-dfe5-4363-89da-369c6… Lead Data: {"title" => "Hc Sales Manager…" at bounding box center [667, 675] width 355 height 42
click at [1332, 738] on link "2" at bounding box center [1333, 736] width 22 height 20
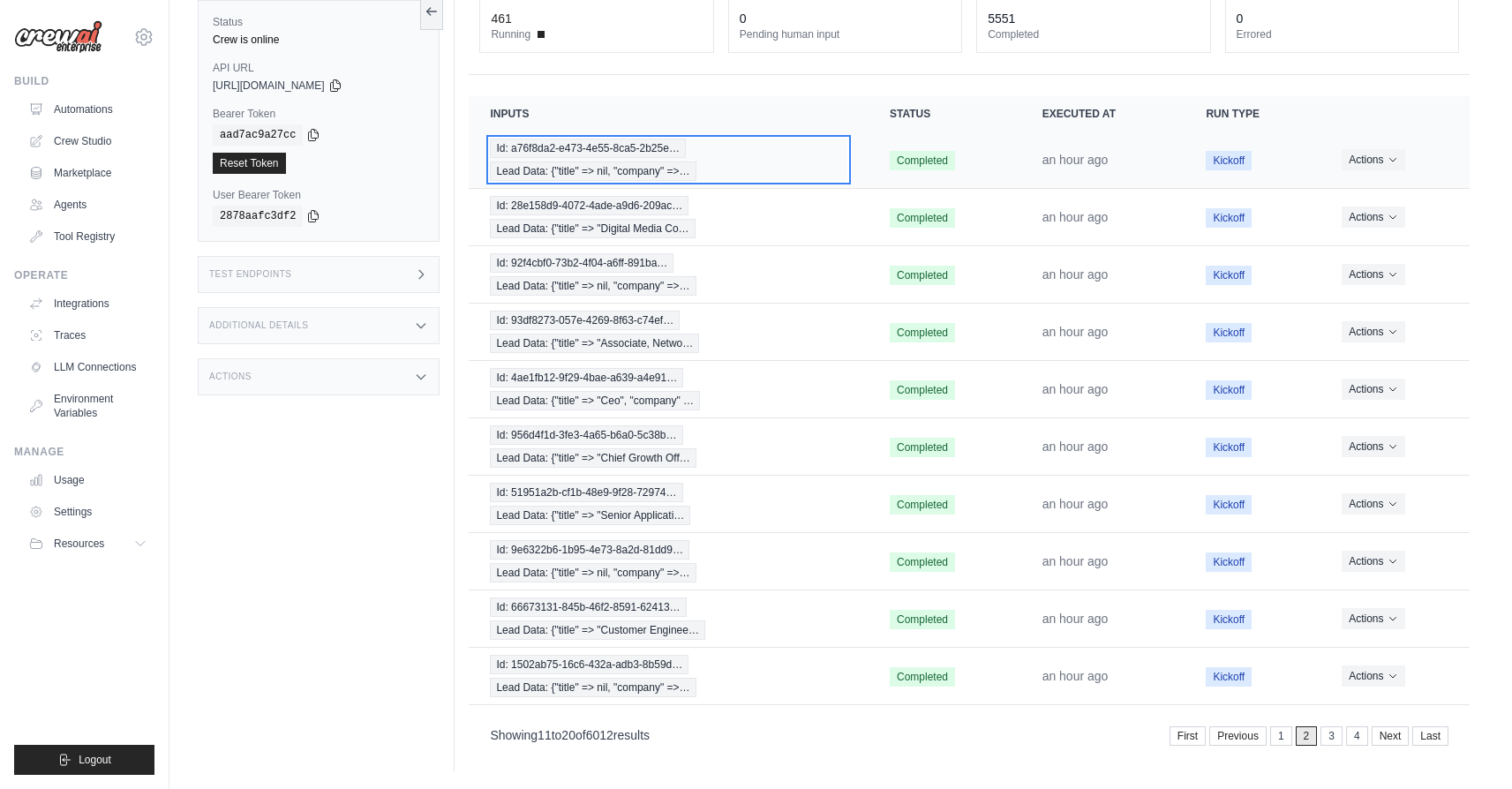
click at [696, 157] on div "Id: a76f8da2-e473-4e55-8ca5-2b25e… Lead Data: {"title" => nil, "company" =>…" at bounding box center [668, 160] width 357 height 42
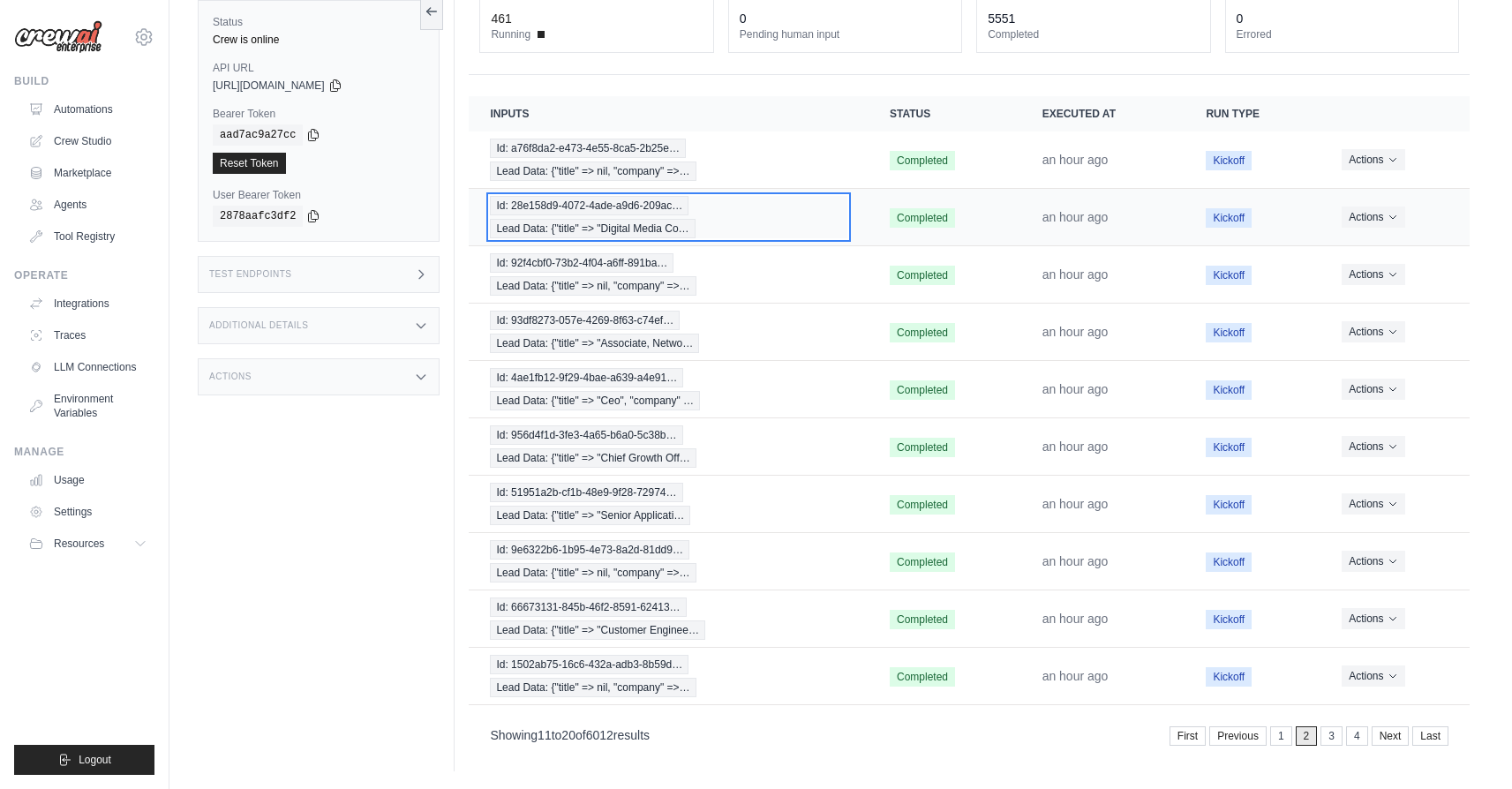
click at [793, 214] on div "Id: 28e158d9-4072-4ade-a9d6-209ac… Lead Data: {"title" => "Digital Media Co…" at bounding box center [668, 216] width 357 height 42
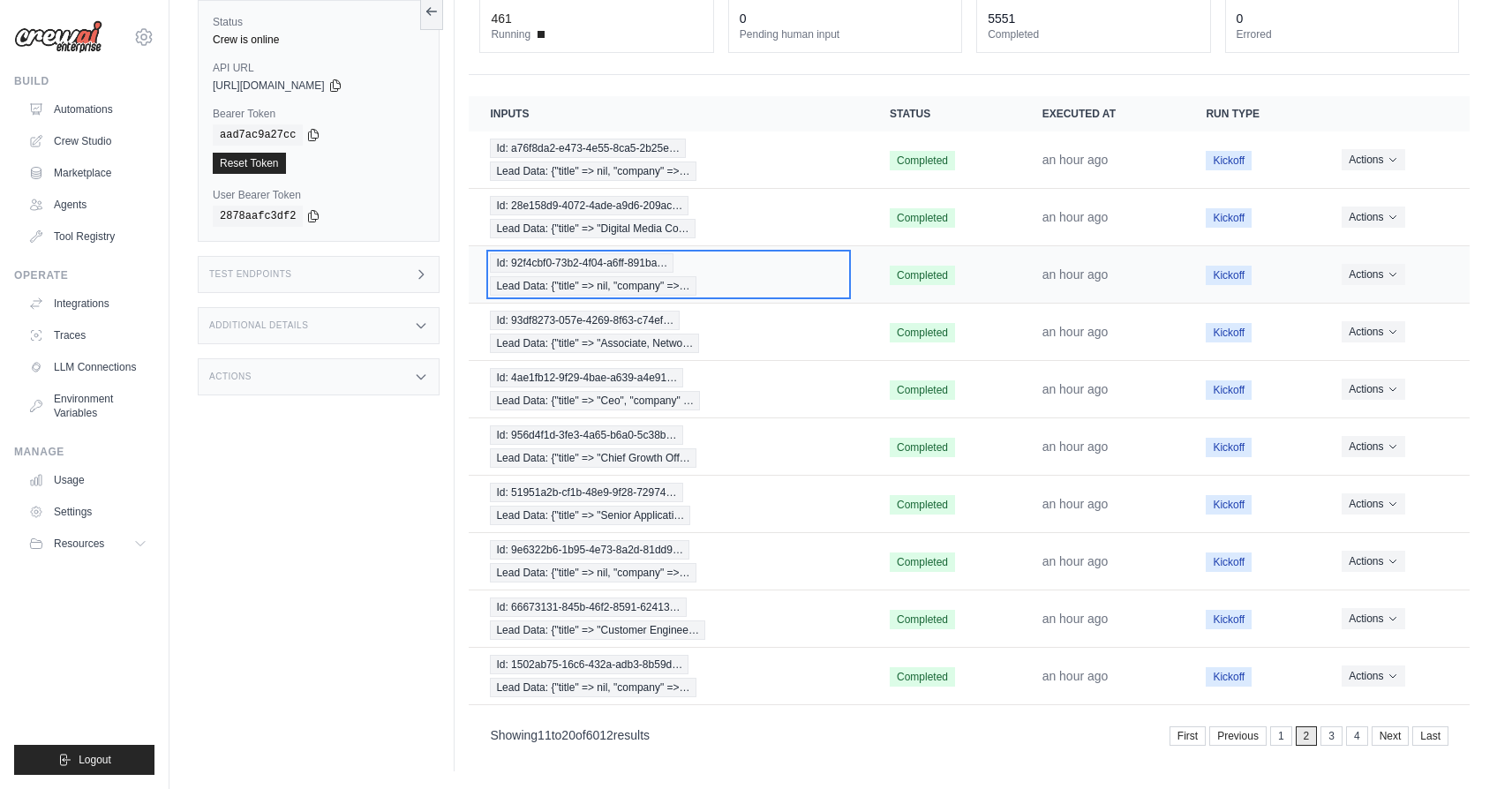
click at [755, 271] on div "Id: 92f4cbf0-73b2-4f04-a6ff-891ba… Lead Data: {"title" => nil, "company" =>…" at bounding box center [668, 274] width 357 height 42
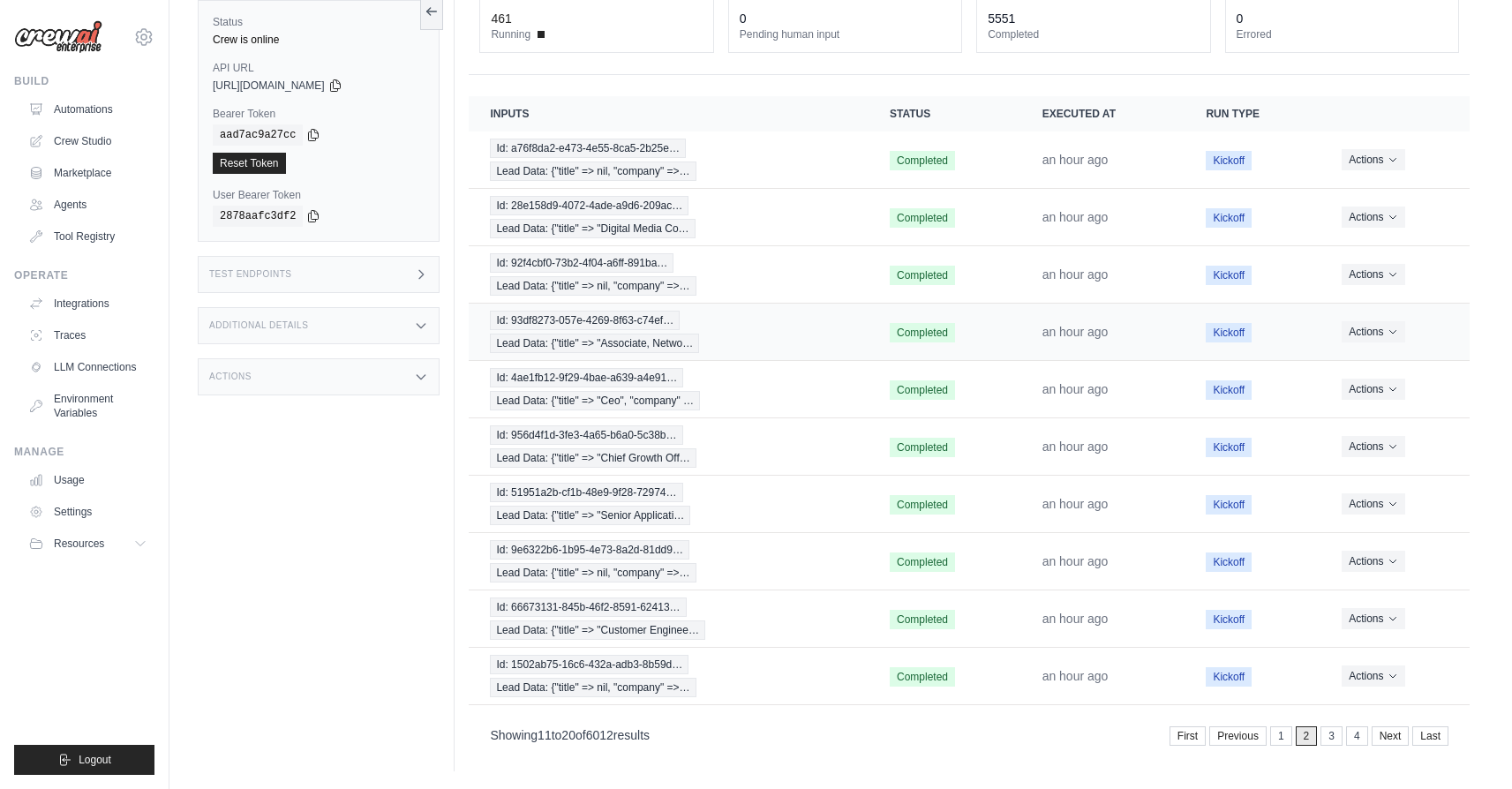
click at [758, 304] on td "Id: 93df8273-057e-4269-8f63-c74ef… Lead Data: {"title" => "Associate, Netwo…" at bounding box center [668, 333] width 400 height 58
click at [767, 336] on div "Id: 93df8273-057e-4269-8f63-c74ef… Lead Data: {"title" => "Associate, Netwo…" at bounding box center [668, 331] width 357 height 42
click at [1284, 737] on link "1" at bounding box center [1283, 736] width 22 height 20
click at [1326, 736] on link "2" at bounding box center [1333, 736] width 22 height 20
click at [767, 679] on div "Id: 1502ab75-16c6-432a-adb3-8b59d… Lead Data: {"title" => nil, "company" =>…" at bounding box center [668, 675] width 357 height 42
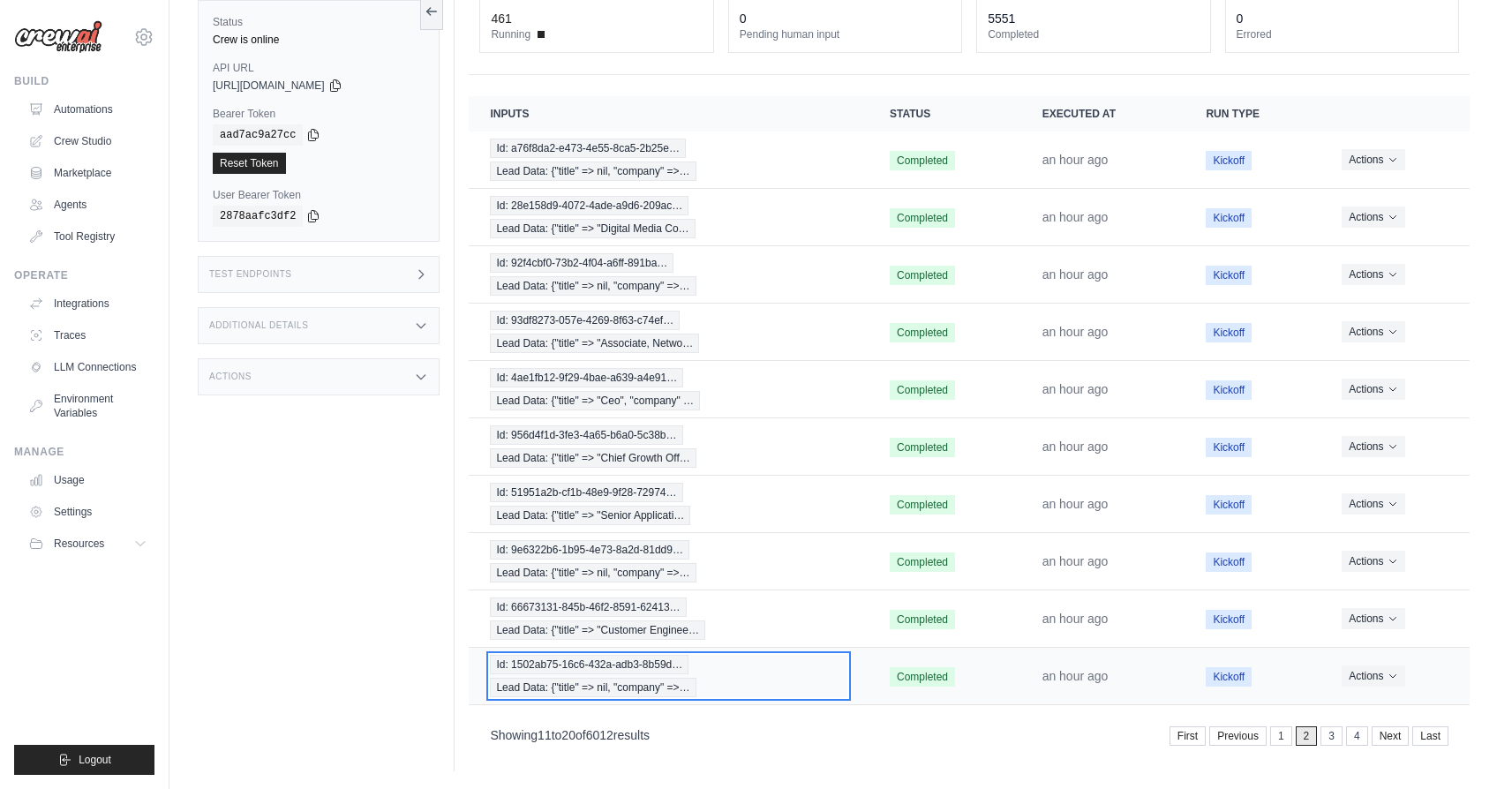
click at [778, 659] on div "Id: 1502ab75-16c6-432a-adb3-8b59d… Lead Data: {"title" => nil, "company" =>…" at bounding box center [668, 675] width 357 height 42
click at [1333, 737] on link "3" at bounding box center [1333, 736] width 22 height 20
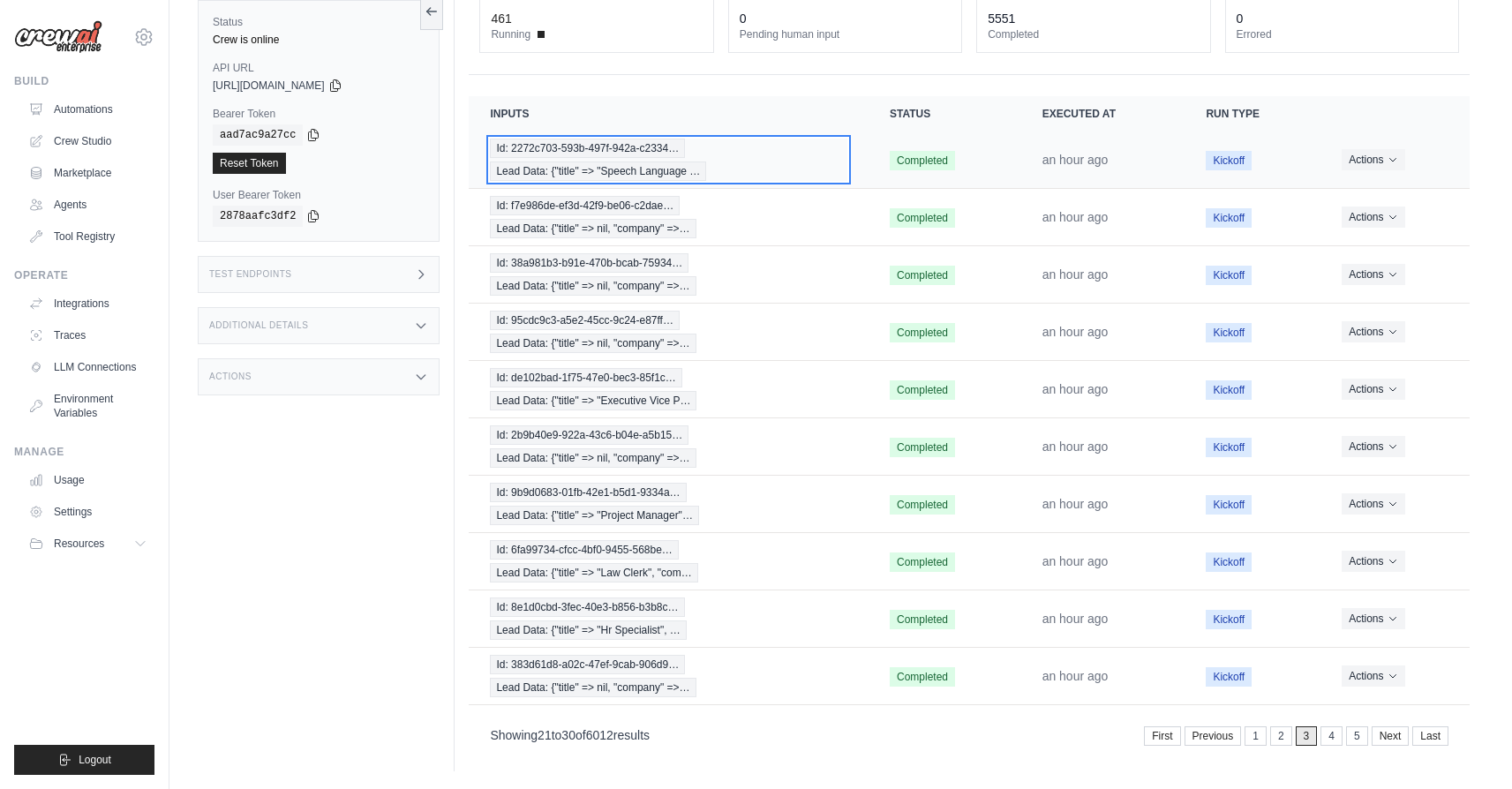
click at [729, 168] on div "Id: 2272c703-593b-497f-942a-c2334… Lead Data: {"title" => "Speech Language …" at bounding box center [668, 160] width 357 height 42
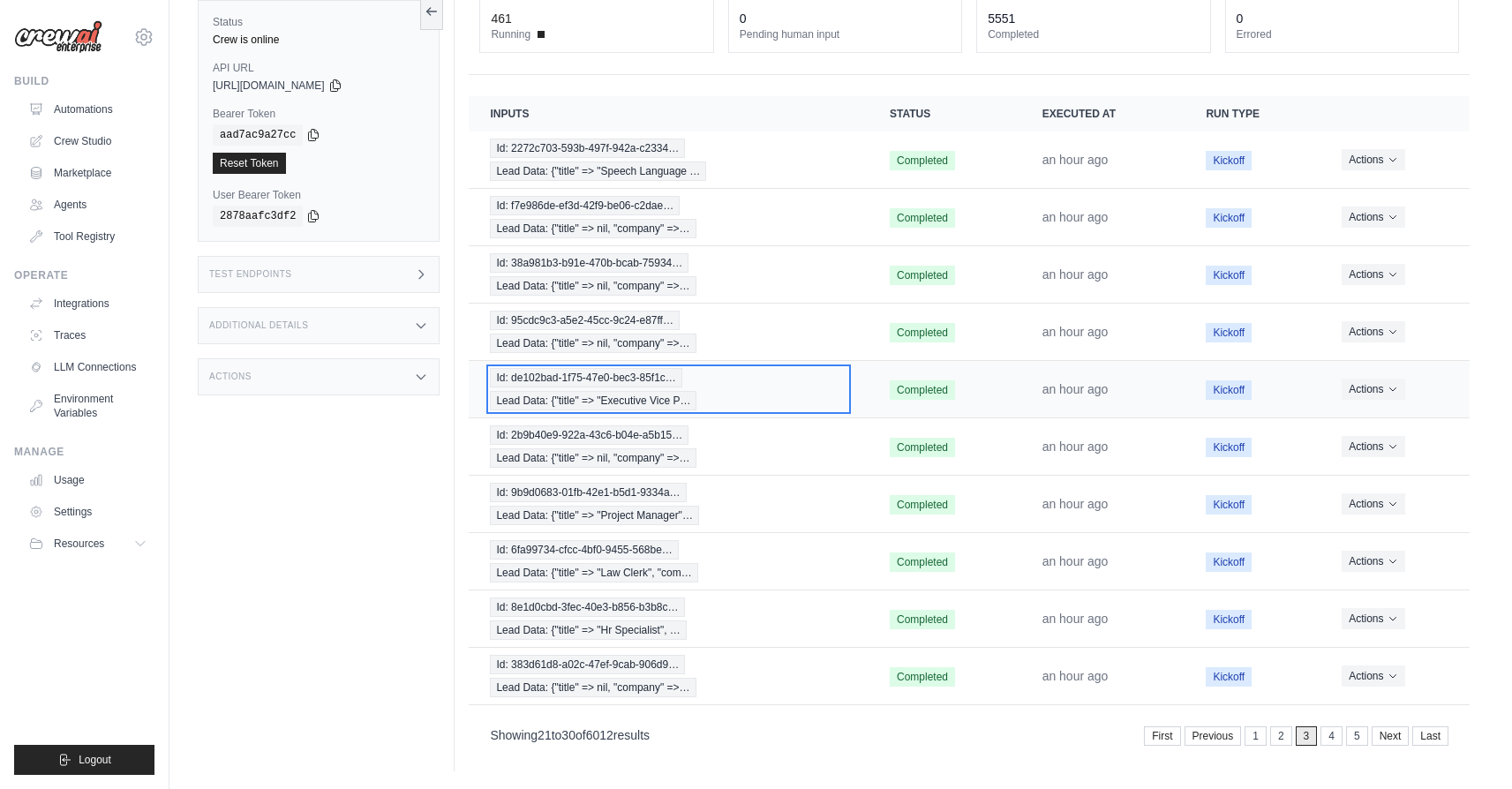
click at [745, 369] on div "Id: de102bad-1f75-47e0-bec3-85f1c… Lead Data: {"title" => "Executive Vice P…" at bounding box center [668, 389] width 357 height 42
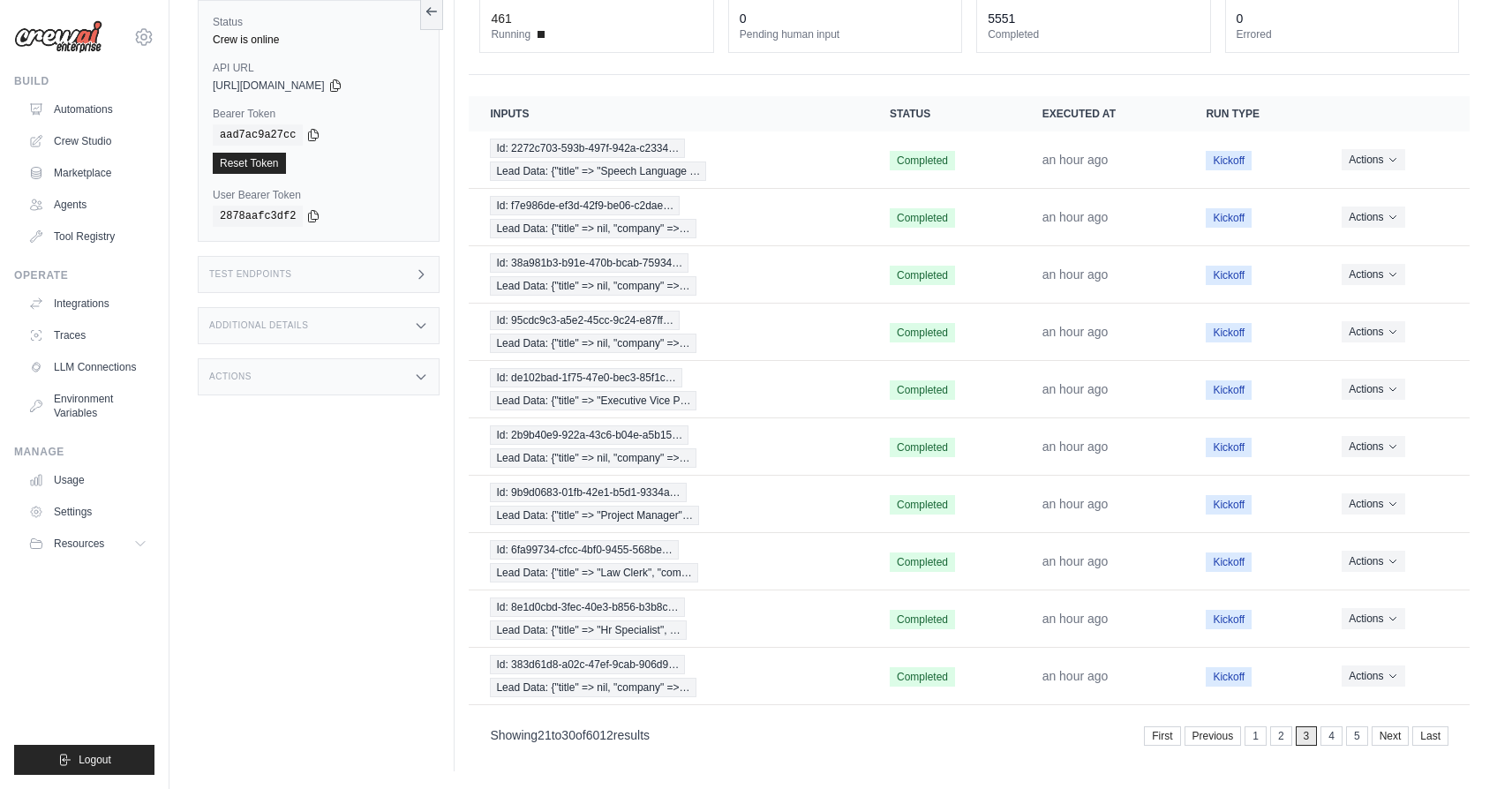
click at [738, 592] on td "Id: 8e1d0cbd-3fec-40e3-b856-b3b8c… Lead Data: {"title" => "Hr Specialist", …" at bounding box center [668, 619] width 400 height 58
click at [741, 613] on div "Id: 8e1d0cbd-3fec-40e3-b856-b3b8c… Lead Data: {"title" => "Hr Specialist", …" at bounding box center [668, 618] width 357 height 42
click at [795, 675] on div "Id: 383d61d8-a02c-47ef-9cab-906d9… Lead Data: {"title" => nil, "company" =>…" at bounding box center [668, 675] width 357 height 42
click at [1256, 730] on link "1" at bounding box center [1257, 736] width 22 height 20
click at [1327, 733] on link "2" at bounding box center [1333, 736] width 22 height 20
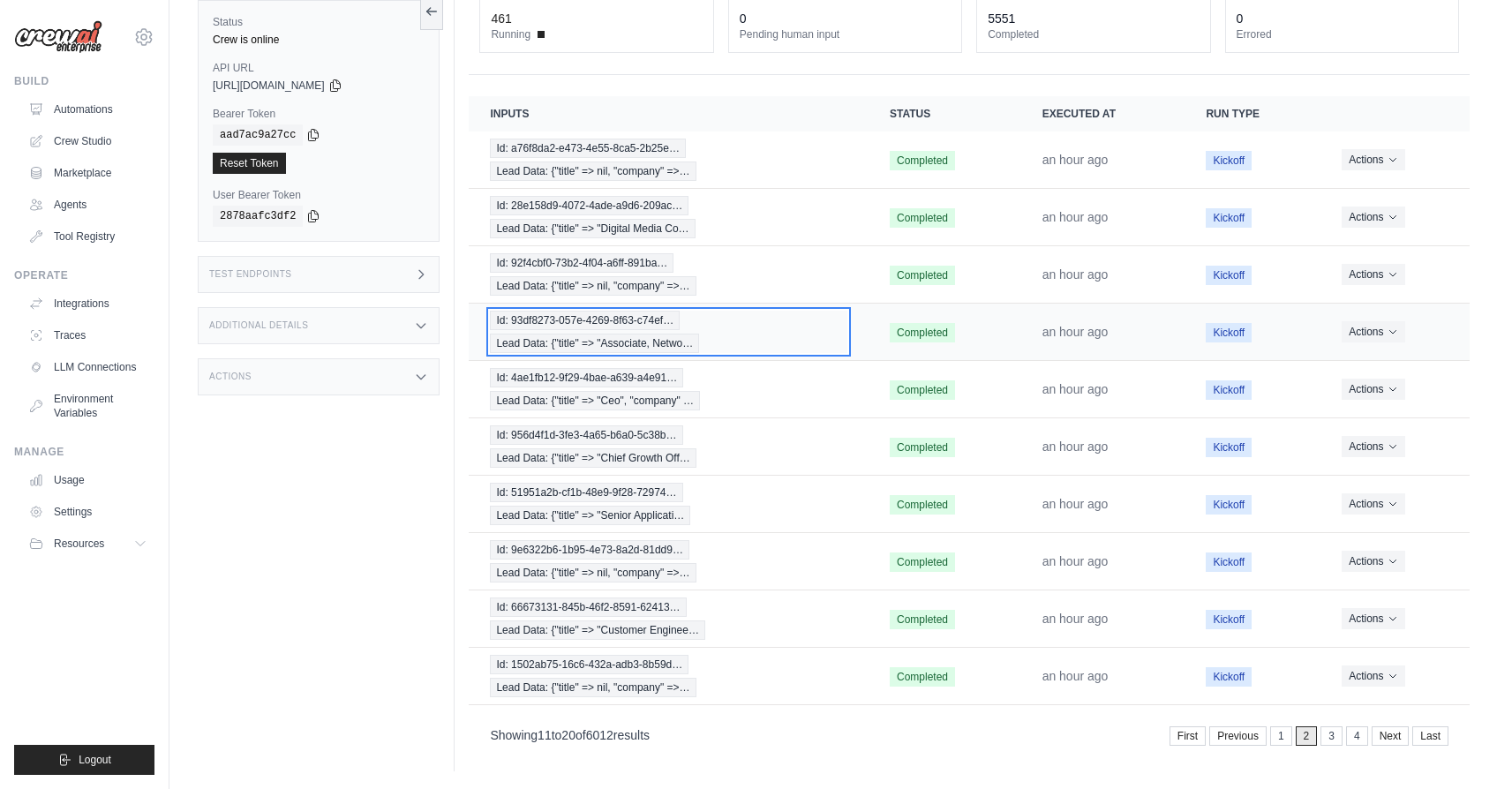
click at [733, 323] on div "Id: 93df8273-057e-4269-8f63-c74ef… Lead Data: {"title" => "Associate, Netwo…" at bounding box center [668, 331] width 357 height 42
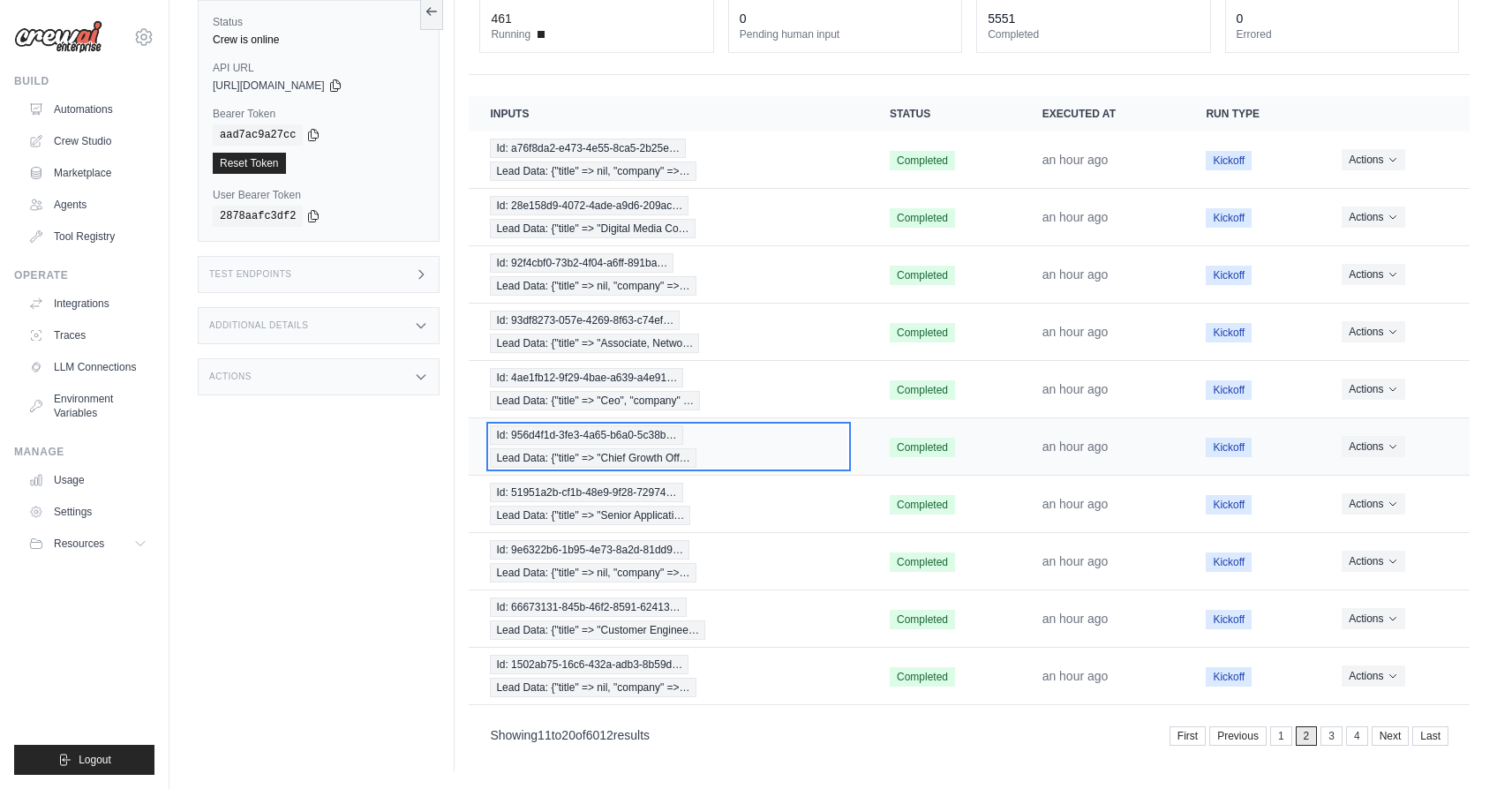
click at [807, 445] on div "Id: 956d4f1d-3fe3-4a65-b6a0-5c38b… Lead Data: {"title" => "Chief Growth Off…" at bounding box center [668, 446] width 357 height 42
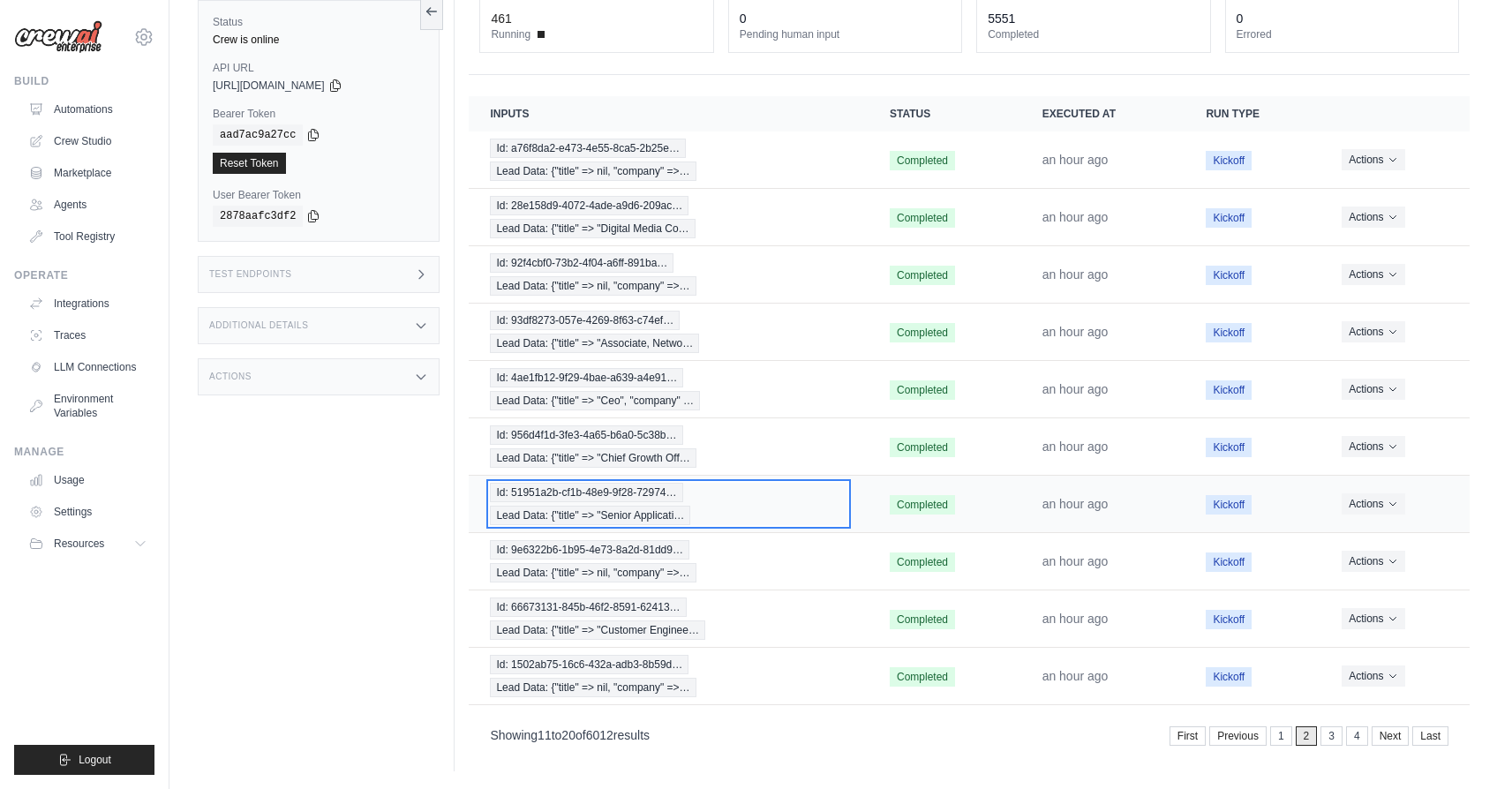
click at [823, 513] on div "Id: 51951a2b-cf1b-48e9-9f28-72974… Lead Data: {"title" => "Senior Applicati…" at bounding box center [668, 503] width 357 height 42
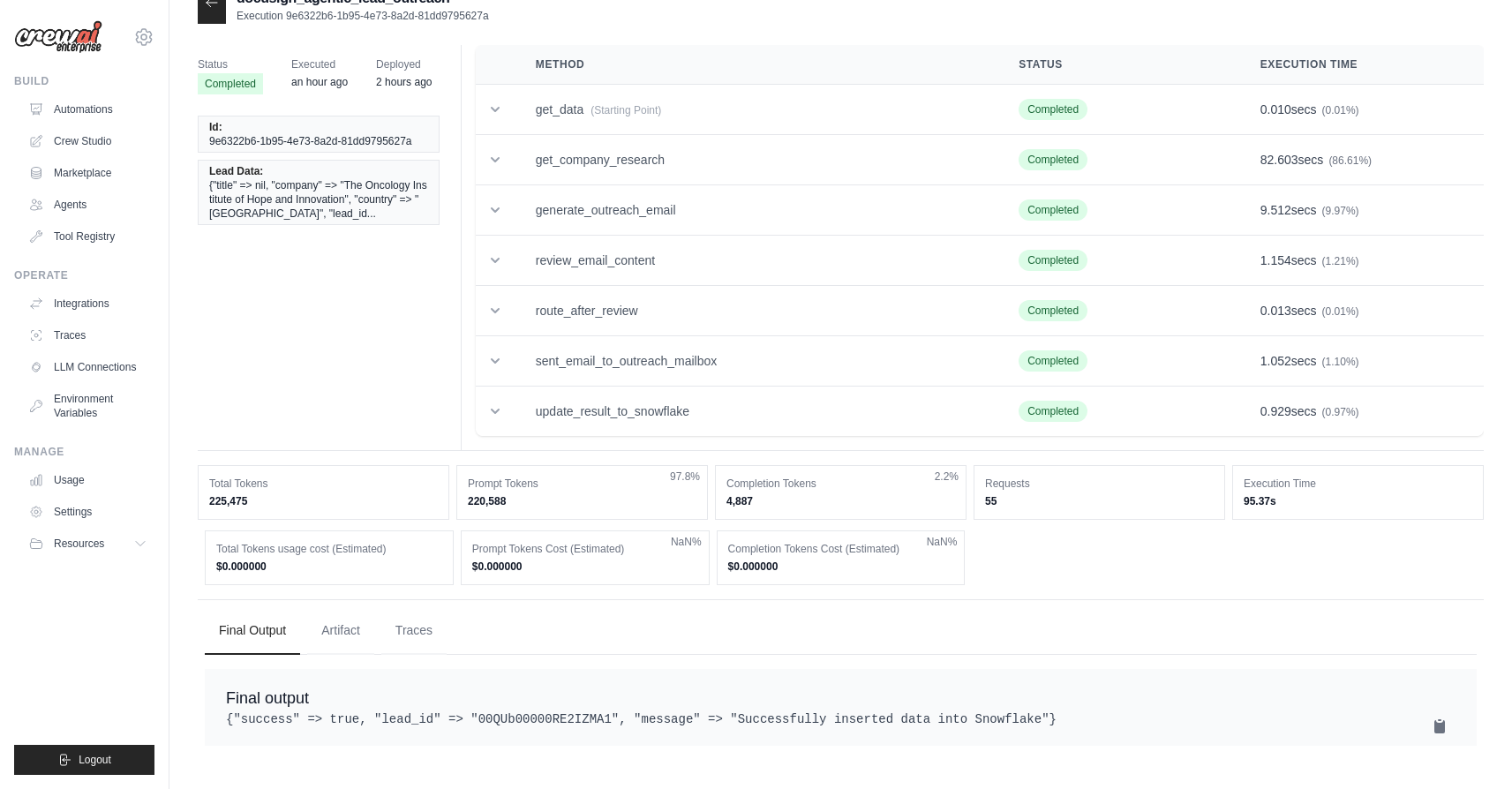
scroll to position [35, 0]
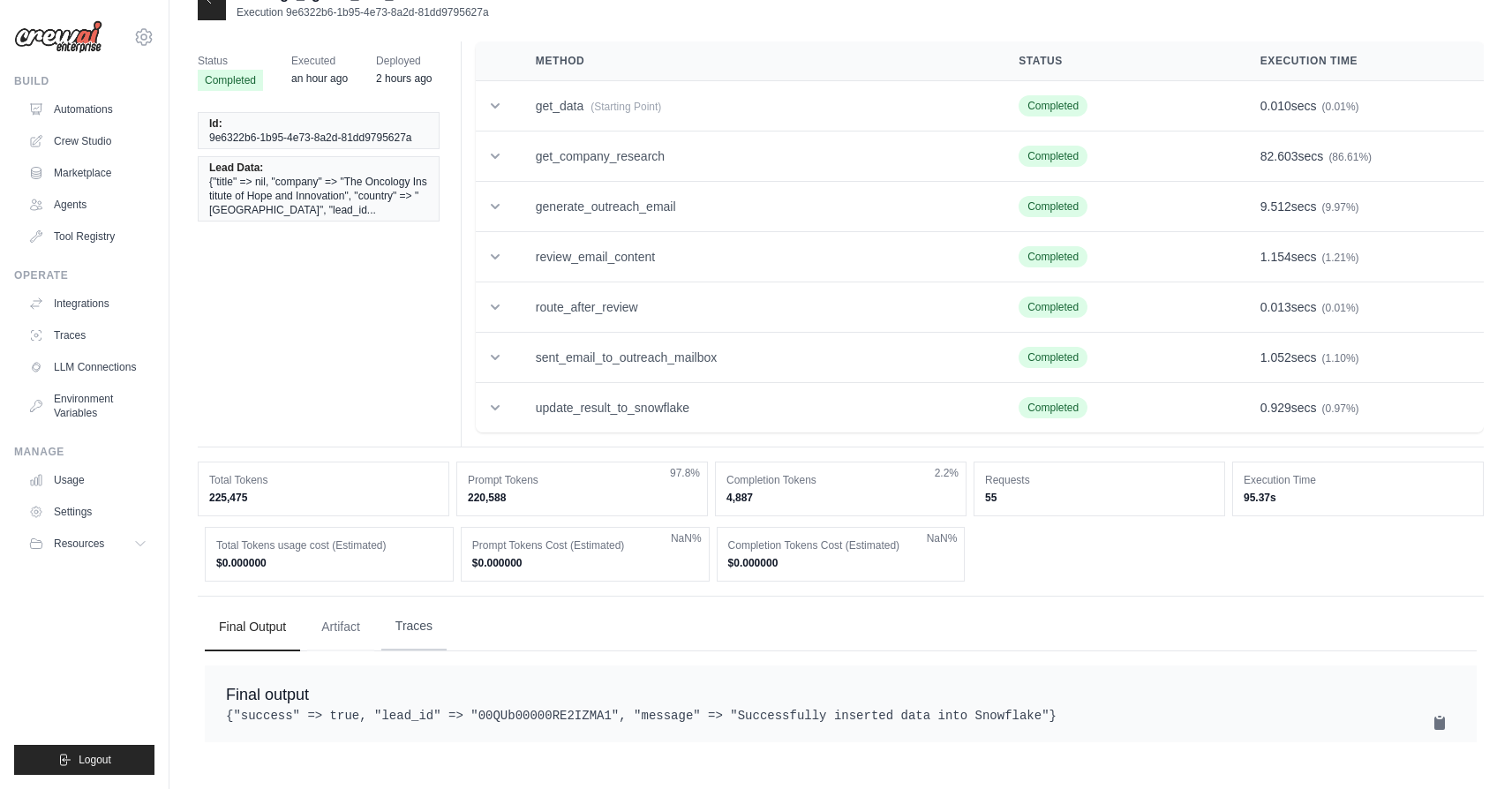
click at [429, 633] on button "Traces" at bounding box center [414, 626] width 65 height 48
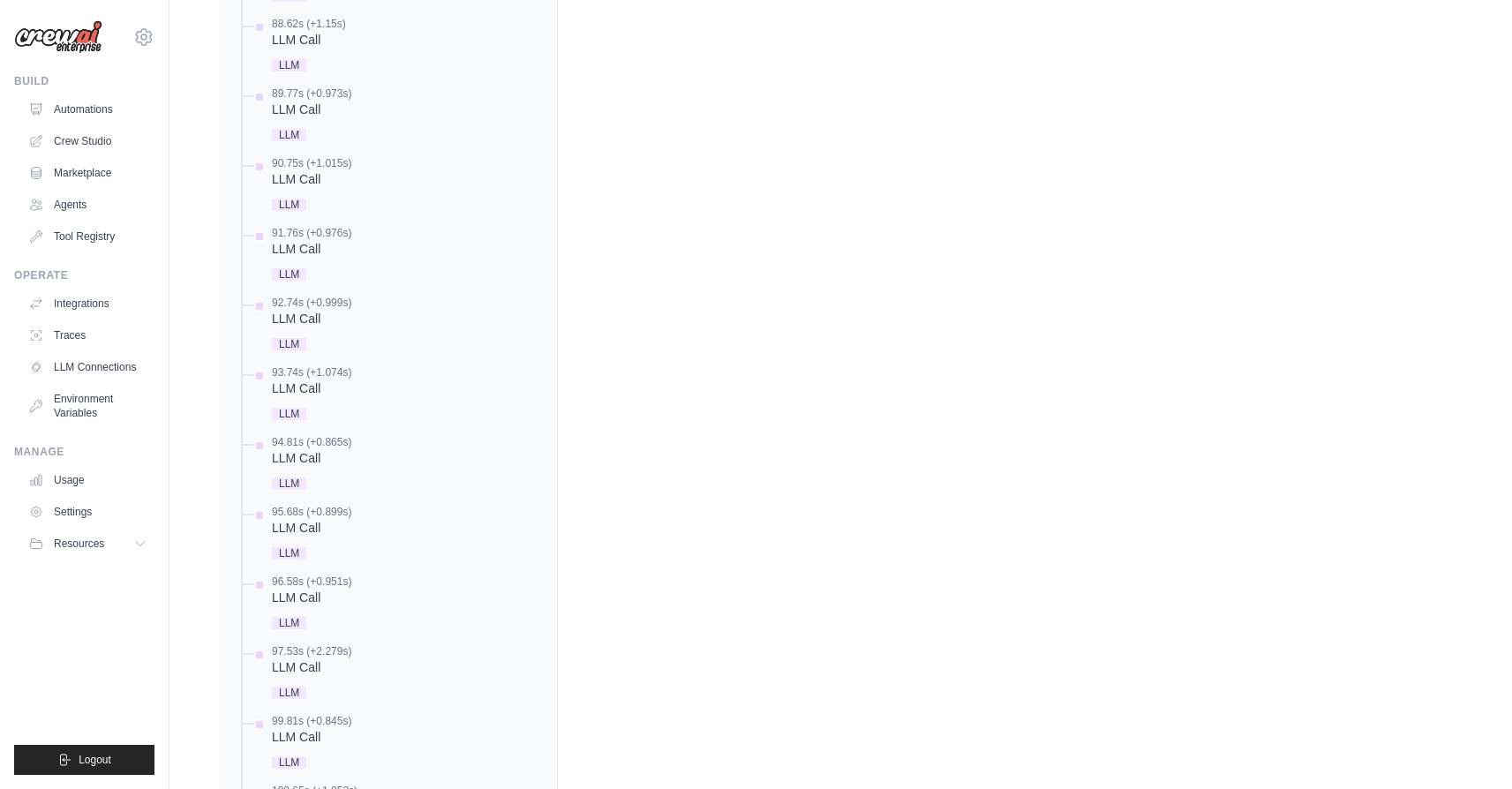
scroll to position [2237, 0]
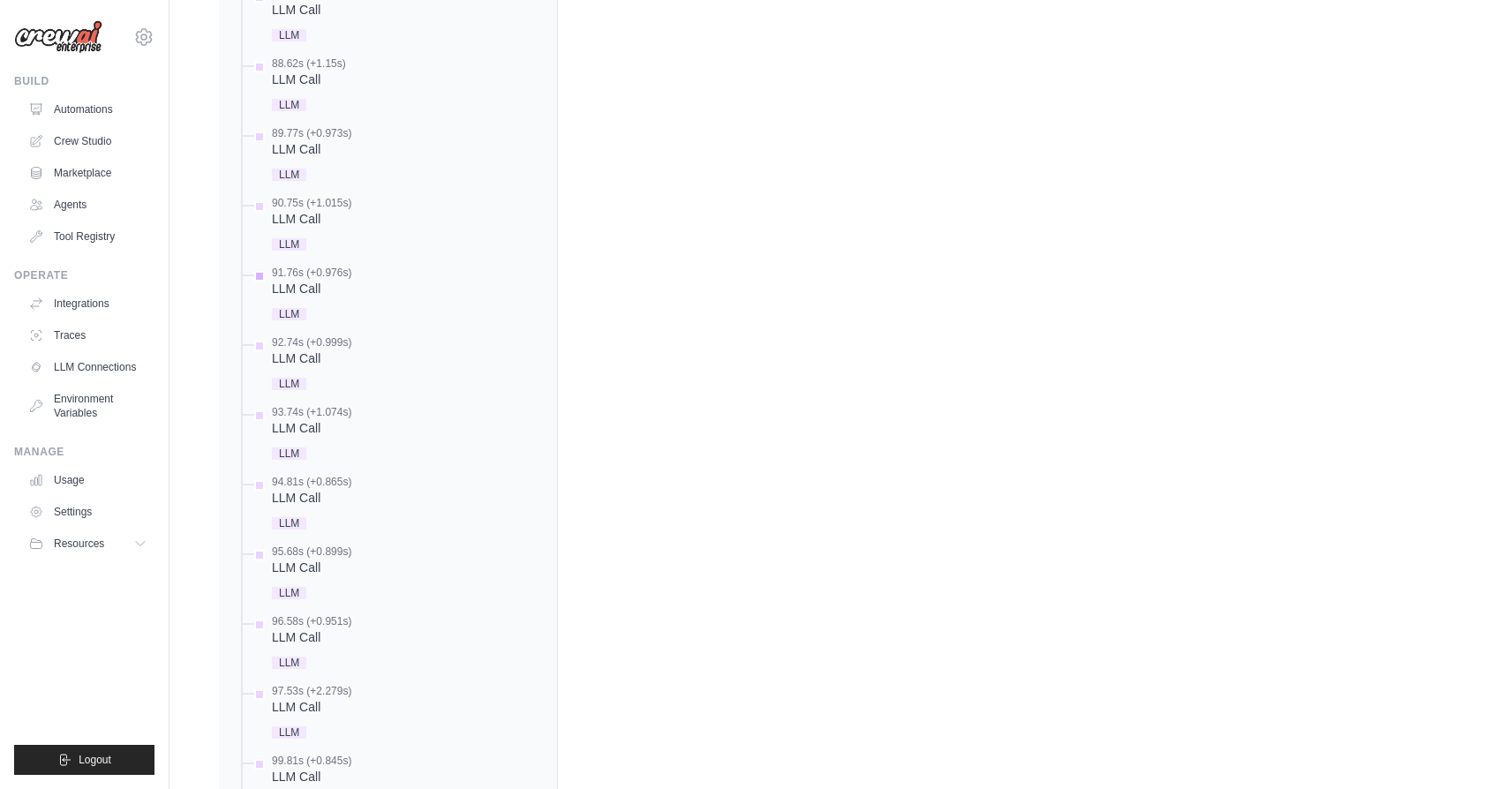
click at [311, 280] on div "LLM Call" at bounding box center [311, 289] width 79 height 18
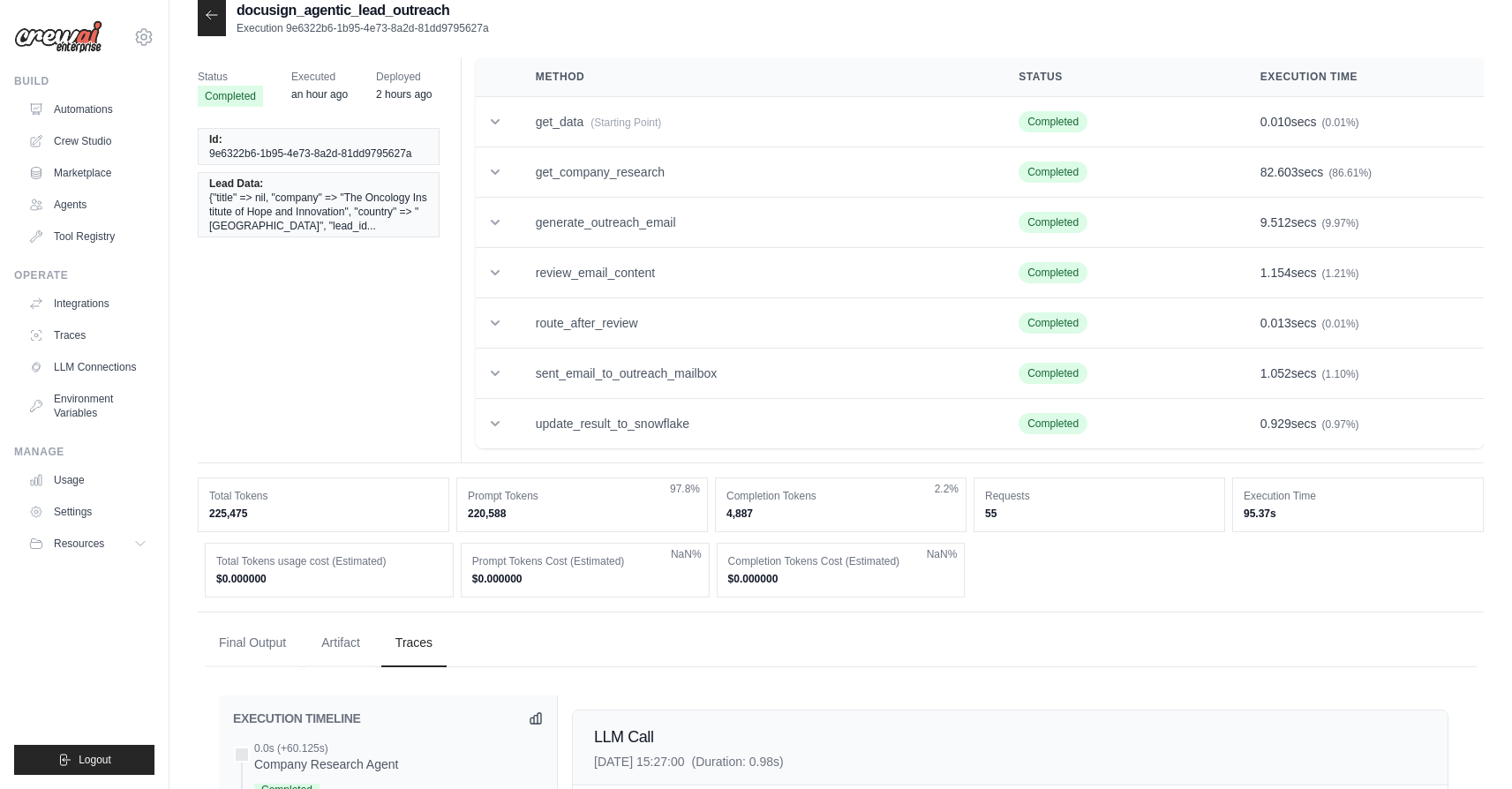
scroll to position [0, 0]
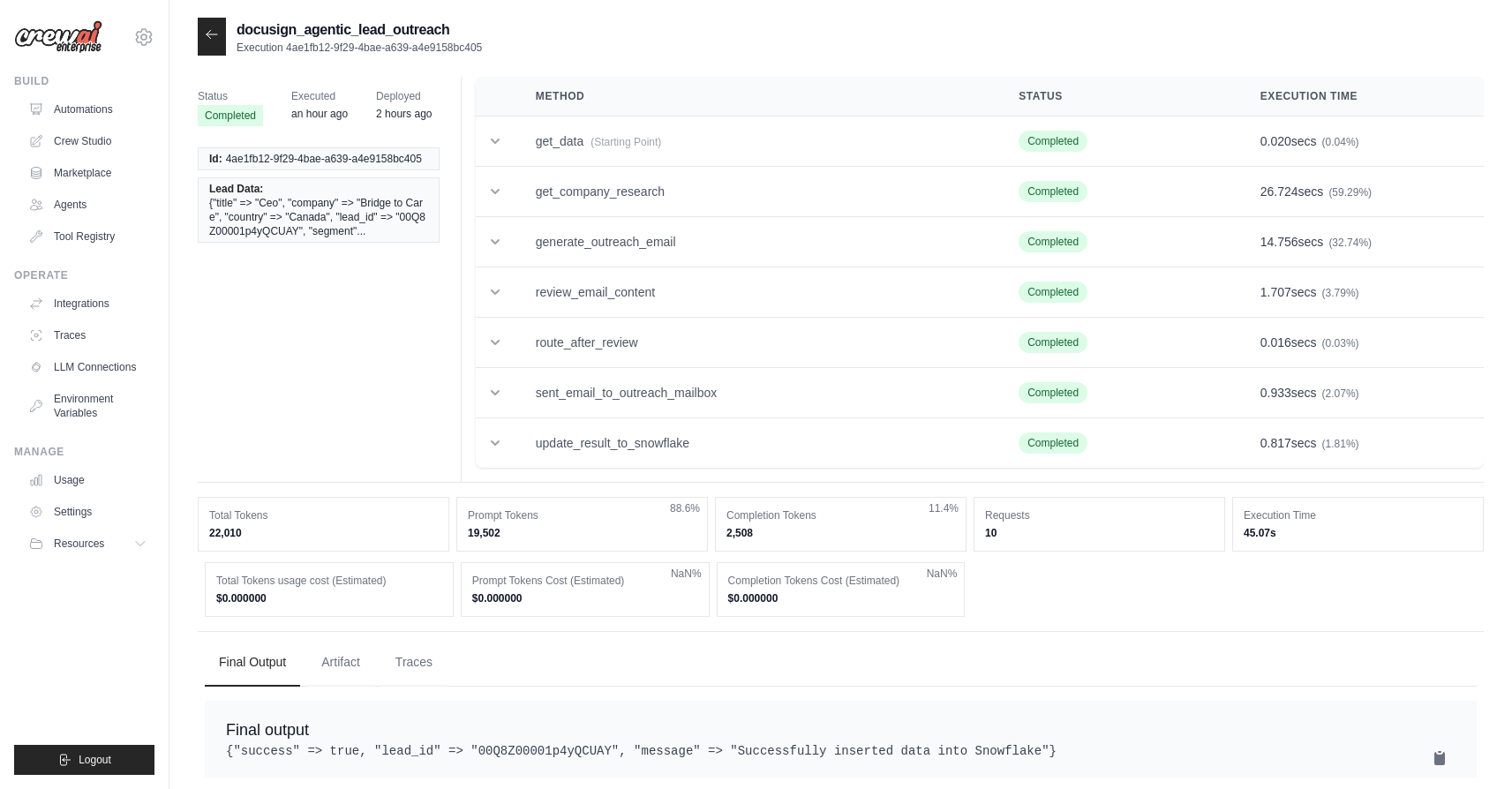
scroll to position [35, 0]
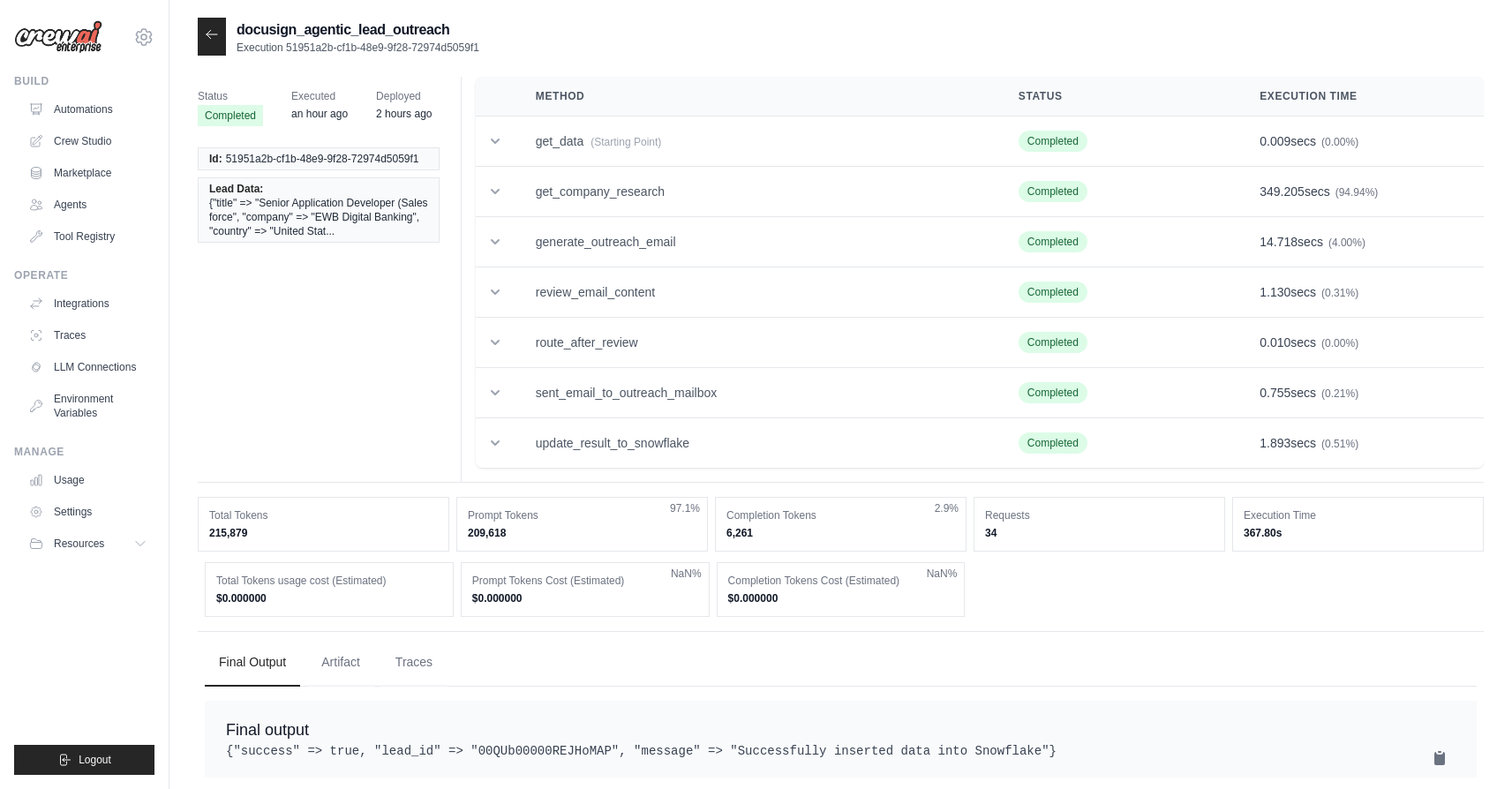
scroll to position [35, 0]
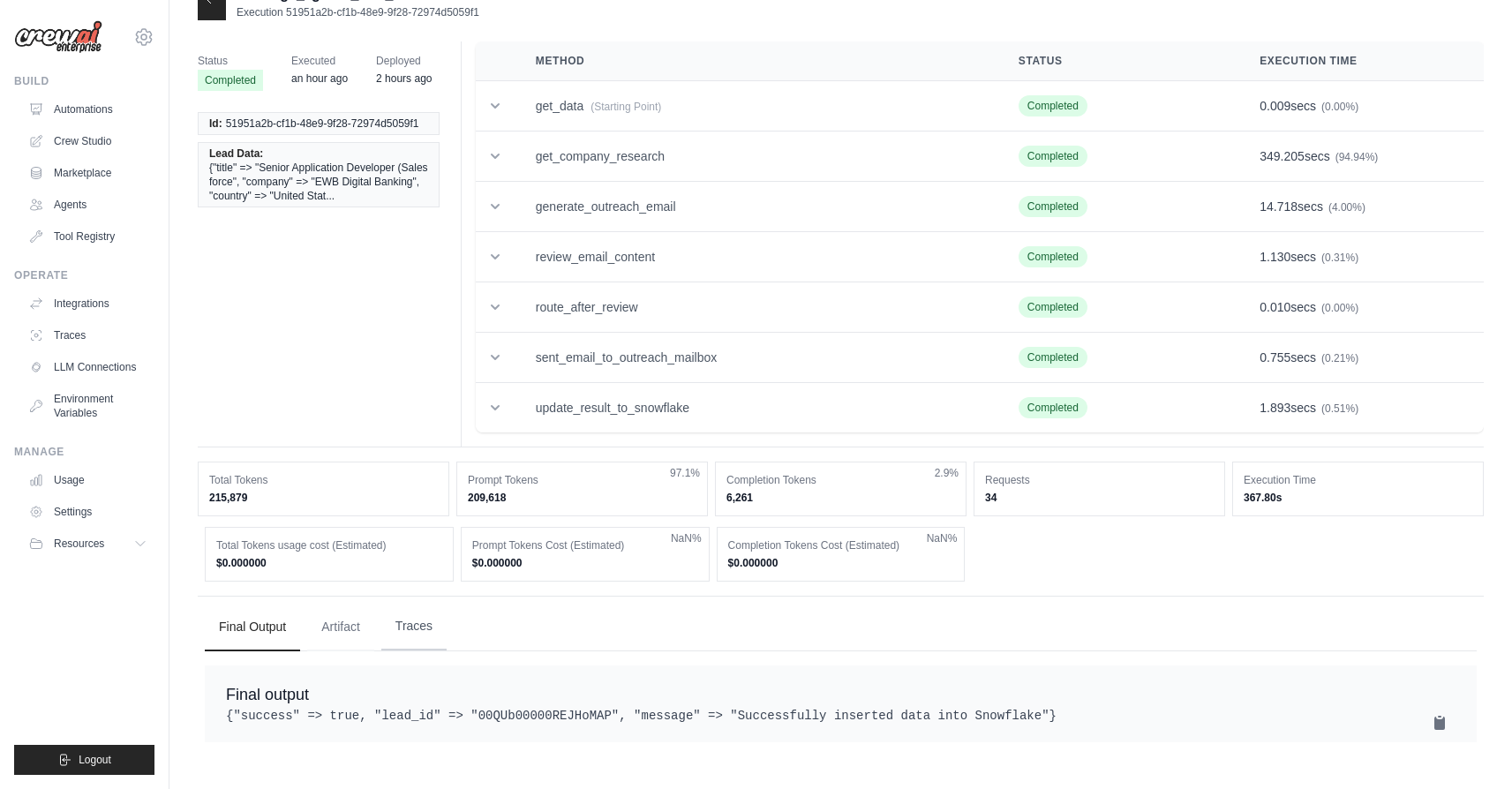
click at [408, 631] on button "Traces" at bounding box center [414, 626] width 65 height 48
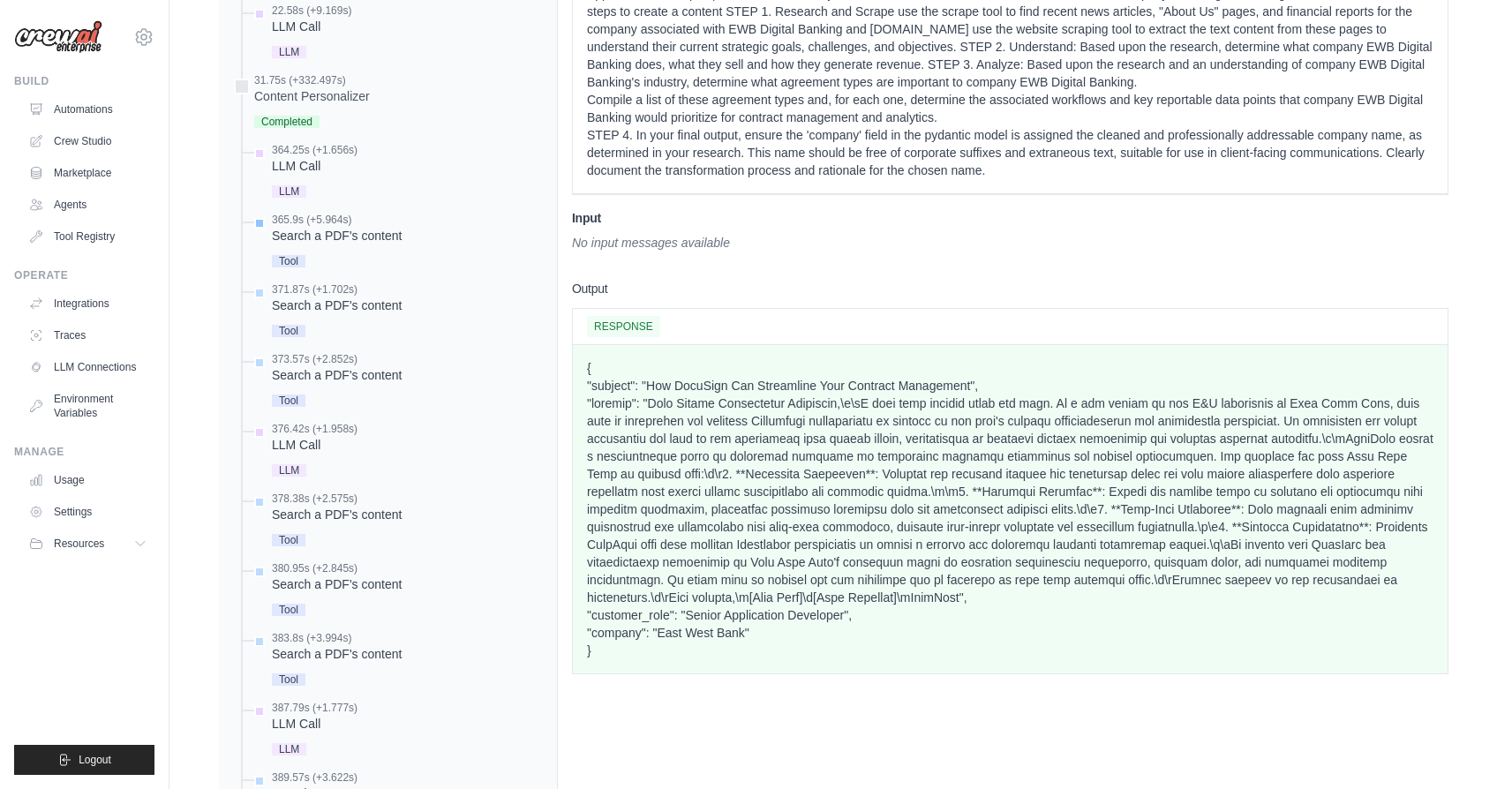
scroll to position [1245, 0]
click at [317, 172] on div "LLM Call" at bounding box center [314, 165] width 86 height 18
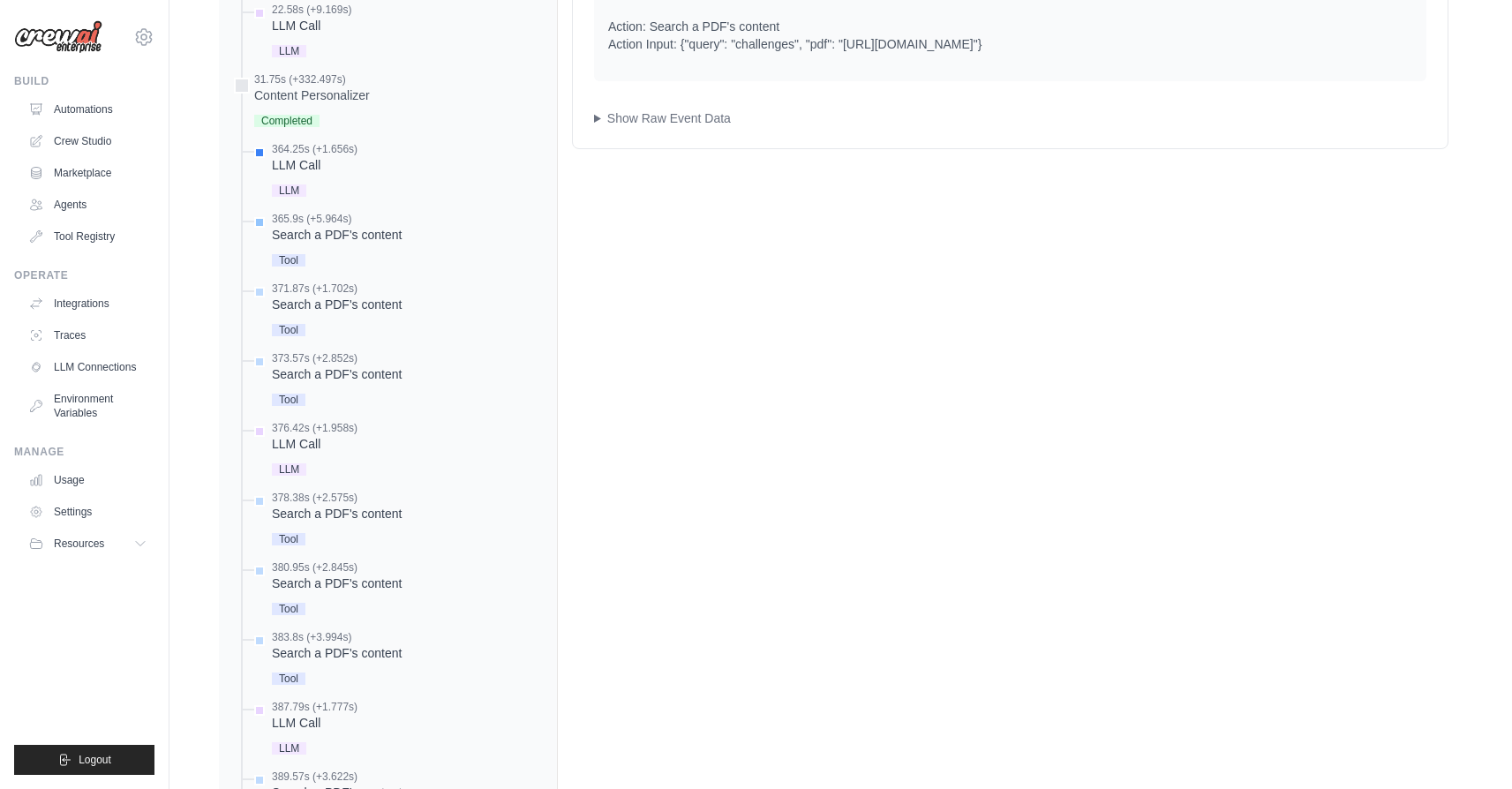
click at [375, 234] on div "Search a PDF's content" at bounding box center [337, 234] width 130 height 18
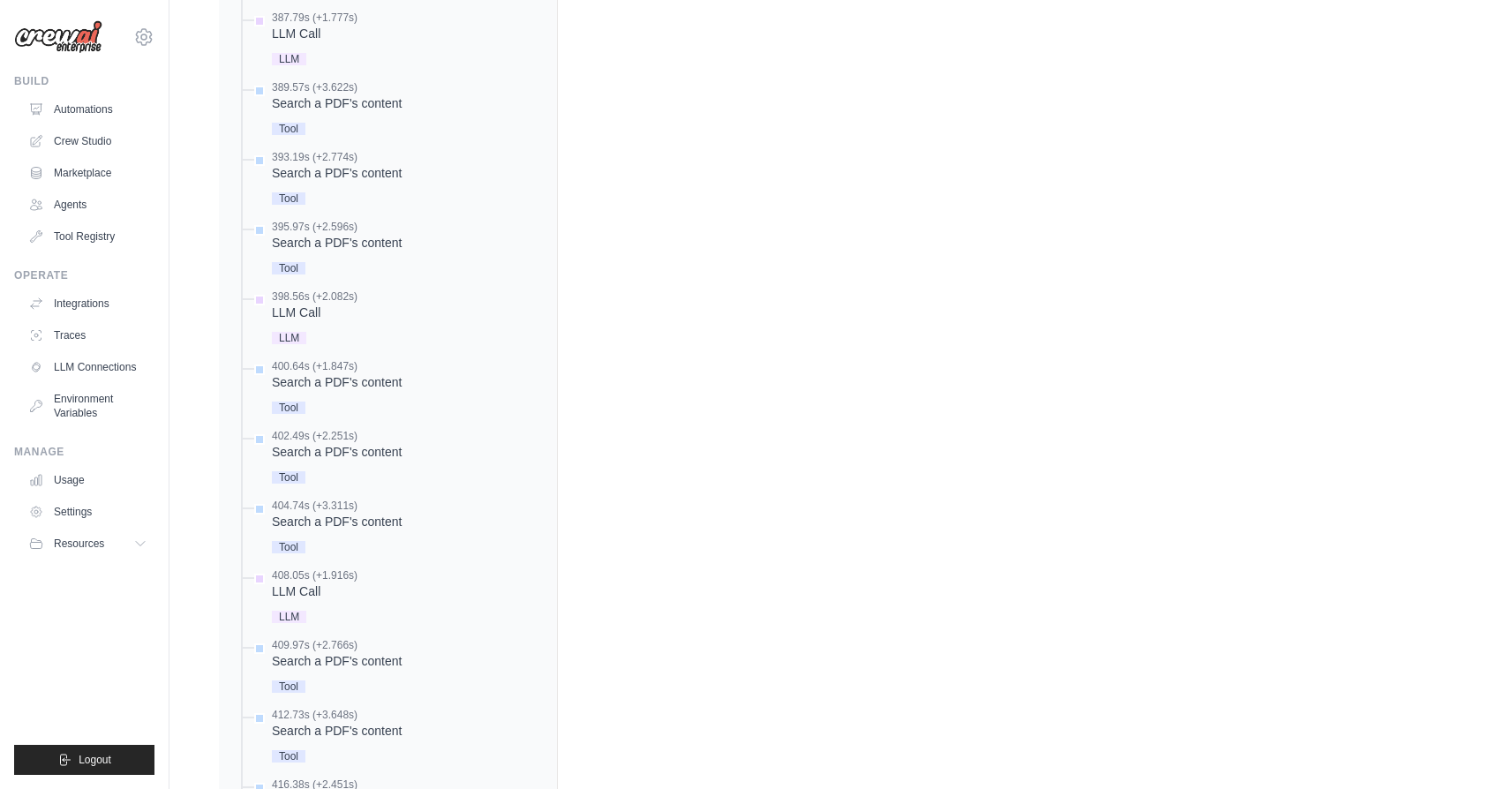
scroll to position [1940, 0]
click at [337, 436] on div "402.49s (+2.251s)" at bounding box center [337, 431] width 130 height 14
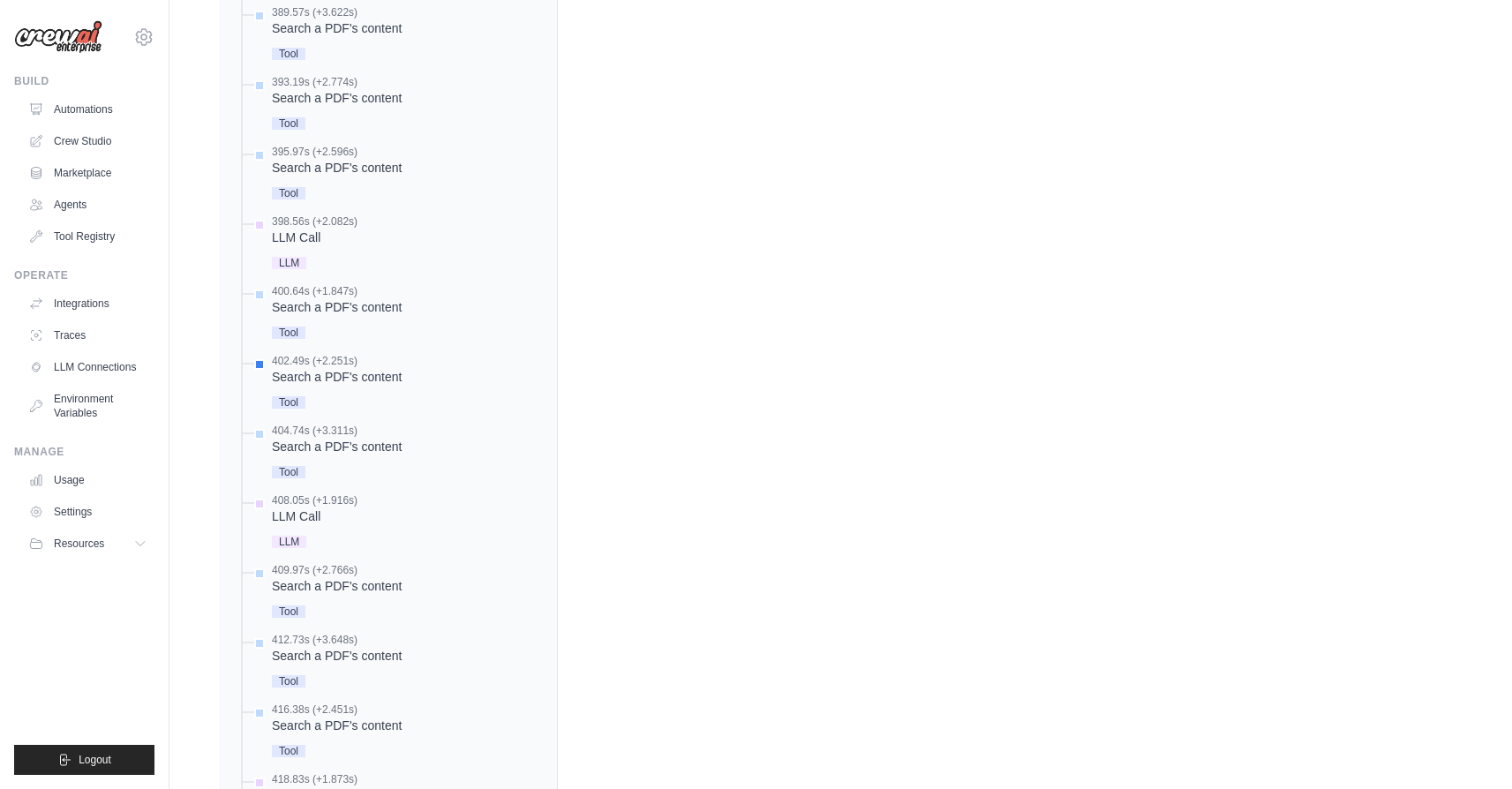
scroll to position [2039, 0]
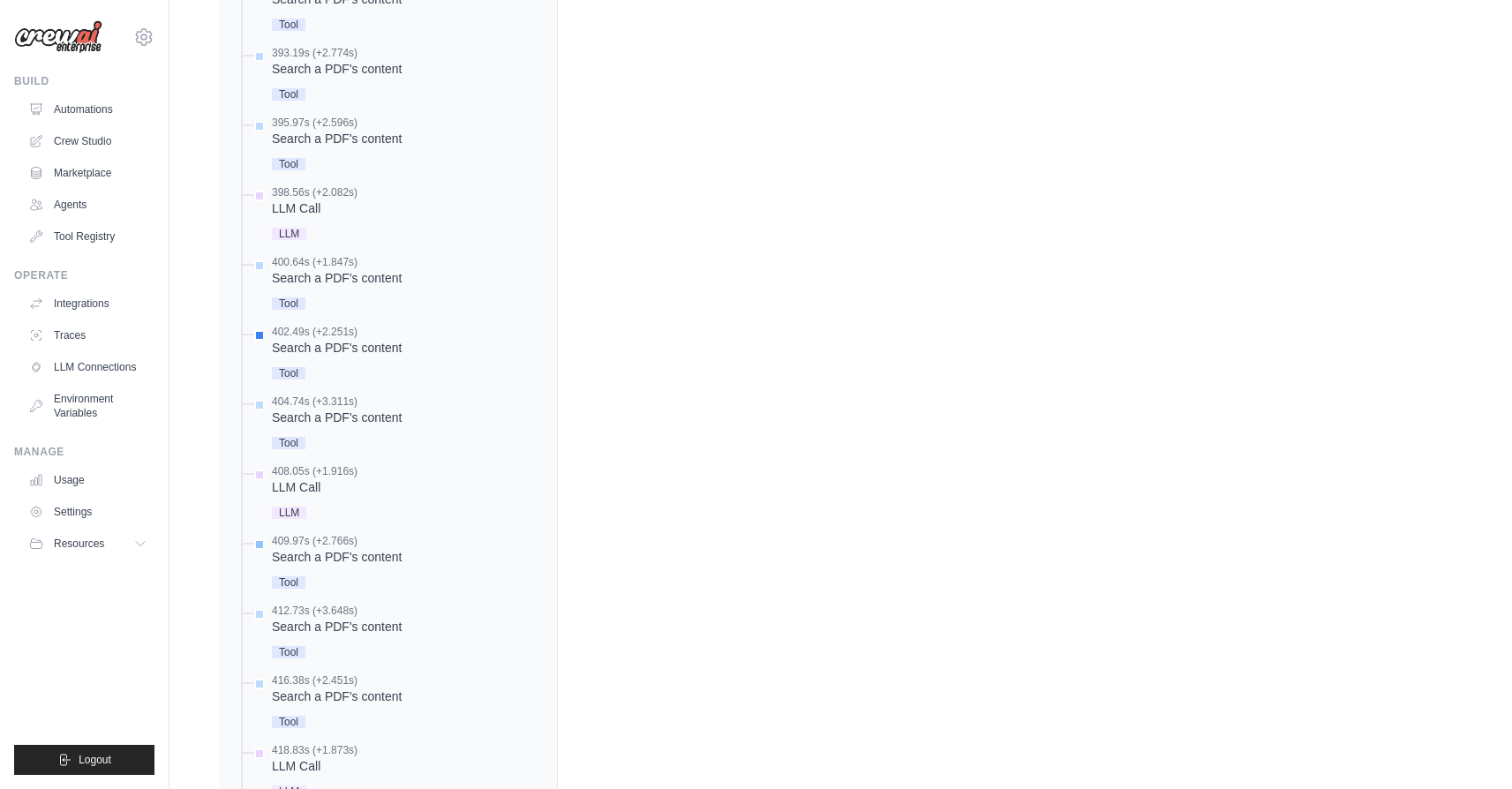
click at [321, 557] on div "Search a PDF's content" at bounding box center [337, 557] width 130 height 18
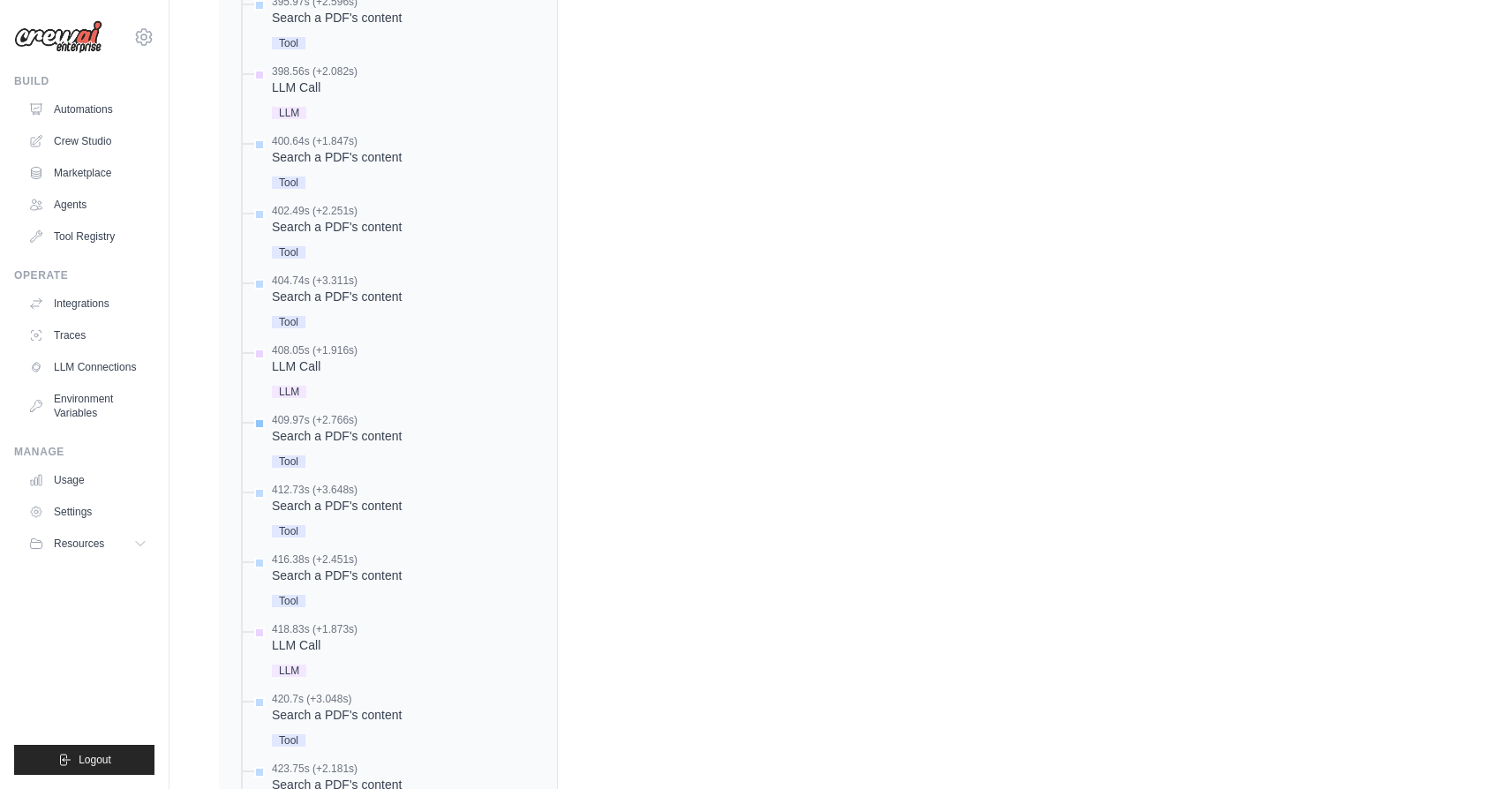
scroll to position [2145, 0]
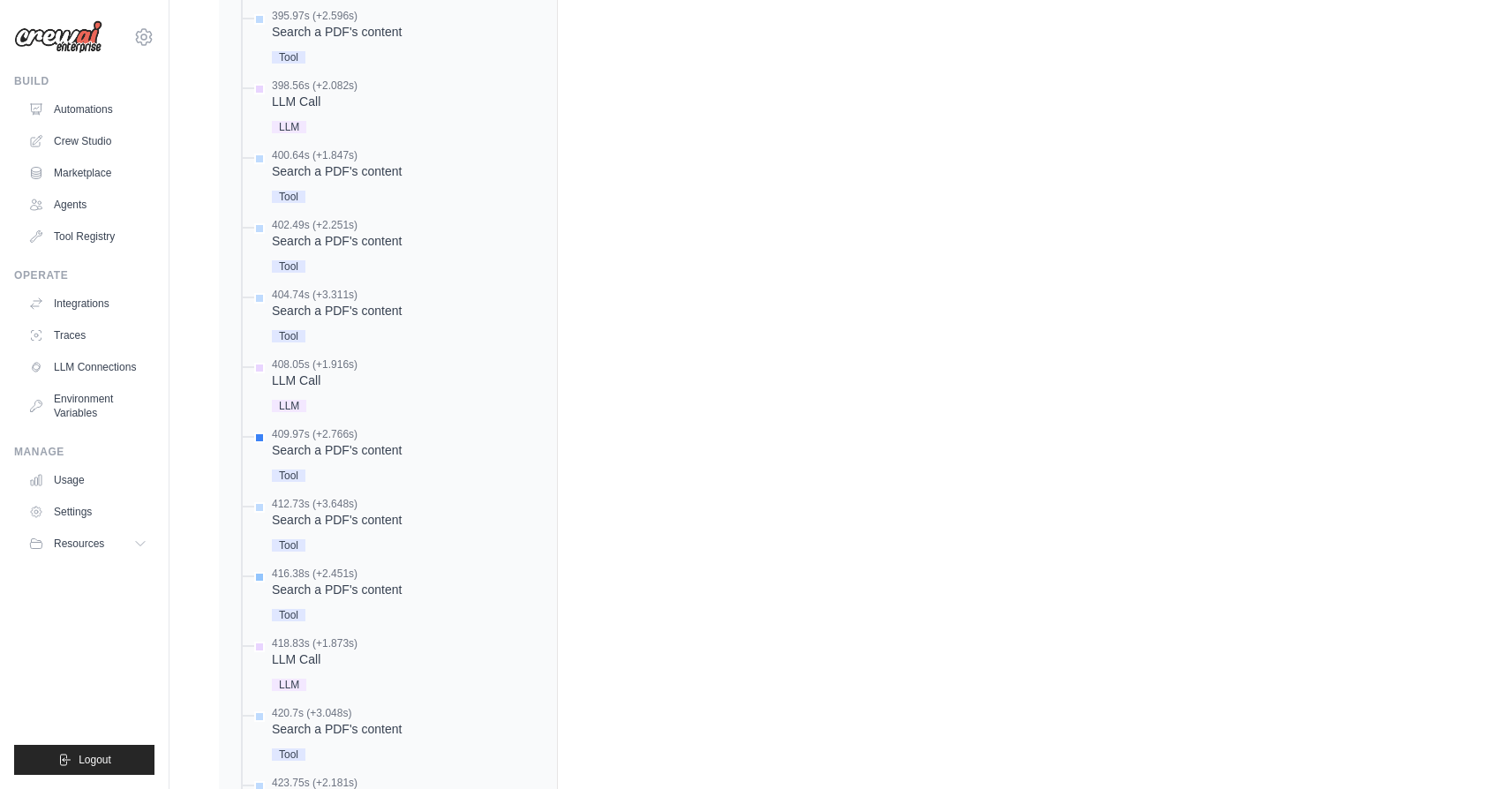
click at [328, 594] on div "Search a PDF's content" at bounding box center [337, 590] width 130 height 18
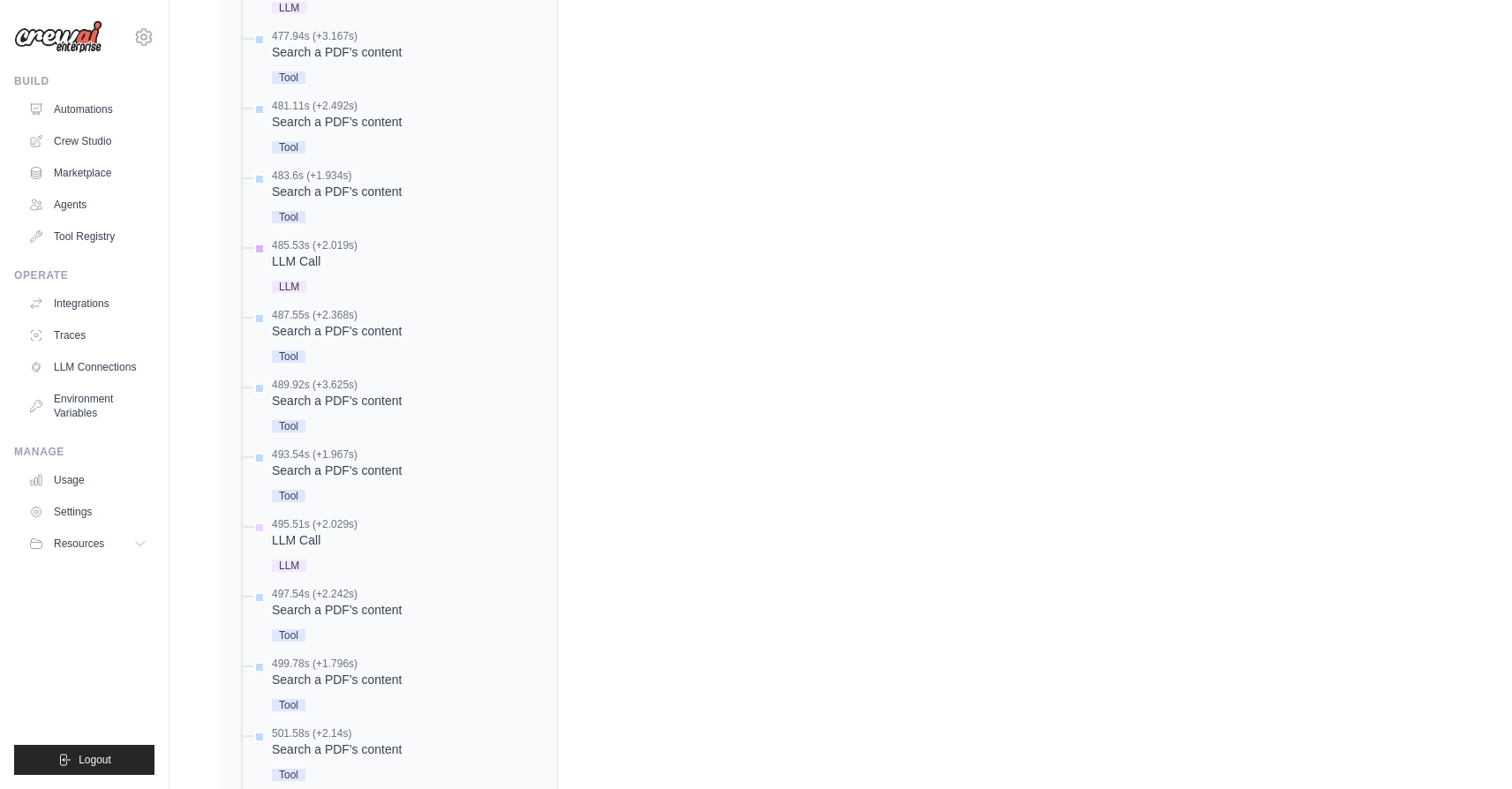
click at [306, 268] on div "LLM Call" at bounding box center [314, 261] width 86 height 18
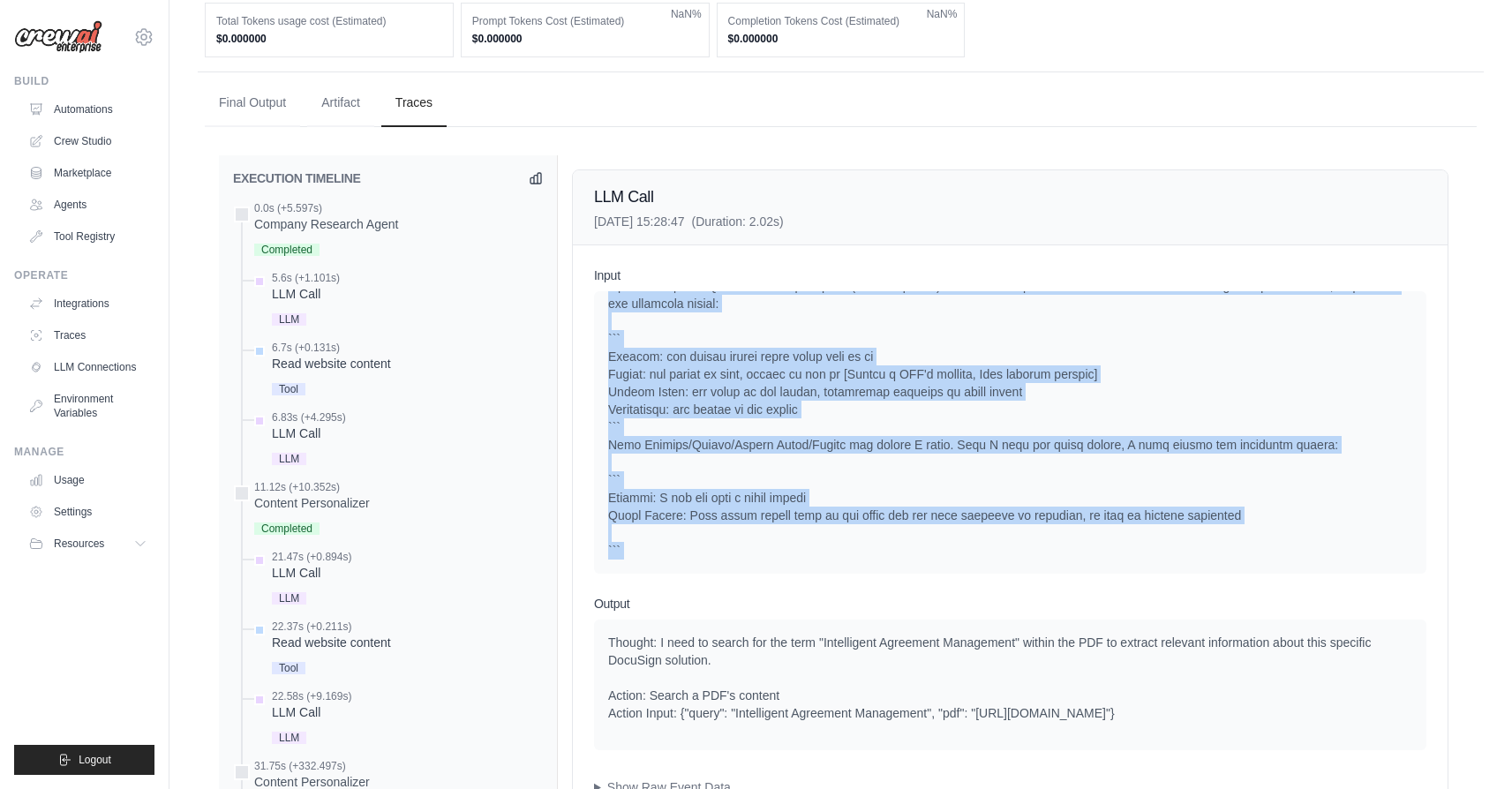
scroll to position [8789, 0]
drag, startPoint x: 613, startPoint y: 346, endPoint x: 725, endPoint y: 581, distance: 260.3
click at [725, 581] on div "Input System User Assistant Assistant Assistant Assistant Assistant Assistant A…" at bounding box center [1010, 531] width 875 height 572
copy div "hought: Assistant Thought: I need to analyze the content of the specific resour…"
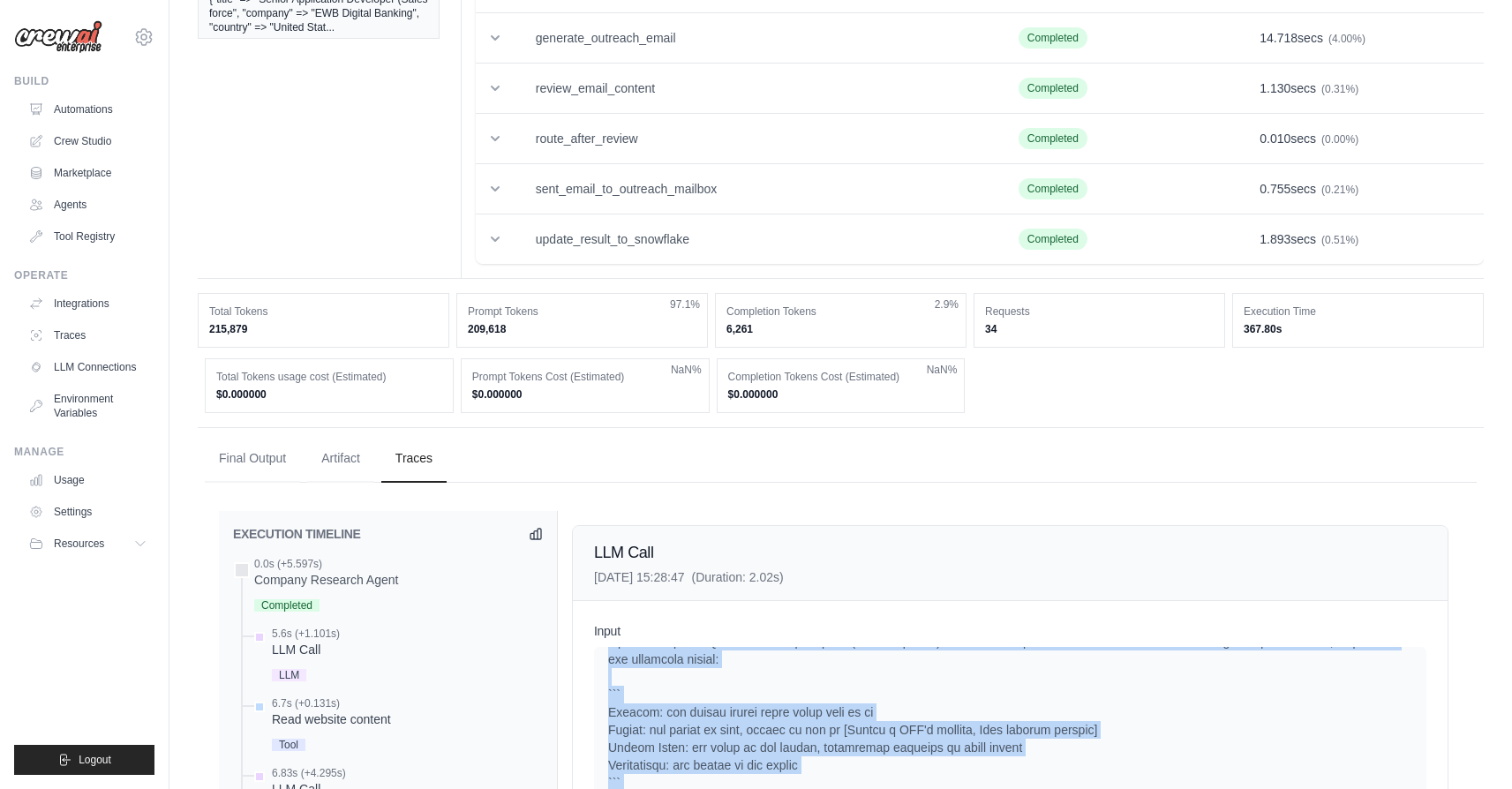
scroll to position [0, 0]
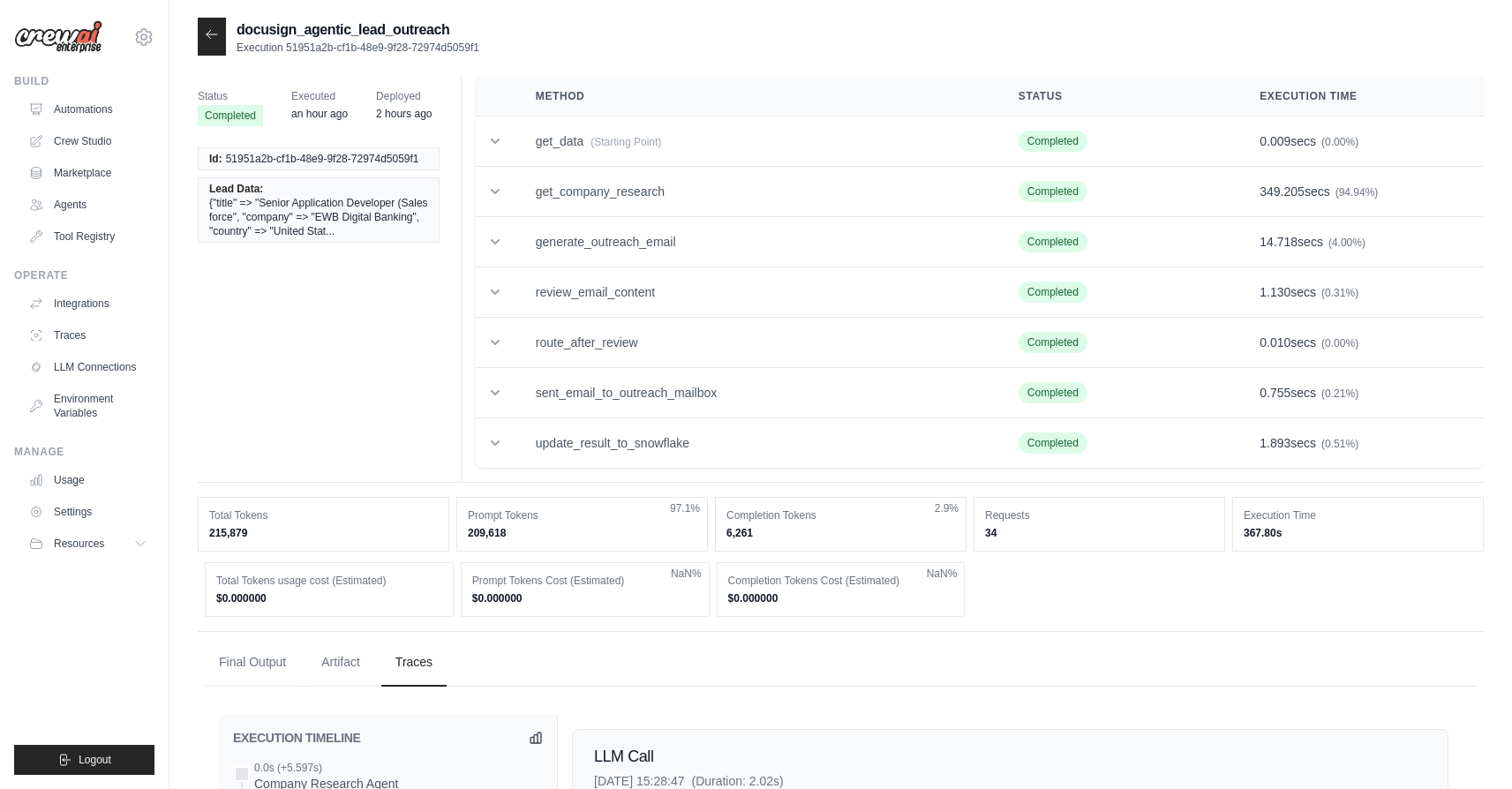
click at [216, 23] on div at bounding box center [211, 37] width 28 height 38
click at [217, 32] on icon at bounding box center [212, 34] width 14 height 14
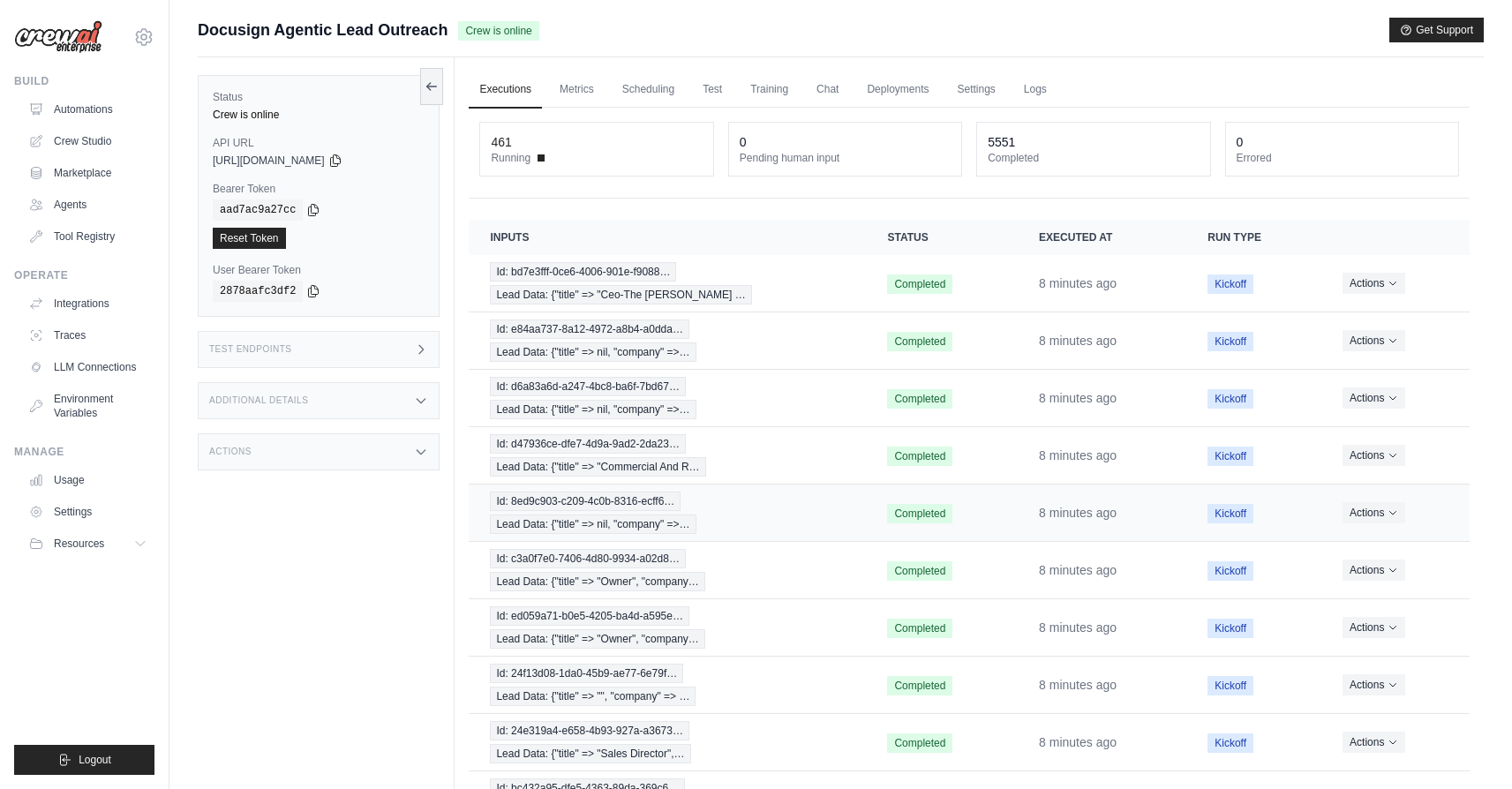
scroll to position [124, 0]
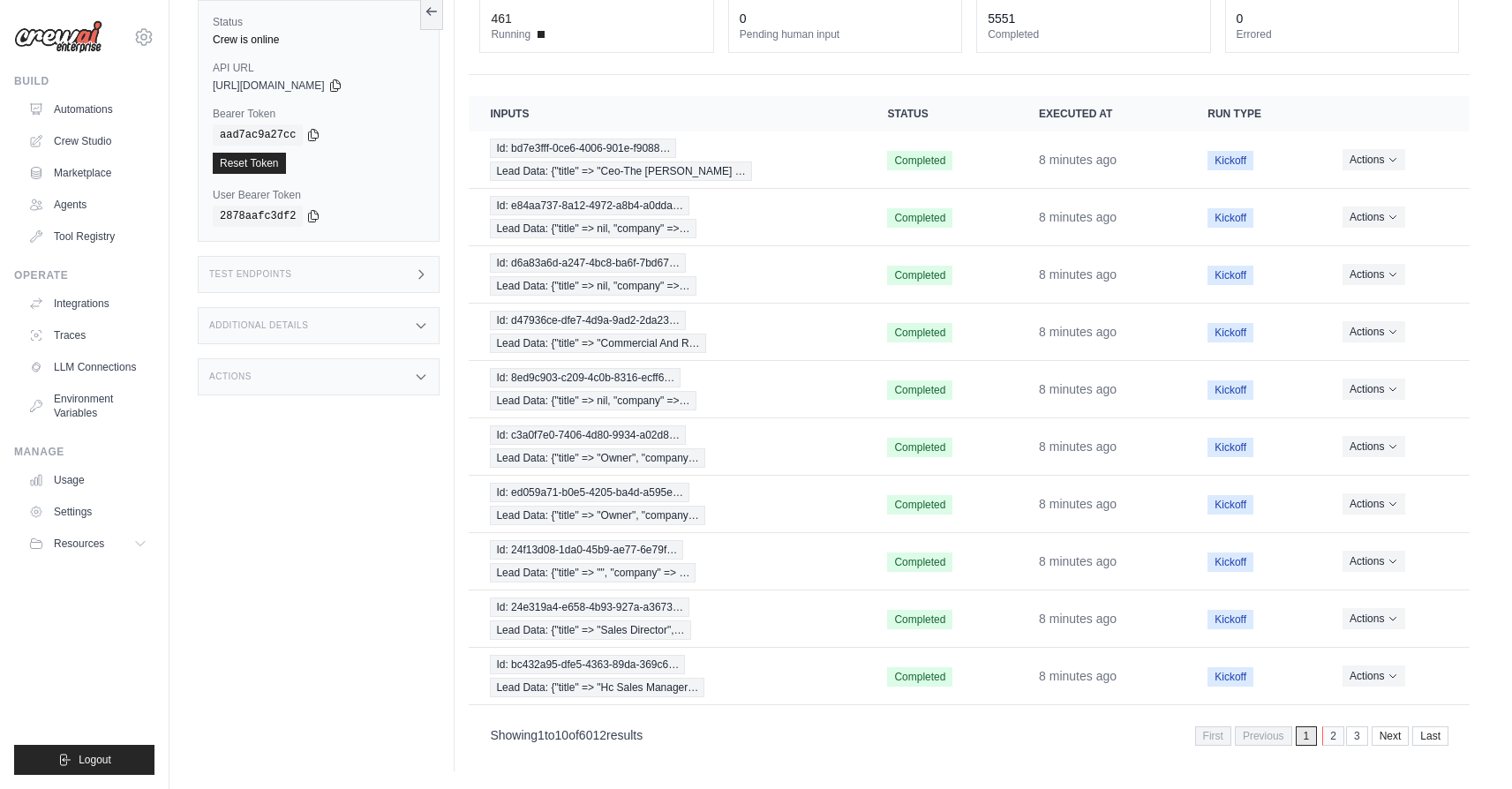
click at [1341, 742] on link "2" at bounding box center [1333, 736] width 22 height 20
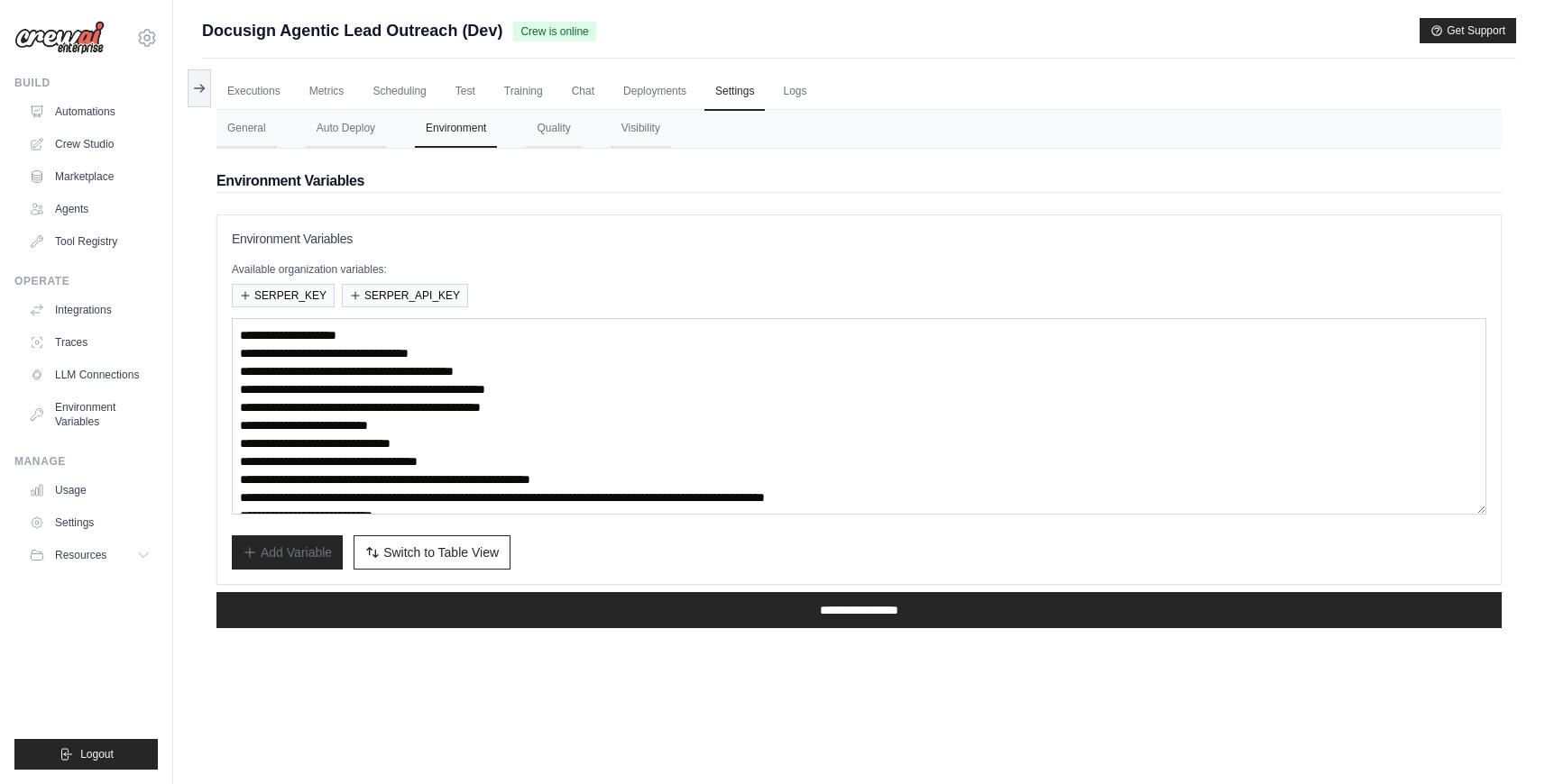
scroll to position [23, 0]
